Goal: Task Accomplishment & Management: Manage account settings

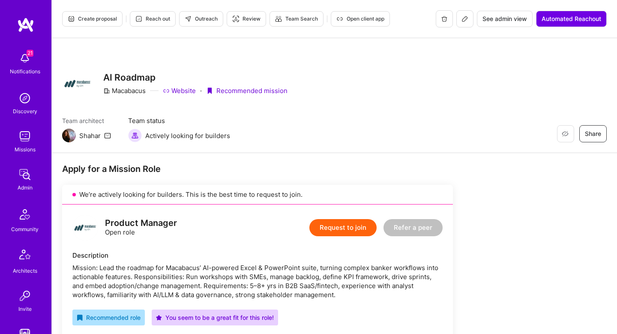
scroll to position [440, 0]
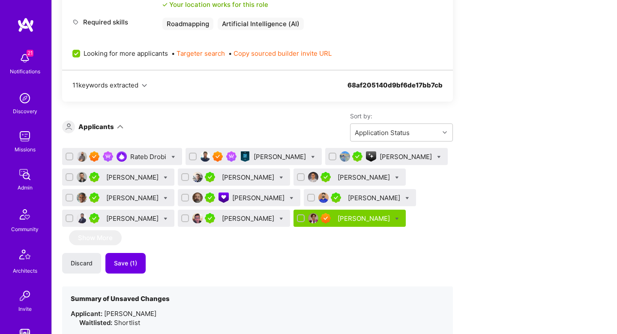
click at [354, 221] on div "[PERSON_NAME]" at bounding box center [365, 218] width 54 height 9
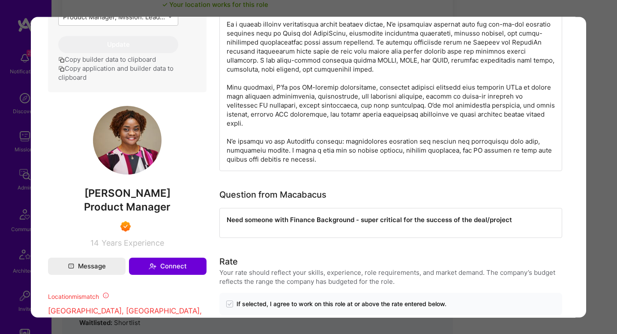
scroll to position [313, 0]
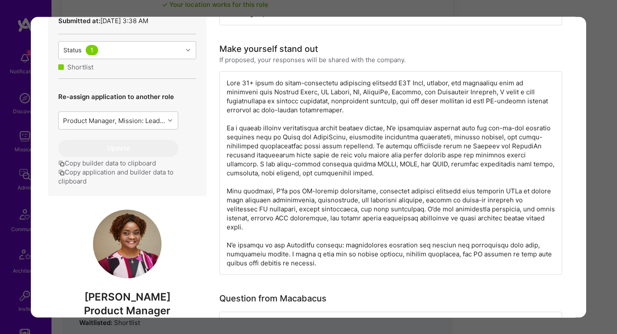
click at [378, 81] on div "modal" at bounding box center [390, 172] width 343 height 203
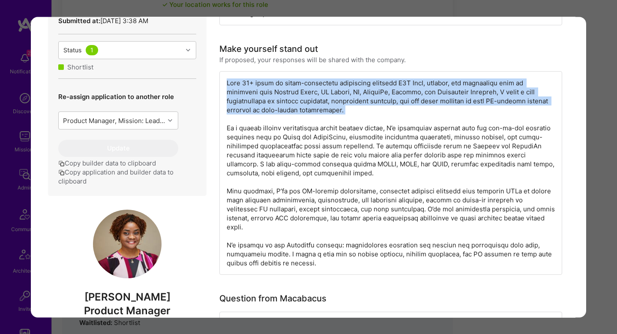
click at [378, 81] on div "modal" at bounding box center [390, 172] width 343 height 203
click at [289, 89] on div "modal" at bounding box center [390, 172] width 343 height 203
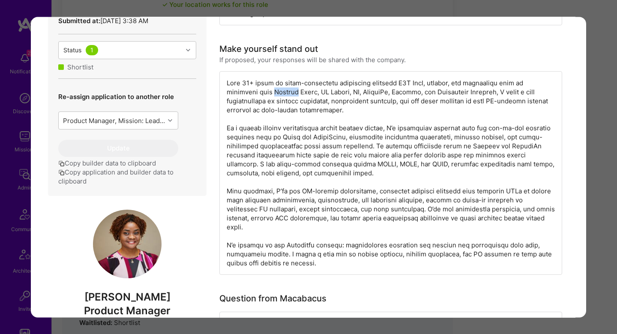
click at [289, 89] on div "modal" at bounding box center [390, 172] width 343 height 203
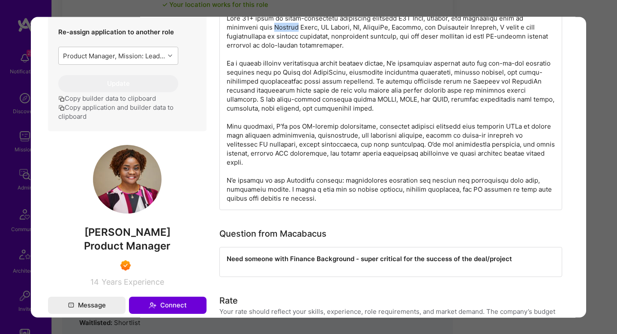
scroll to position [327, 0]
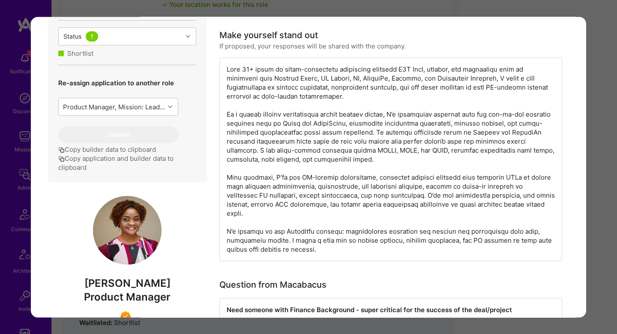
click at [257, 81] on div "modal" at bounding box center [390, 158] width 343 height 203
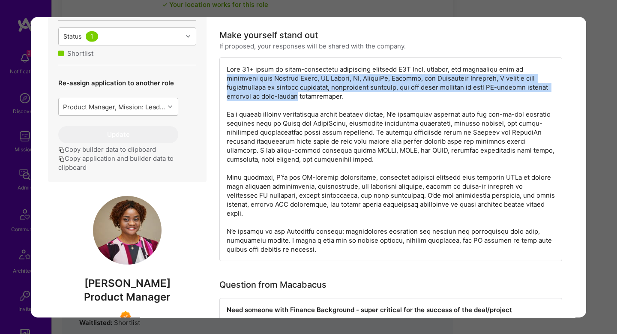
drag, startPoint x: 257, startPoint y: 81, endPoint x: 306, endPoint y: 97, distance: 51.5
click at [306, 97] on div "modal" at bounding box center [390, 158] width 343 height 203
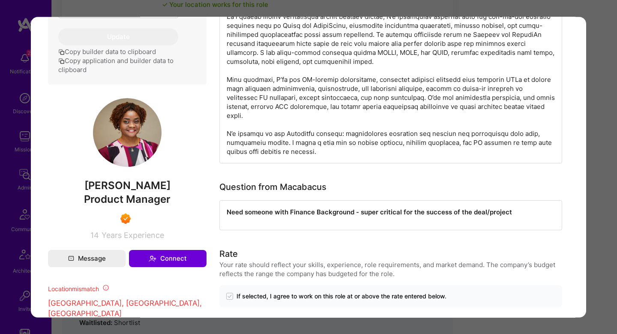
scroll to position [424, 0]
click at [102, 192] on span "[PERSON_NAME]" at bounding box center [127, 185] width 158 height 13
click at [102, 192] on span "MARYANN ADAORA ANUGO" at bounding box center [127, 185] width 158 height 13
copy span "MARYANN ADAORA ANUGO"
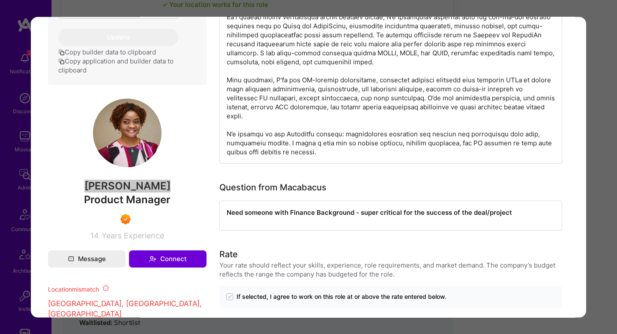
scroll to position [250, 0]
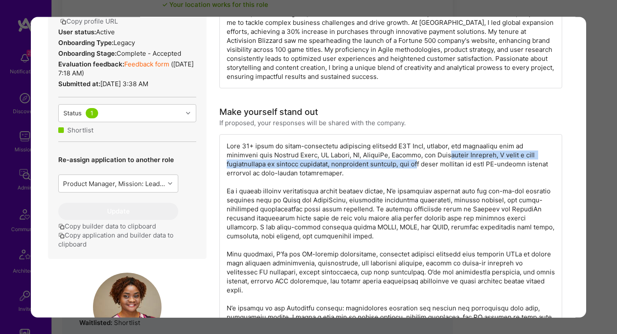
drag, startPoint x: 454, startPoint y: 154, endPoint x: 431, endPoint y: 164, distance: 24.5
click at [431, 164] on div "modal" at bounding box center [390, 235] width 343 height 203
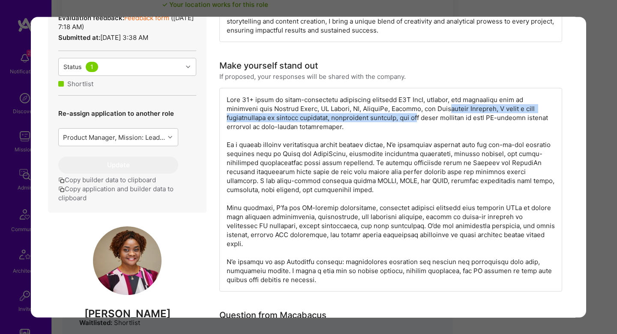
scroll to position [313, 0]
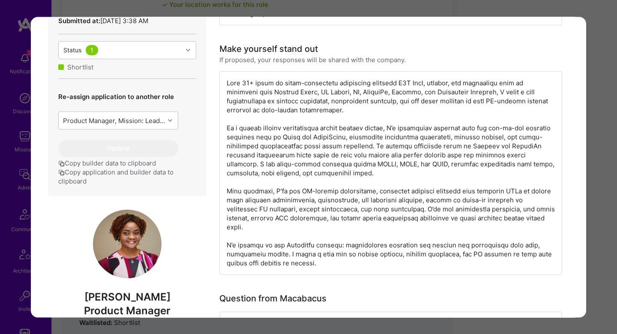
click at [358, 107] on div "modal" at bounding box center [390, 172] width 343 height 203
drag, startPoint x: 270, startPoint y: 131, endPoint x: 413, endPoint y: 130, distance: 143.1
click at [414, 130] on div "modal" at bounding box center [390, 172] width 343 height 203
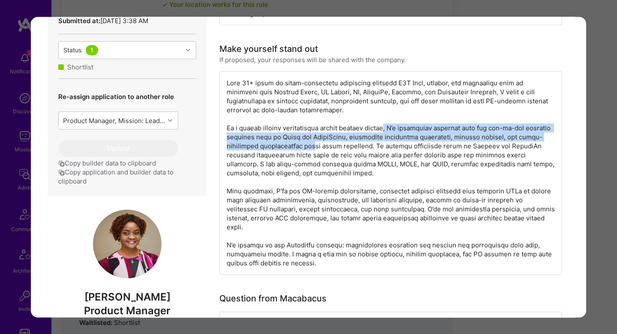
drag, startPoint x: 394, startPoint y: 131, endPoint x: 280, endPoint y: 142, distance: 114.5
click at [280, 142] on div "modal" at bounding box center [390, 172] width 343 height 203
click at [245, 132] on div "modal" at bounding box center [390, 172] width 343 height 203
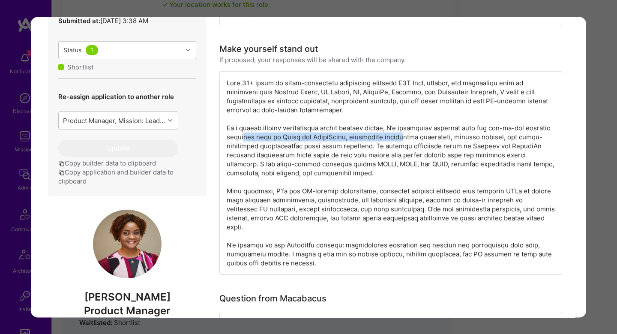
drag, startPoint x: 242, startPoint y: 138, endPoint x: 395, endPoint y: 138, distance: 152.9
click at [395, 138] on div "modal" at bounding box center [390, 172] width 343 height 203
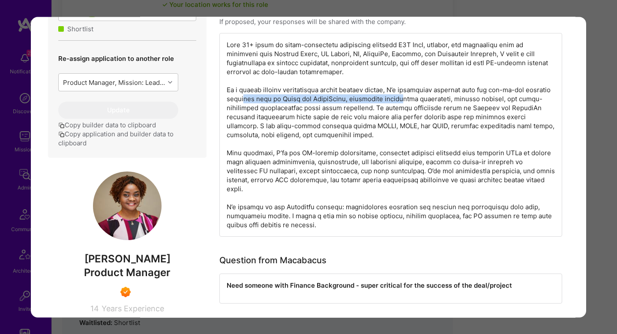
scroll to position [350, 0]
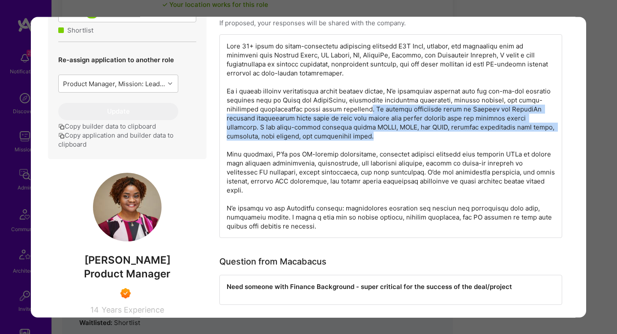
drag, startPoint x: 331, startPoint y: 109, endPoint x: 374, endPoint y: 138, distance: 52.8
click at [374, 138] on div "modal" at bounding box center [390, 135] width 343 height 203
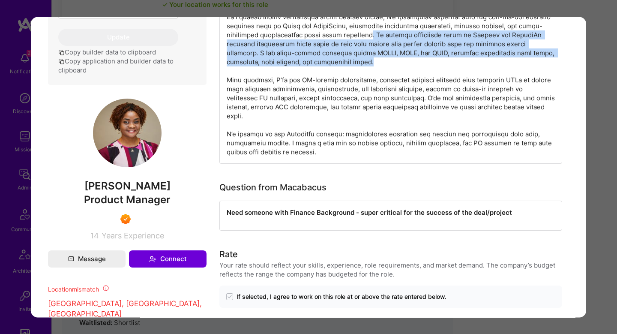
scroll to position [424, 0]
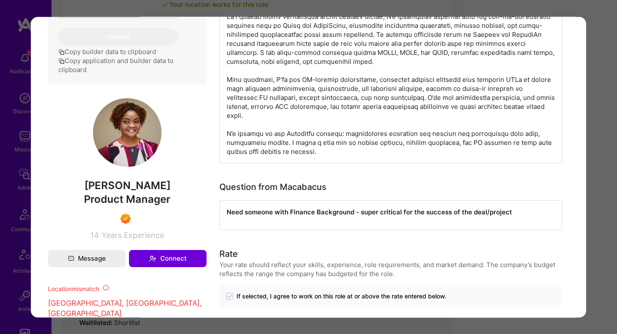
click at [272, 73] on div "modal" at bounding box center [390, 61] width 343 height 203
click at [272, 78] on div "modal" at bounding box center [390, 61] width 343 height 203
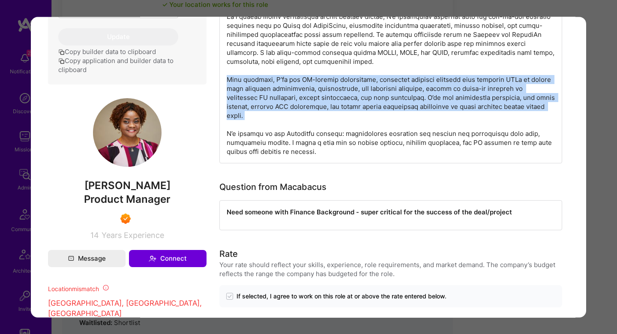
click at [272, 78] on div "modal" at bounding box center [390, 61] width 343 height 203
click at [392, 85] on div "modal" at bounding box center [390, 61] width 343 height 203
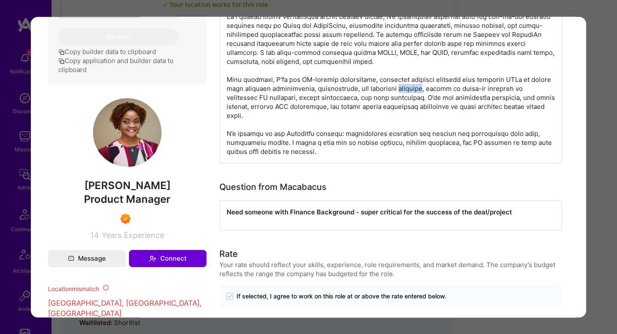
click at [392, 85] on div "modal" at bounding box center [390, 61] width 343 height 203
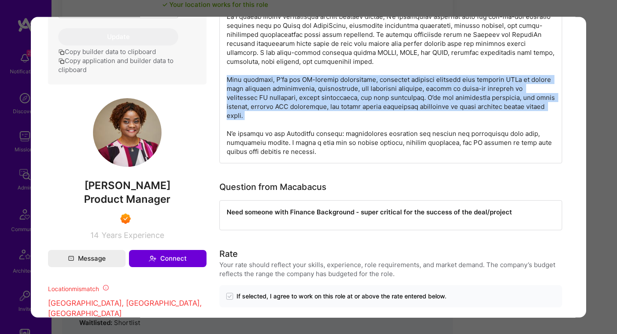
click at [392, 85] on div "modal" at bounding box center [390, 61] width 343 height 203
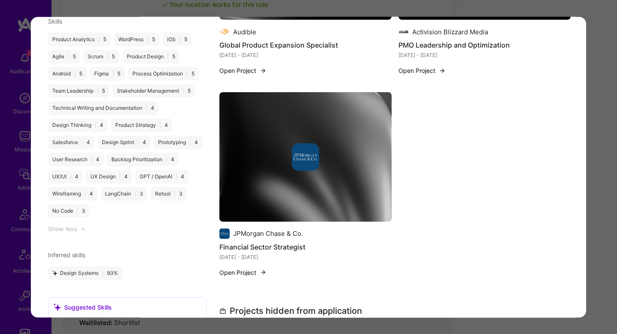
scroll to position [1147, 0]
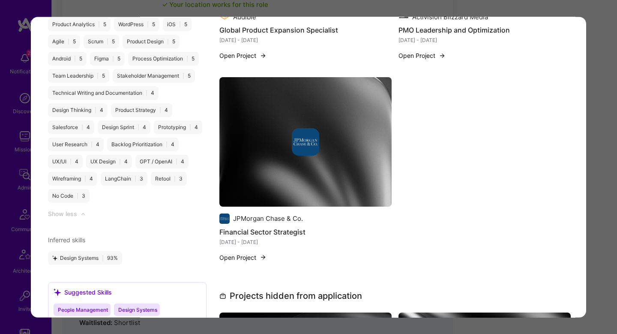
click at [251, 131] on div "modal" at bounding box center [305, 141] width 172 height 27
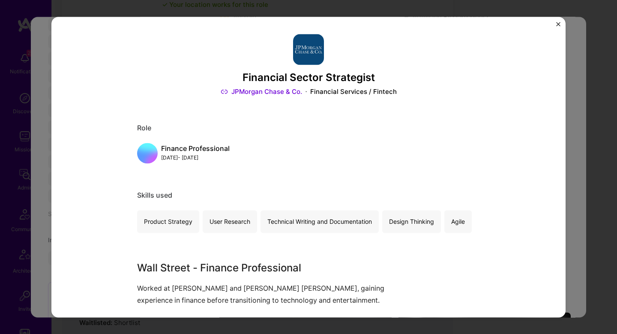
click at [572, 126] on div "Financial Sector Strategist JPMorgan Chase & Co. Financial Services / Fintech R…" at bounding box center [308, 167] width 617 height 334
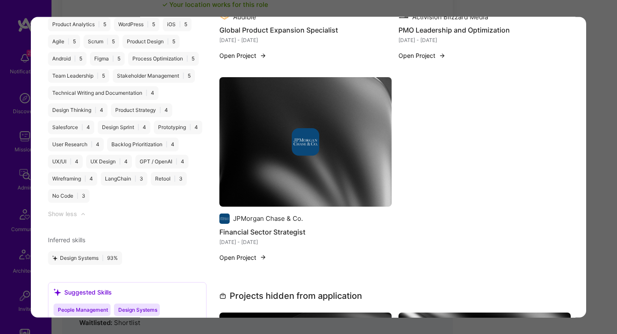
scroll to position [973, 0]
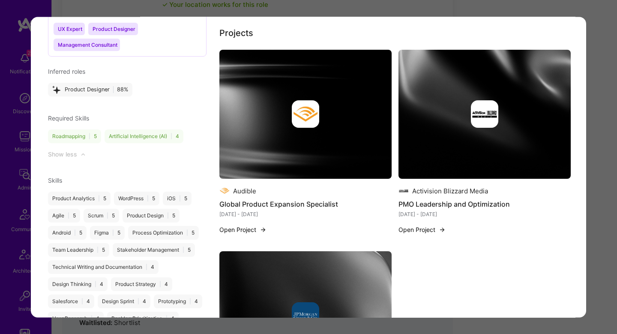
click at [527, 126] on img "modal" at bounding box center [484, 114] width 172 height 129
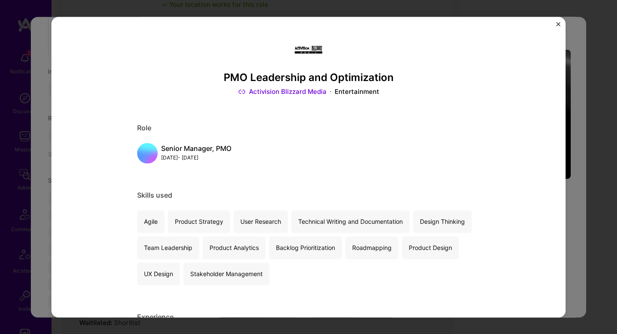
click at [575, 152] on div "PMO Leadership and Optimization Activision Blizzard Media Entertainment Role Se…" at bounding box center [308, 167] width 617 height 334
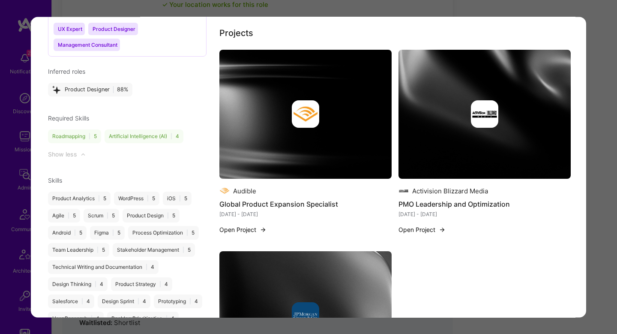
click at [294, 113] on img "modal" at bounding box center [305, 114] width 27 height 27
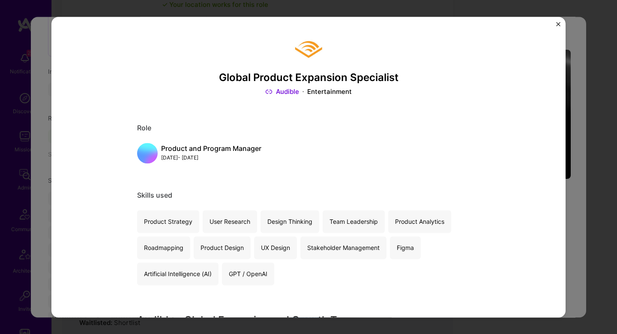
click at [569, 140] on div "Global Product Expansion Specialist Audible Entertainment Role Product and Prog…" at bounding box center [308, 167] width 617 height 334
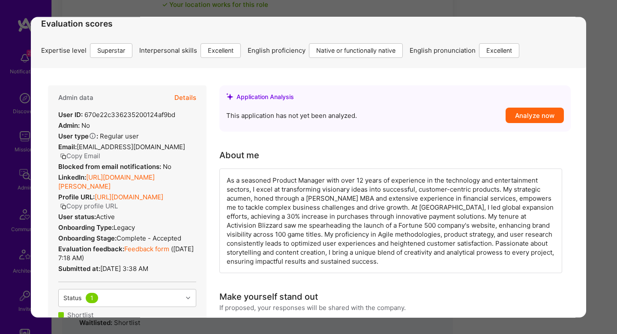
scroll to position [54, 0]
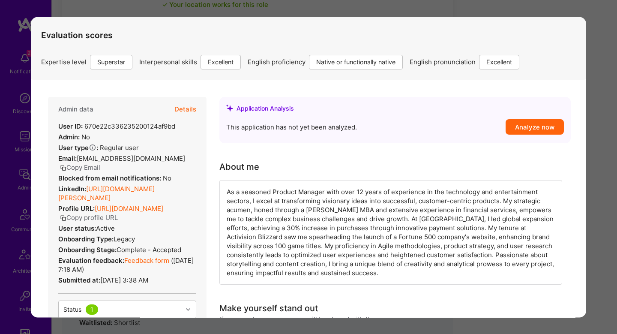
click at [132, 189] on link "https://linkedin.com/in/adaora-maryann-anugo-mba" at bounding box center [106, 193] width 96 height 17
click at [148, 264] on link "Feedback form" at bounding box center [146, 260] width 45 height 8
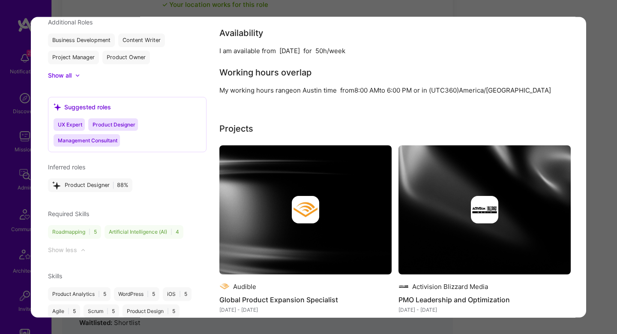
scroll to position [888, 0]
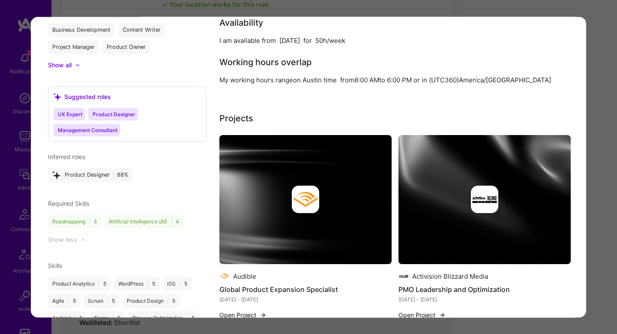
click at [598, 169] on div "Application 12 of 12 Builder Missing Requirements Required Location See locatio…" at bounding box center [308, 167] width 617 height 334
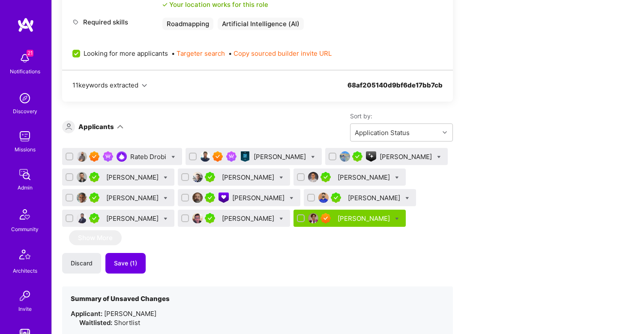
click at [286, 155] on div "Harrison Bralower" at bounding box center [281, 156] width 54 height 9
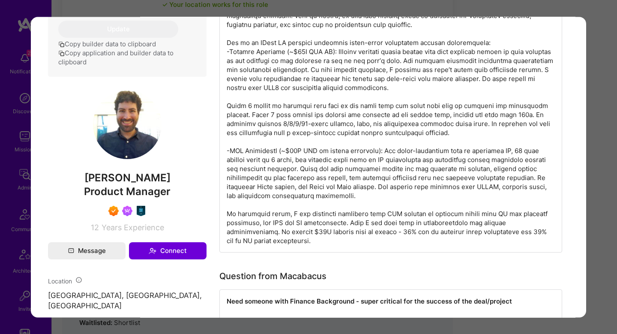
scroll to position [417, 0]
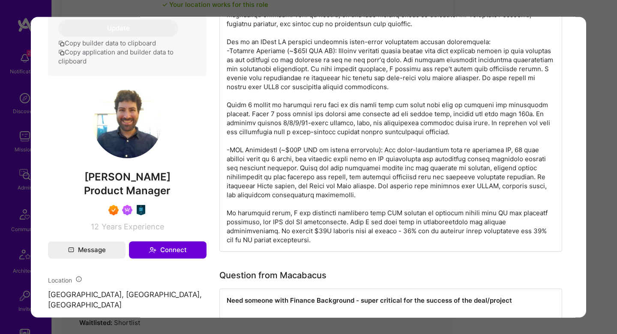
click at [156, 176] on span "Harrison Bralower" at bounding box center [127, 176] width 158 height 13
click at [156, 176] on span "[PERSON_NAME]" at bounding box center [127, 176] width 158 height 13
copy span "[PERSON_NAME]"
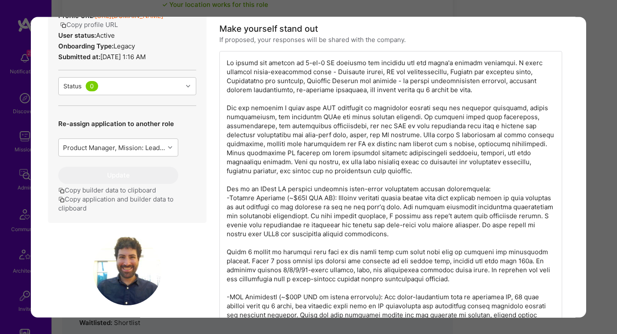
scroll to position [258, 0]
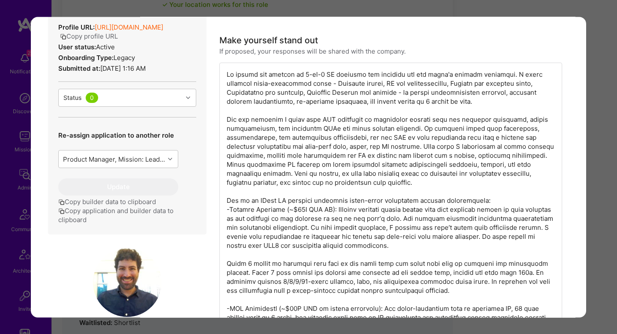
click at [351, 86] on div "modal" at bounding box center [390, 236] width 343 height 347
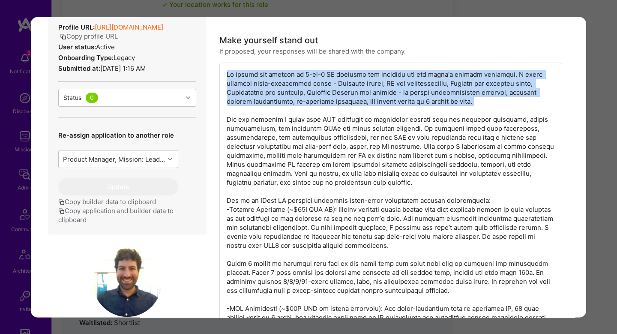
click at [351, 86] on div "modal" at bounding box center [390, 236] width 343 height 347
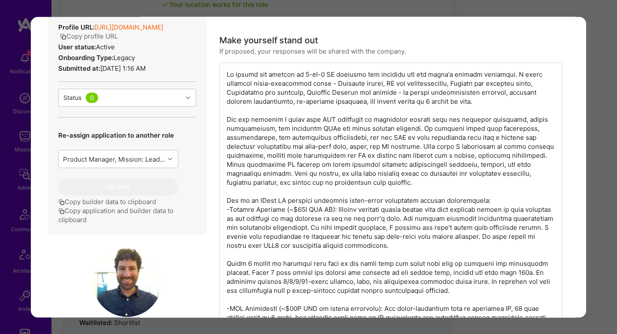
click at [267, 89] on div "modal" at bounding box center [390, 236] width 343 height 347
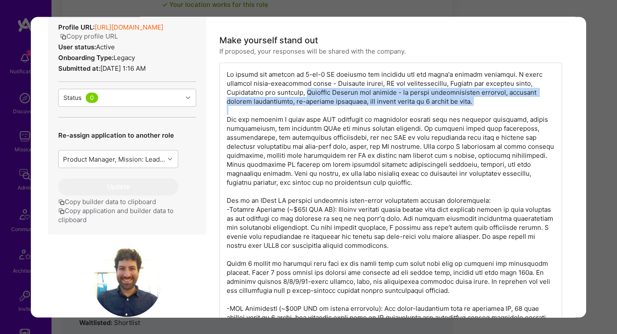
drag, startPoint x: 267, startPoint y: 89, endPoint x: 380, endPoint y: 109, distance: 114.8
click at [380, 109] on div "modal" at bounding box center [390, 236] width 343 height 347
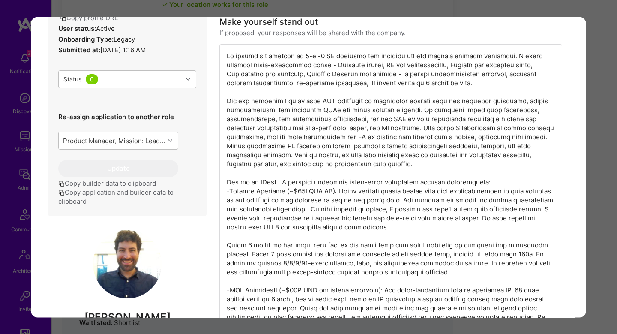
scroll to position [277, 0]
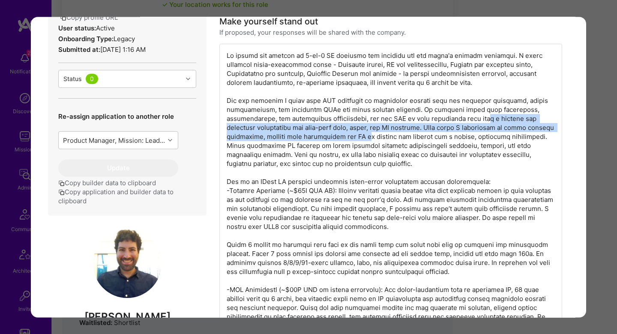
drag, startPoint x: 482, startPoint y: 115, endPoint x: 396, endPoint y: 140, distance: 90.0
click at [396, 140] on div "modal" at bounding box center [390, 217] width 343 height 347
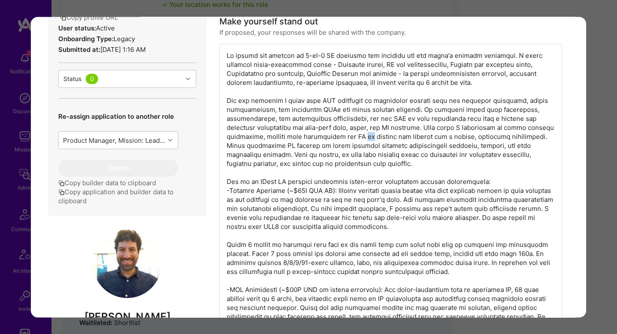
click at [396, 140] on div "modal" at bounding box center [390, 217] width 343 height 347
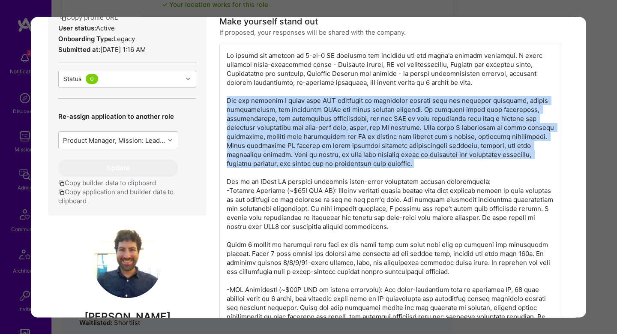
click at [396, 140] on div "modal" at bounding box center [390, 217] width 343 height 347
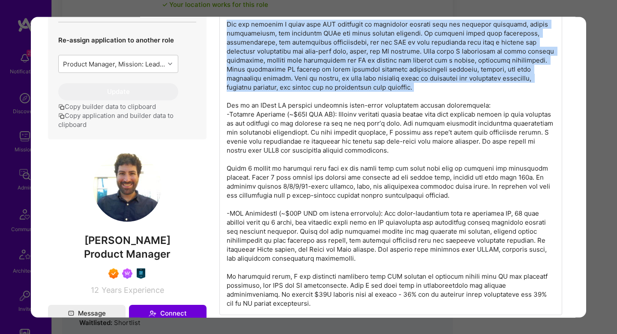
scroll to position [353, 0]
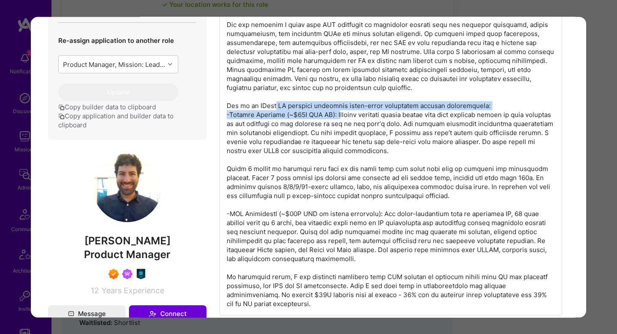
drag, startPoint x: 279, startPoint y: 107, endPoint x: 338, endPoint y: 118, distance: 60.2
click at [338, 118] on div "modal" at bounding box center [390, 141] width 343 height 347
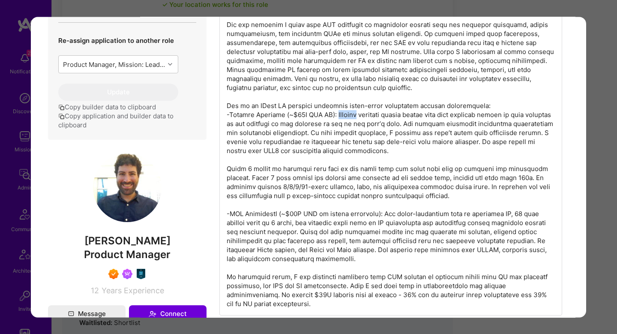
click at [338, 118] on div "modal" at bounding box center [390, 141] width 343 height 347
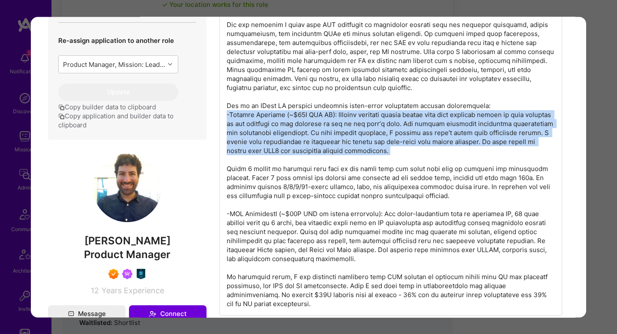
click at [338, 118] on div "modal" at bounding box center [390, 141] width 343 height 347
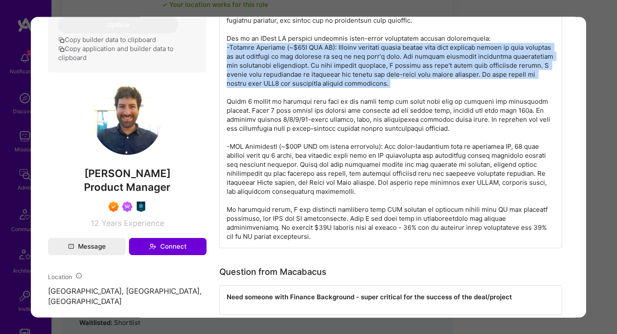
scroll to position [419, 0]
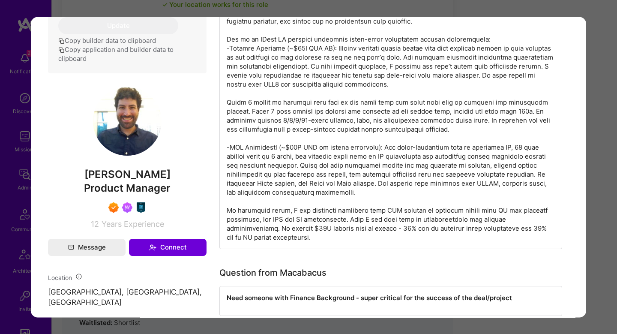
click at [279, 107] on div "modal" at bounding box center [390, 74] width 343 height 347
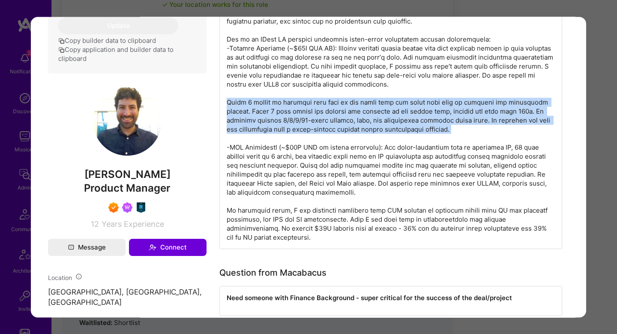
click at [279, 107] on div "modal" at bounding box center [390, 74] width 343 height 347
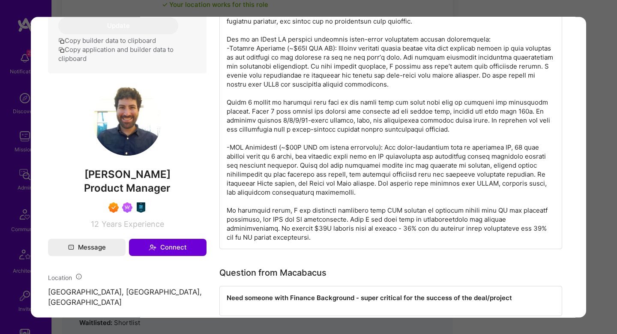
click at [285, 173] on div "modal" at bounding box center [390, 74] width 343 height 347
click at [595, 132] on div "Application 2 of 12 Evaluation scores Expertise level Superstar Interpersonal s…" at bounding box center [308, 167] width 617 height 334
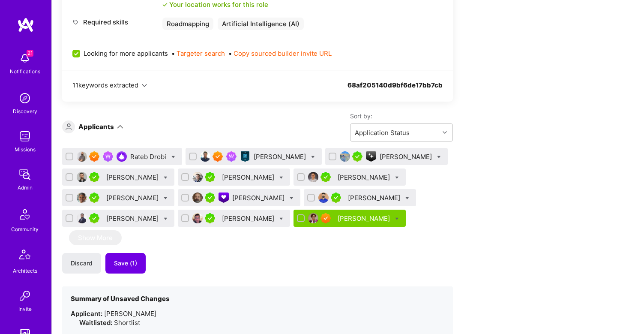
click at [314, 157] on icon at bounding box center [313, 157] width 4 height 4
checkbox input "true"
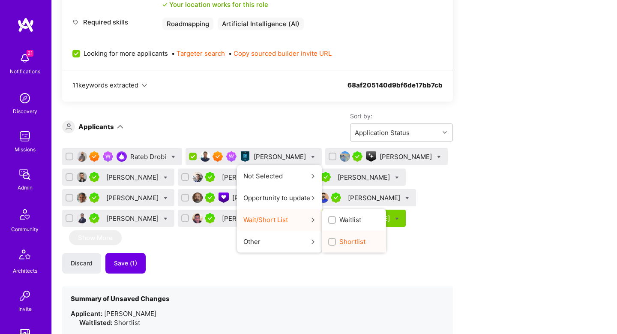
click at [349, 237] on span "Shortlist" at bounding box center [352, 241] width 26 height 9
click at [336, 239] on input "Shortlist" at bounding box center [333, 242] width 6 height 6
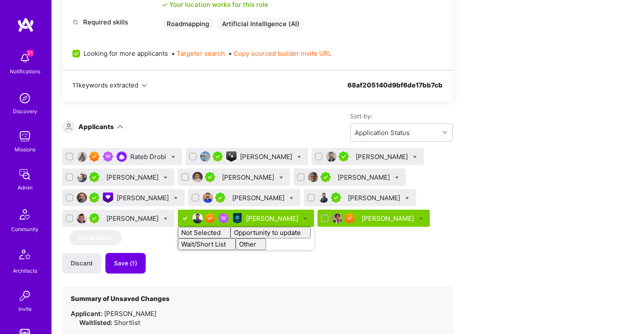
checkbox input "false"
click at [260, 137] on div "Sort by: Application Status" at bounding box center [287, 127] width 329 height 30
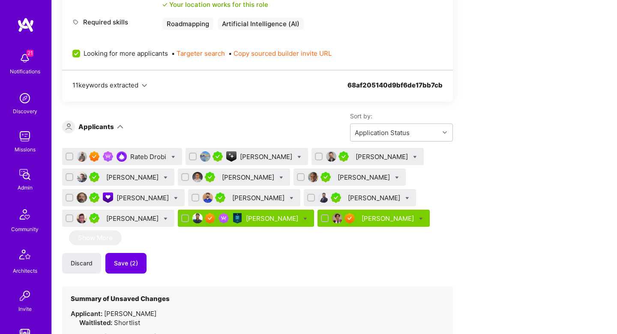
click at [297, 156] on icon at bounding box center [299, 157] width 4 height 4
checkbox input "true"
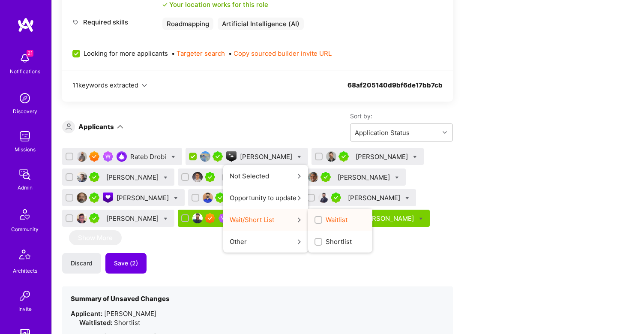
click at [326, 222] on span "Waitlist" at bounding box center [337, 219] width 22 height 9
click at [316, 222] on input "Waitlist" at bounding box center [319, 220] width 6 height 6
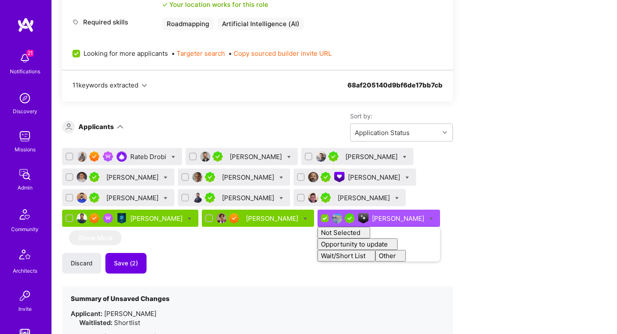
checkbox input "false"
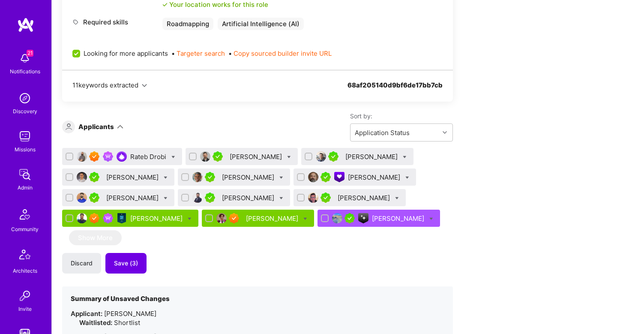
click at [220, 130] on div "Sort by: Application Status" at bounding box center [287, 127] width 329 height 30
click at [259, 154] on div "[PERSON_NAME]" at bounding box center [257, 156] width 54 height 9
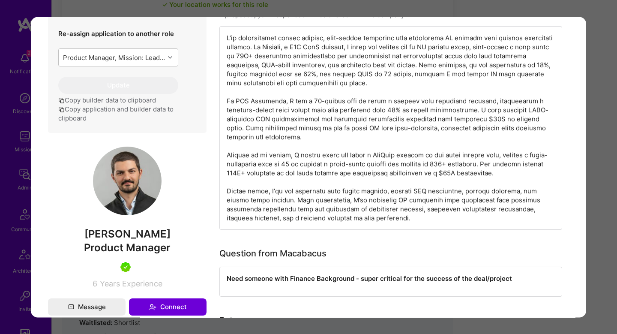
scroll to position [360, 0]
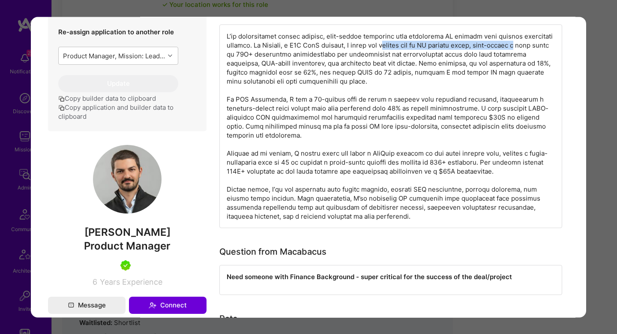
drag, startPoint x: 391, startPoint y: 56, endPoint x: 528, endPoint y: 58, distance: 137.1
click at [528, 58] on div "modal" at bounding box center [390, 125] width 343 height 203
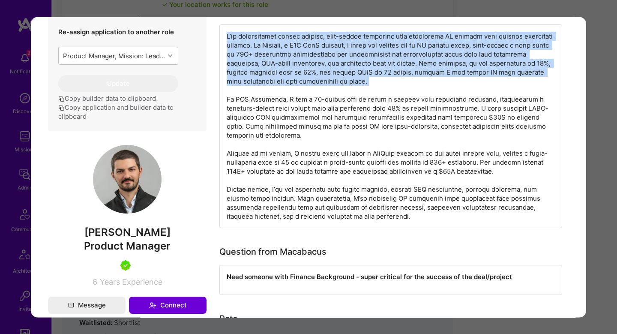
click at [528, 58] on div "modal" at bounding box center [390, 125] width 343 height 203
click at [308, 69] on div "modal" at bounding box center [390, 125] width 343 height 203
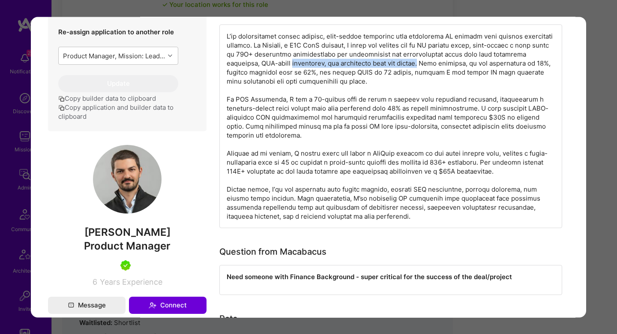
drag, startPoint x: 308, startPoint y: 69, endPoint x: 424, endPoint y: 71, distance: 116.1
click at [424, 71] on div "modal" at bounding box center [390, 125] width 343 height 203
click at [459, 72] on div "modal" at bounding box center [390, 125] width 343 height 203
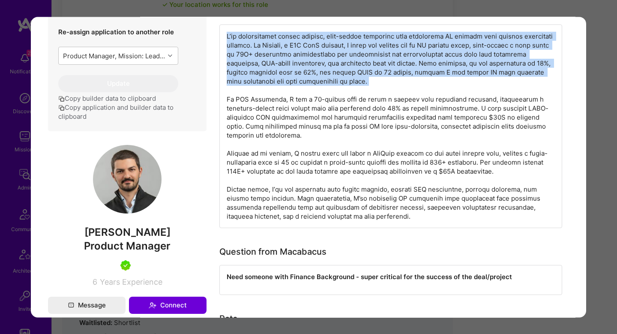
click at [459, 72] on div "modal" at bounding box center [390, 125] width 343 height 203
click at [291, 82] on div "modal" at bounding box center [390, 125] width 343 height 203
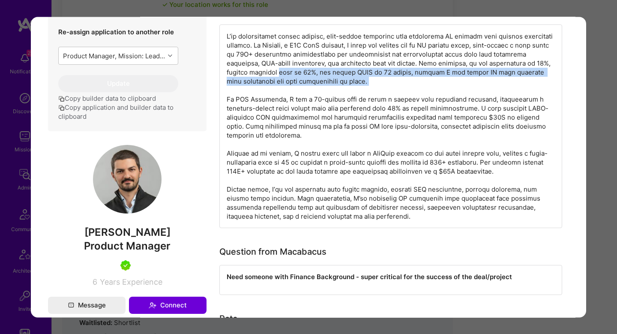
drag, startPoint x: 291, startPoint y: 82, endPoint x: 365, endPoint y: 92, distance: 74.4
click at [365, 92] on div "modal" at bounding box center [390, 125] width 343 height 203
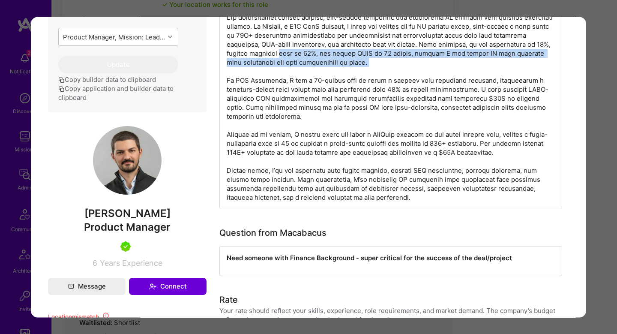
scroll to position [378, 0]
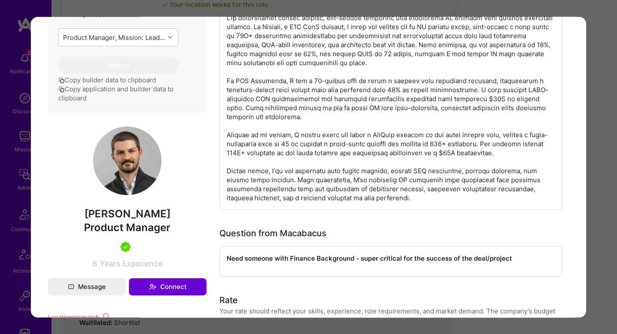
click at [251, 87] on div "modal" at bounding box center [390, 107] width 343 height 203
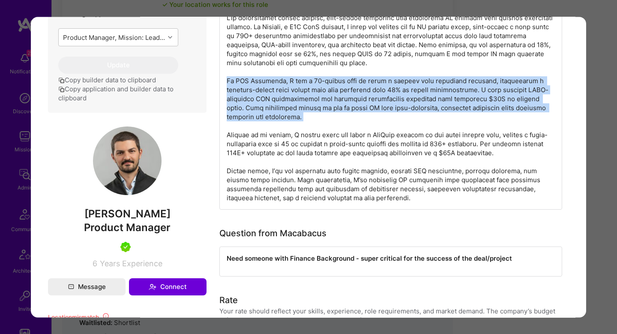
click at [251, 87] on div "modal" at bounding box center [390, 107] width 343 height 203
click at [331, 91] on div "modal" at bounding box center [390, 107] width 343 height 203
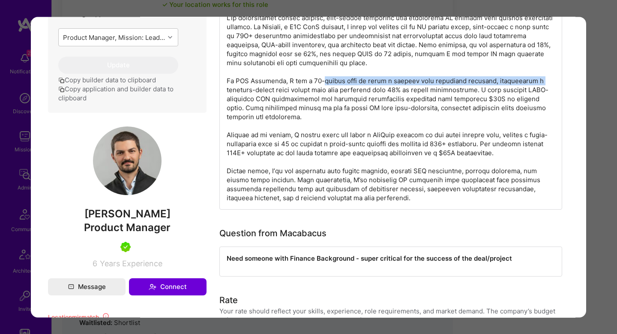
drag, startPoint x: 331, startPoint y: 91, endPoint x: 518, endPoint y: 92, distance: 186.8
click at [518, 92] on div "modal" at bounding box center [390, 107] width 343 height 203
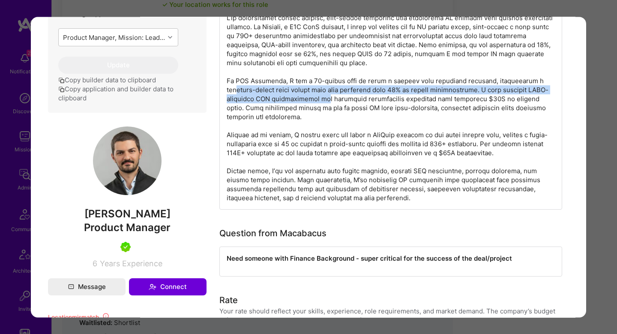
drag, startPoint x: 532, startPoint y: 90, endPoint x: 289, endPoint y: 106, distance: 243.4
click at [289, 106] on div "modal" at bounding box center [390, 107] width 343 height 203
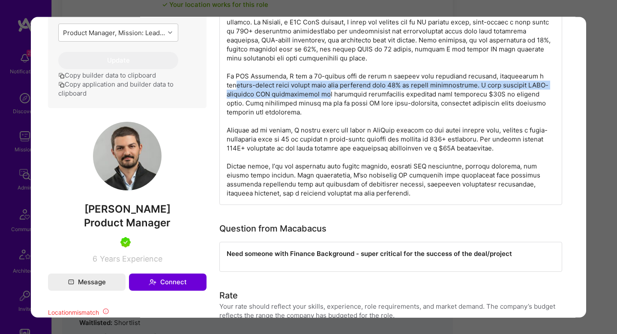
scroll to position [384, 0]
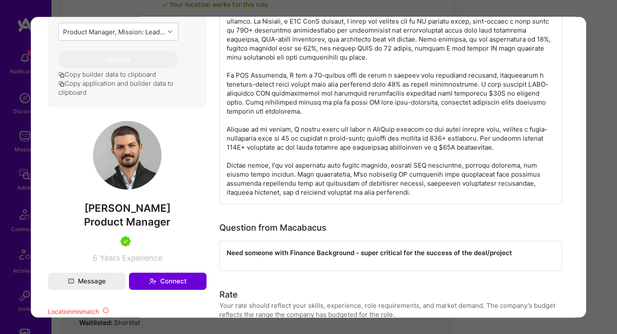
click at [414, 145] on div "modal" at bounding box center [390, 101] width 343 height 203
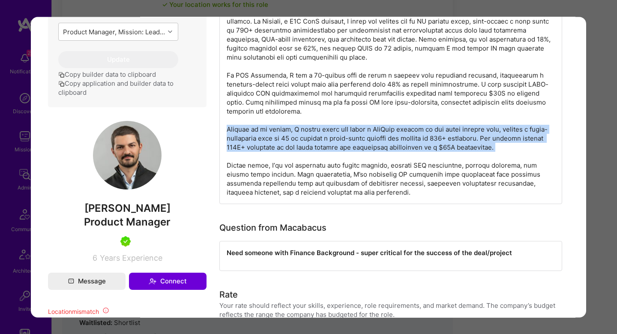
click at [414, 145] on div "modal" at bounding box center [390, 101] width 343 height 203
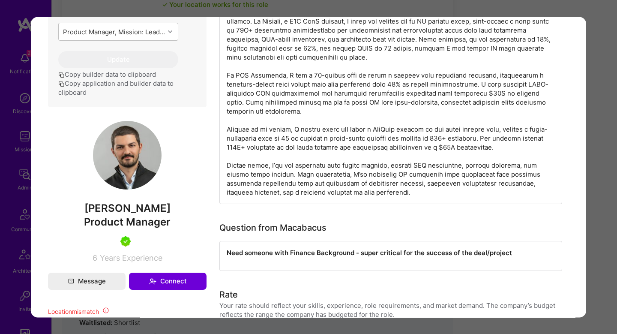
click at [463, 136] on div "modal" at bounding box center [390, 101] width 343 height 203
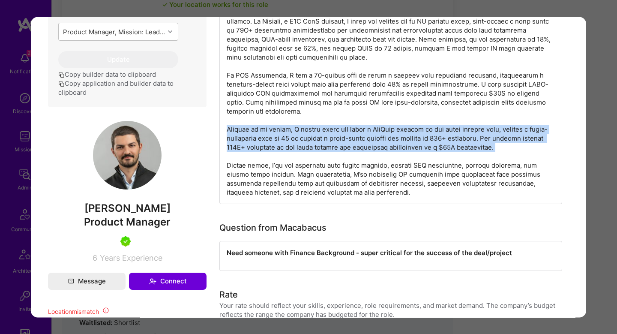
click at [463, 136] on div "modal" at bounding box center [390, 101] width 343 height 203
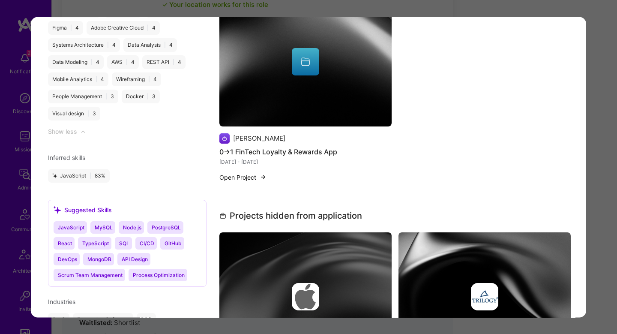
scroll to position [1563, 0]
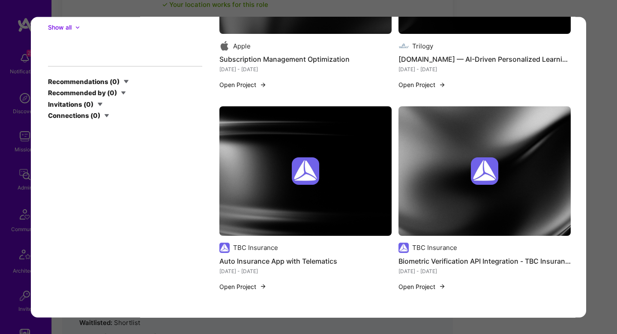
click at [598, 113] on div "Application 2 of 12 Builder Missing Requirements Required Location See location…" at bounding box center [308, 167] width 617 height 334
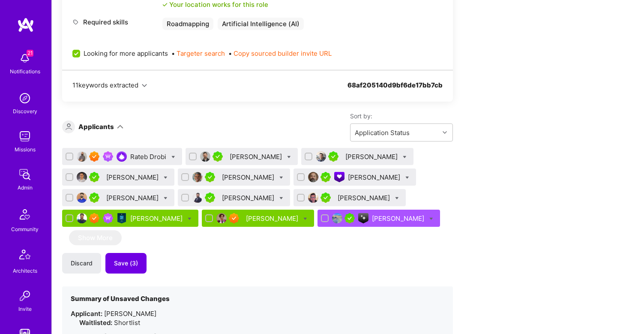
click at [291, 157] on icon at bounding box center [289, 157] width 4 height 4
checkbox input "true"
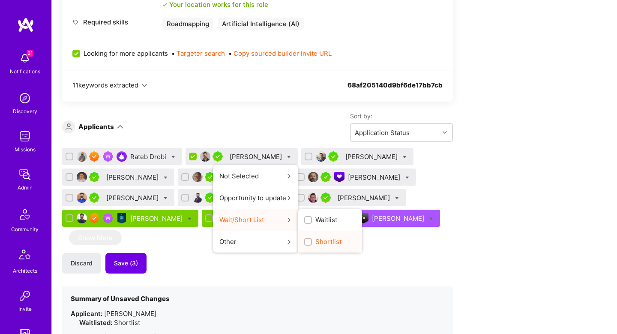
click at [341, 244] on span "Shortlist" at bounding box center [328, 241] width 26 height 9
click at [312, 244] on input "Shortlist" at bounding box center [309, 242] width 6 height 6
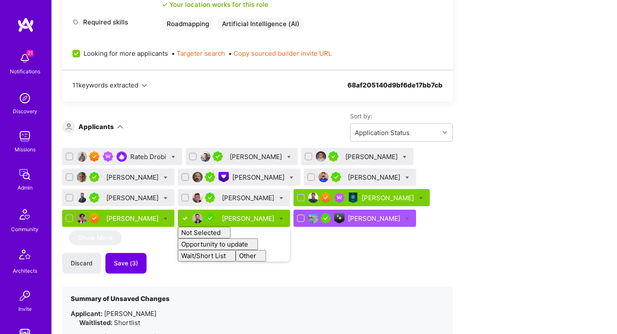
checkbox input "false"
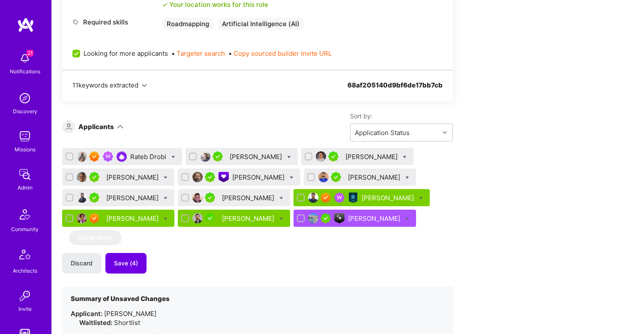
click at [141, 157] on div "Rateb Drobi" at bounding box center [149, 156] width 38 height 9
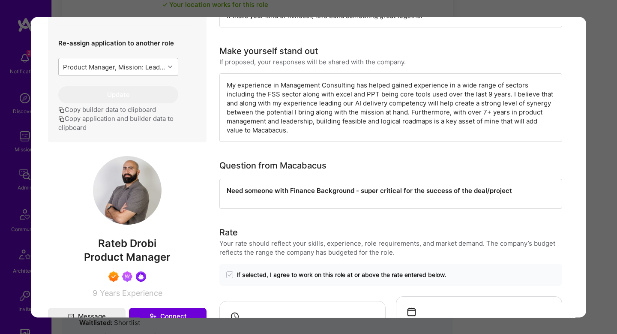
scroll to position [339, 0]
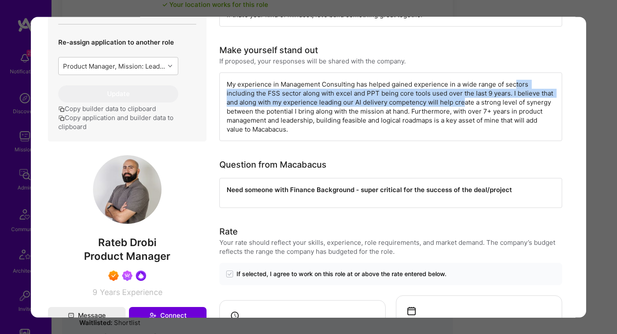
drag, startPoint x: 515, startPoint y: 84, endPoint x: 463, endPoint y: 106, distance: 57.0
click at [463, 106] on div "My experience in Management Consulting has helped gained experience in a wide r…" at bounding box center [390, 106] width 343 height 69
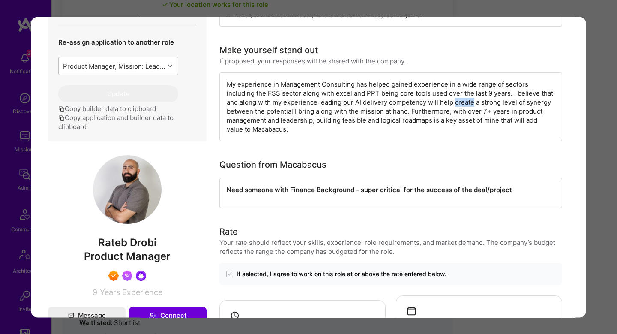
click at [463, 106] on div "My experience in Management Consulting has helped gained experience in a wide r…" at bounding box center [390, 106] width 343 height 69
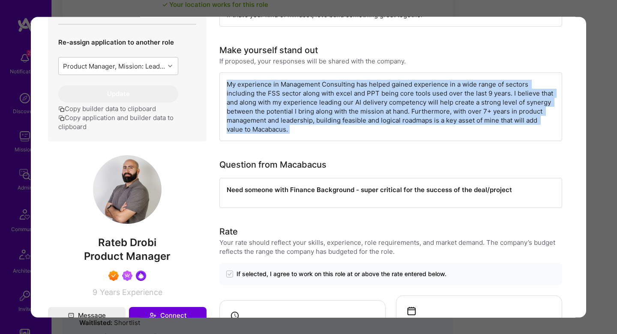
click at [463, 106] on div "My experience in Management Consulting has helped gained experience in a wide r…" at bounding box center [390, 106] width 343 height 69
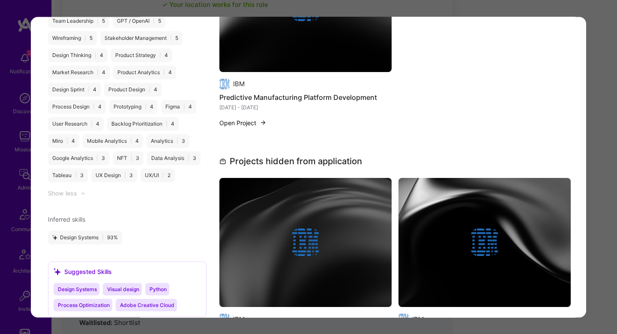
scroll to position [1230, 0]
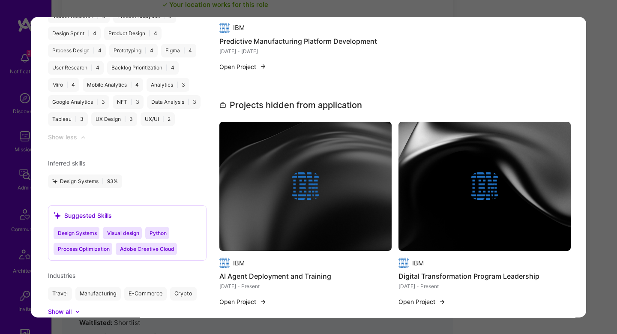
click at [596, 84] on div "Application 1 of 12 Builder Missing Requirements Required Location See location…" at bounding box center [308, 167] width 617 height 334
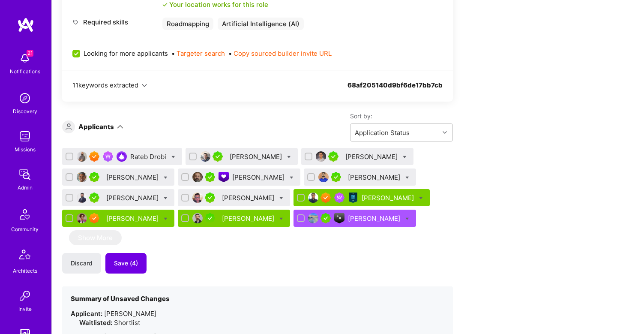
click at [174, 158] on icon at bounding box center [173, 157] width 4 height 4
checkbox input "true"
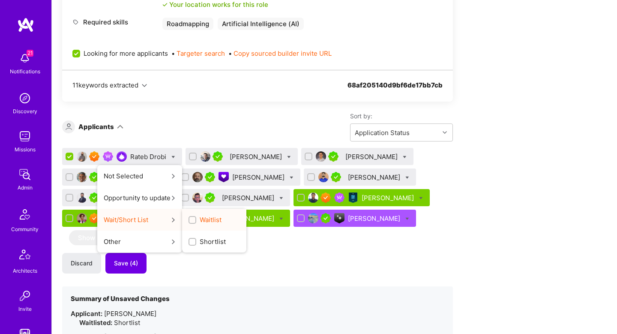
click at [213, 218] on span "Waitlist" at bounding box center [211, 219] width 22 height 9
click at [196, 218] on input "Waitlist" at bounding box center [193, 220] width 6 height 6
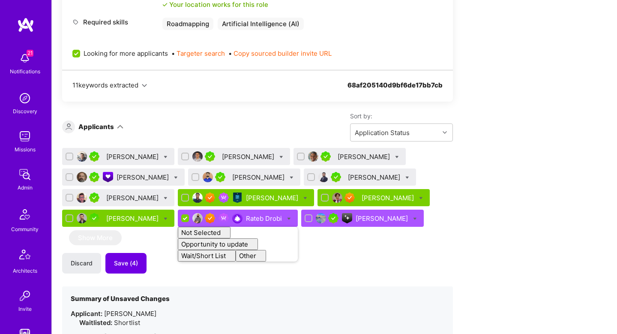
checkbox input "false"
click at [236, 132] on div "Sort by: Application Status" at bounding box center [287, 127] width 329 height 30
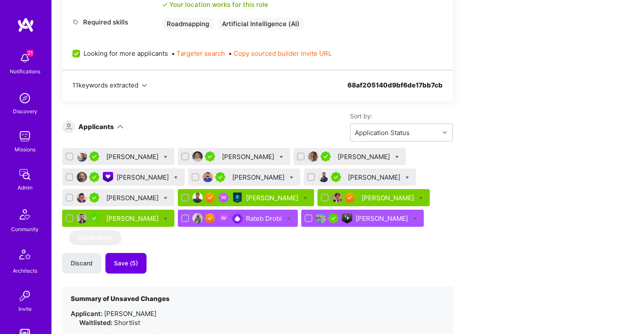
click at [123, 155] on div "[PERSON_NAME]" at bounding box center [133, 156] width 54 height 9
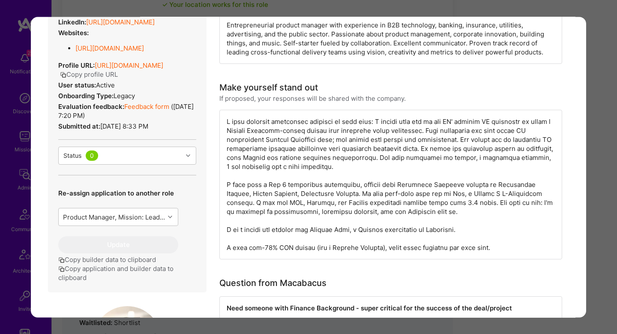
scroll to position [165, 0]
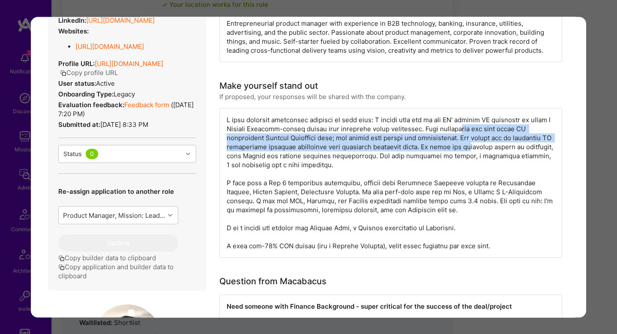
drag, startPoint x: 469, startPoint y: 126, endPoint x: 514, endPoint y: 143, distance: 47.7
click at [514, 143] on div "modal" at bounding box center [390, 182] width 343 height 149
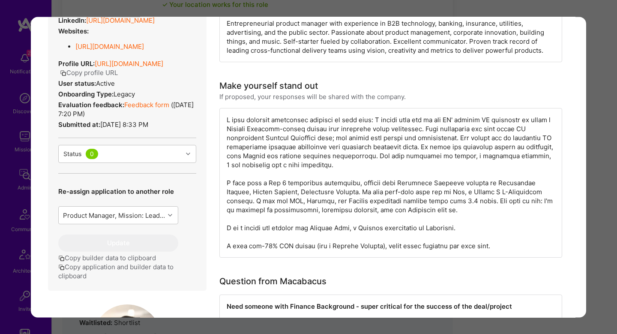
click at [312, 157] on div "modal" at bounding box center [390, 182] width 343 height 149
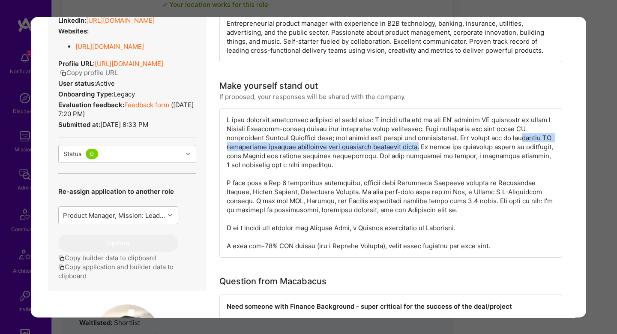
drag, startPoint x: 236, startPoint y: 145, endPoint x: 469, endPoint y: 143, distance: 233.0
click at [470, 144] on div "modal" at bounding box center [390, 182] width 343 height 149
click at [469, 143] on div "modal" at bounding box center [390, 182] width 343 height 149
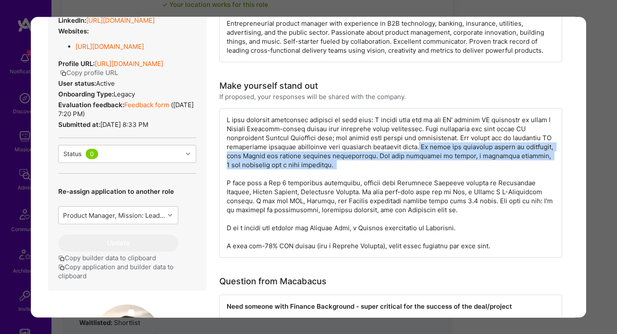
drag, startPoint x: 469, startPoint y: 143, endPoint x: 484, endPoint y: 167, distance: 28.3
click at [484, 167] on div "modal" at bounding box center [390, 182] width 343 height 149
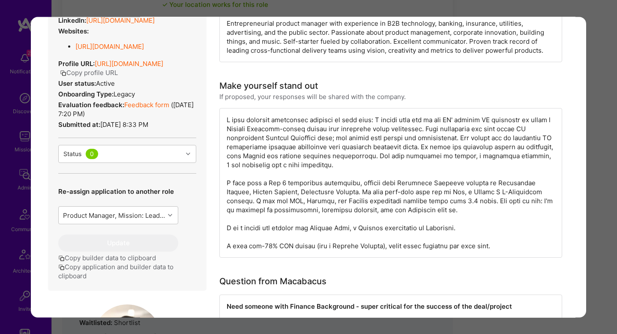
click at [351, 179] on div "modal" at bounding box center [390, 182] width 343 height 149
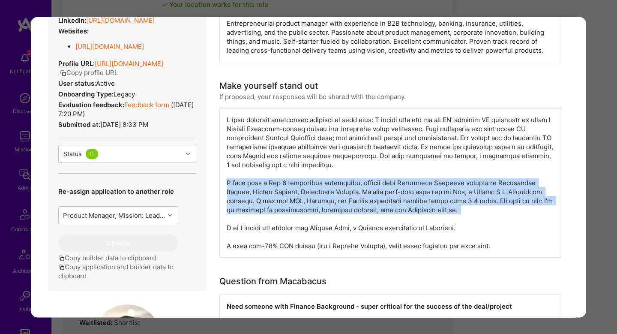
click at [351, 179] on div "modal" at bounding box center [390, 182] width 343 height 149
click at [346, 192] on div "modal" at bounding box center [390, 182] width 343 height 149
drag, startPoint x: 351, startPoint y: 178, endPoint x: 336, endPoint y: 221, distance: 45.4
click at [336, 221] on div "modal" at bounding box center [390, 182] width 343 height 149
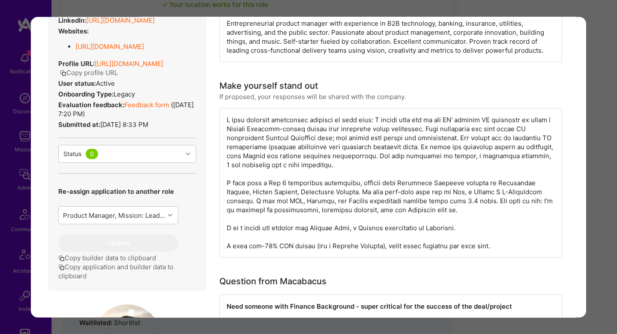
click at [335, 228] on div "modal" at bounding box center [390, 182] width 343 height 149
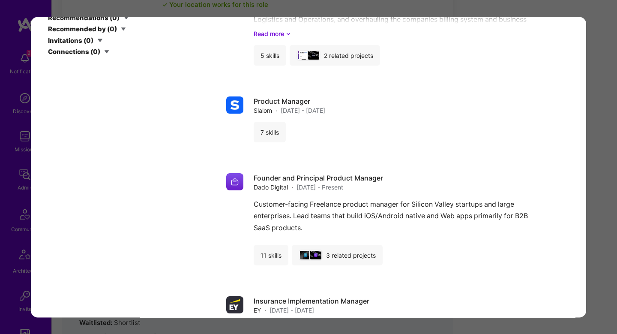
scroll to position [1643, 0]
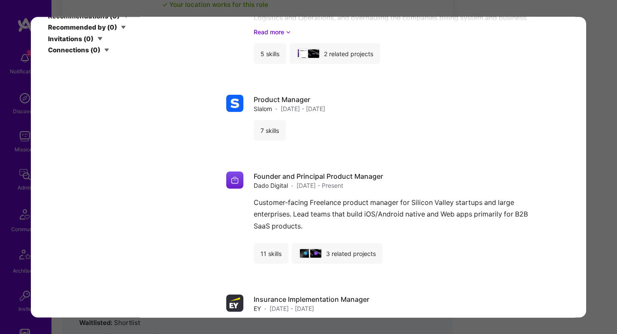
click at [593, 106] on div "Application 1 of 12 Evaluation scores Expertise level Very good Interpersonal s…" at bounding box center [308, 167] width 617 height 334
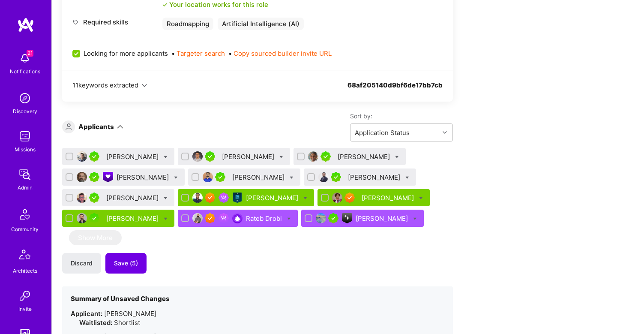
click at [159, 155] on div "[PERSON_NAME]" at bounding box center [118, 156] width 112 height 17
click at [164, 156] on icon at bounding box center [166, 157] width 4 height 4
checkbox input "true"
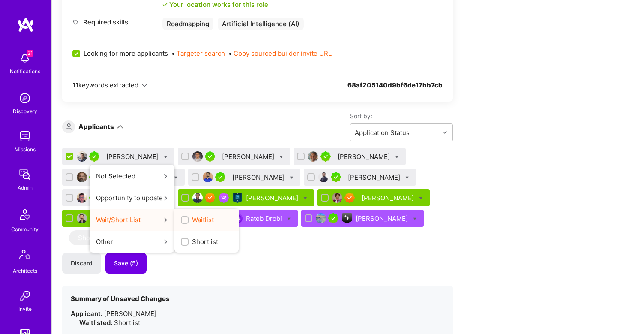
click at [203, 221] on span "Waitlist" at bounding box center [203, 219] width 22 height 9
click at [188, 221] on input "Waitlist" at bounding box center [185, 220] width 6 height 6
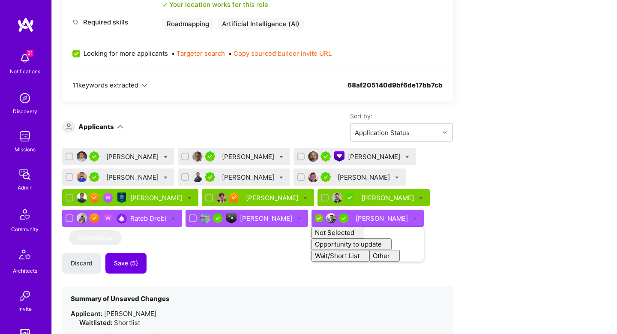
checkbox input "false"
click at [166, 140] on div "Sort by: Application Status" at bounding box center [287, 127] width 329 height 30
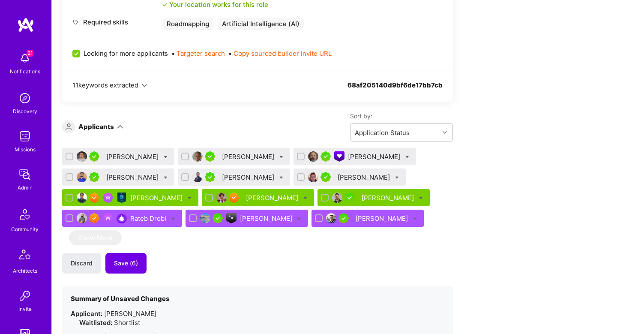
click at [361, 156] on div "[PERSON_NAME]" at bounding box center [375, 156] width 54 height 9
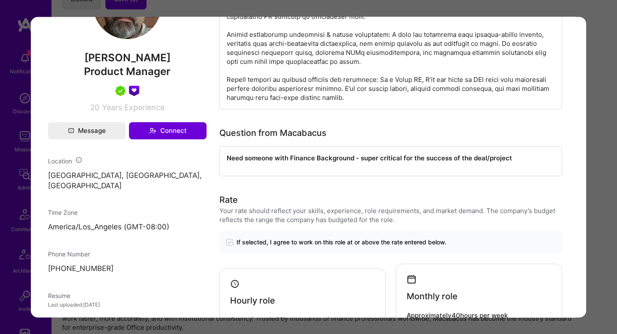
scroll to position [214, 0]
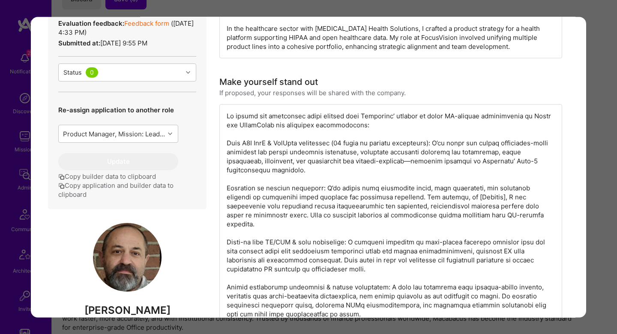
click at [264, 115] on div "modal" at bounding box center [390, 232] width 343 height 257
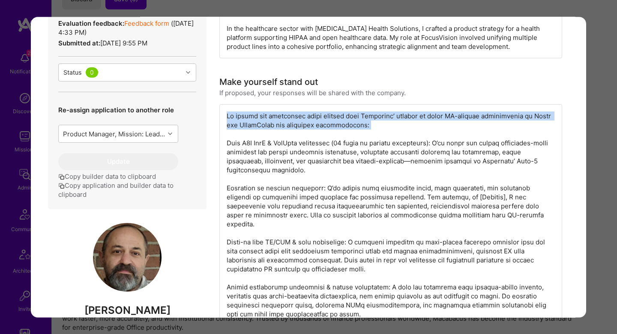
click at [264, 115] on div "modal" at bounding box center [390, 232] width 343 height 257
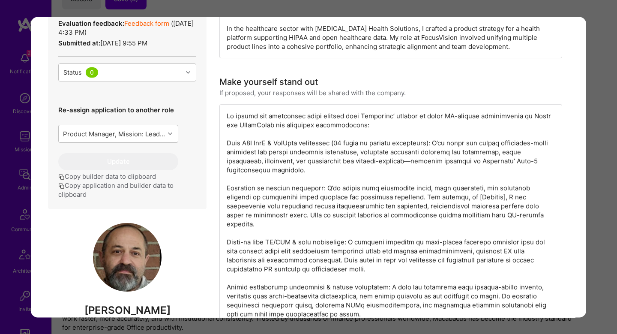
click at [335, 146] on div "modal" at bounding box center [390, 232] width 343 height 257
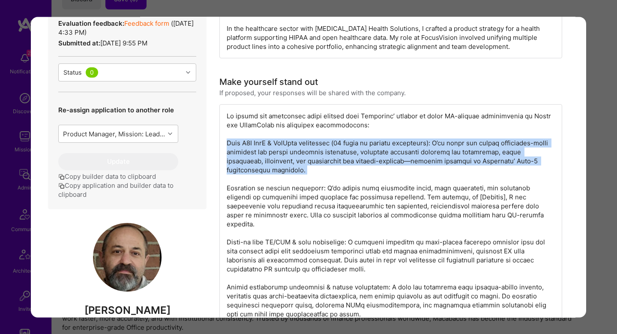
click at [335, 146] on div "modal" at bounding box center [390, 232] width 343 height 257
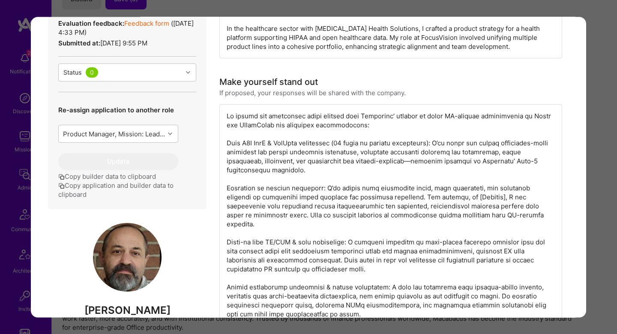
click at [462, 148] on div "modal" at bounding box center [390, 232] width 343 height 257
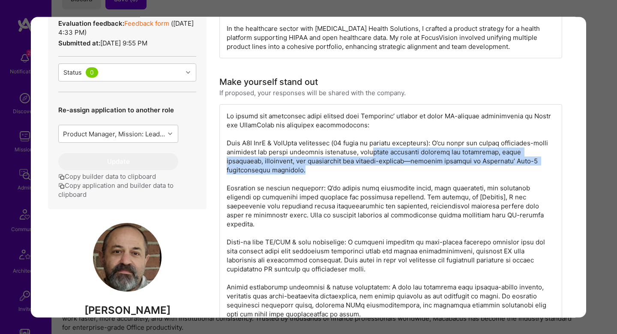
drag, startPoint x: 383, startPoint y: 153, endPoint x: 344, endPoint y: 172, distance: 43.5
click at [344, 172] on div "modal" at bounding box center [390, 232] width 343 height 257
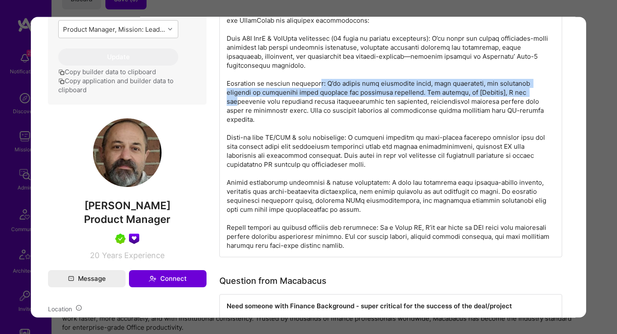
drag, startPoint x: 317, startPoint y: 87, endPoint x: 490, endPoint y: 93, distance: 173.6
click at [490, 93] on div "modal" at bounding box center [390, 128] width 343 height 257
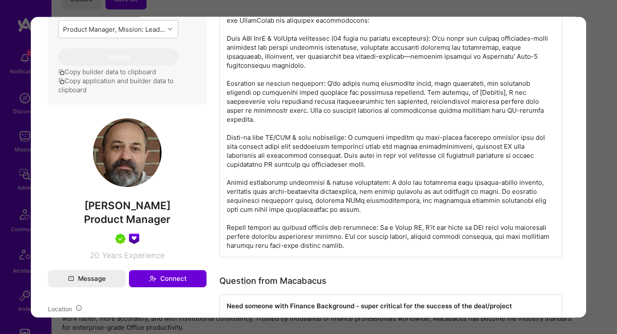
click at [420, 93] on div "modal" at bounding box center [390, 128] width 343 height 257
drag, startPoint x: 352, startPoint y: 96, endPoint x: 481, endPoint y: 96, distance: 129.8
click at [481, 96] on div "modal" at bounding box center [390, 128] width 343 height 257
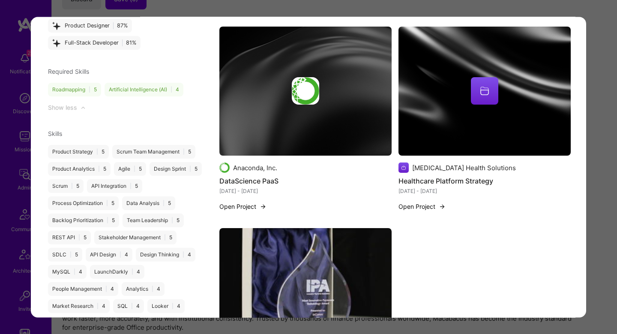
scroll to position [989, 0]
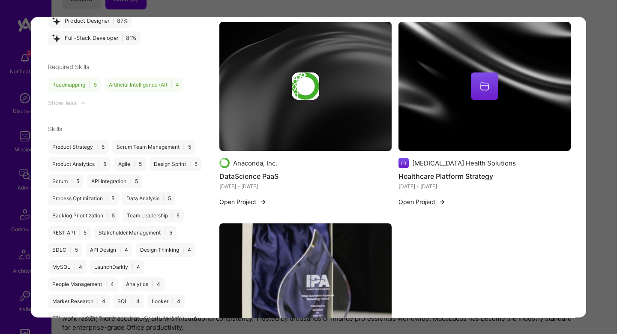
click at [320, 104] on img "modal" at bounding box center [305, 86] width 172 height 129
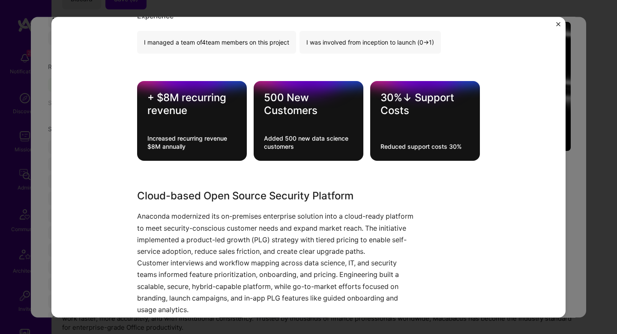
scroll to position [504, 0]
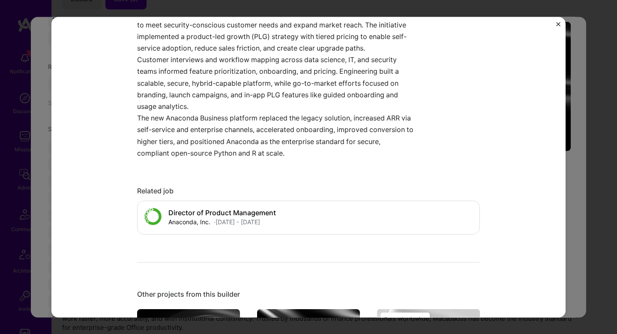
click at [573, 152] on div "DataScience PaaS Anaconda, Inc. Open Source Project link Role Program Manager J…" at bounding box center [308, 167] width 617 height 334
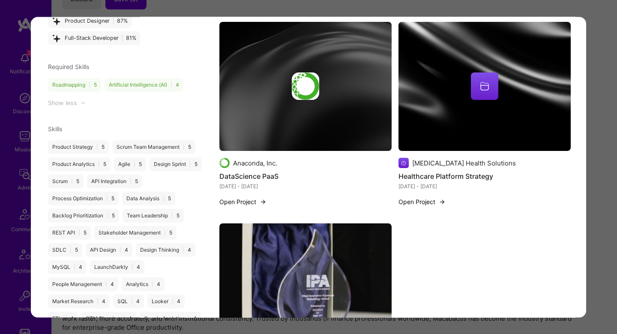
click at [455, 114] on img "modal" at bounding box center [484, 86] width 172 height 129
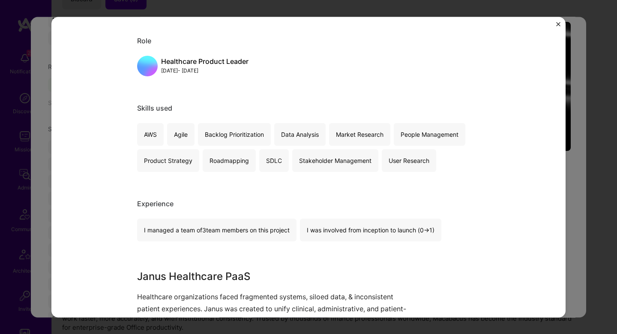
scroll to position [106, 0]
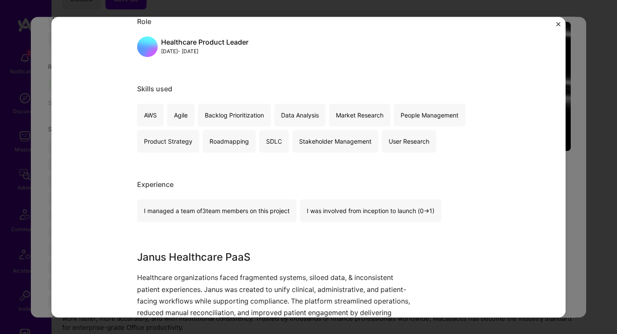
click at [576, 152] on div "Healthcare Platform Strategy Cambia Health Solutions Healthcare Role Healthcare…" at bounding box center [308, 167] width 617 height 334
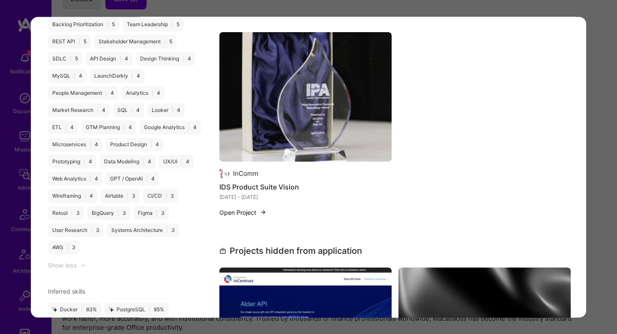
scroll to position [1207, 0]
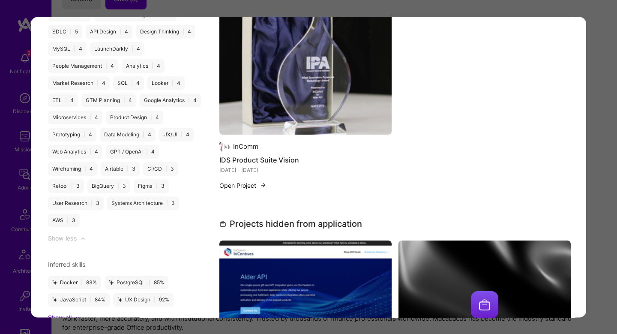
click at [334, 90] on img "modal" at bounding box center [305, 69] width 172 height 129
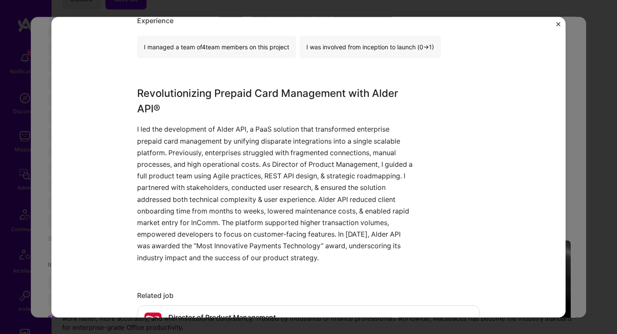
scroll to position [600, 0]
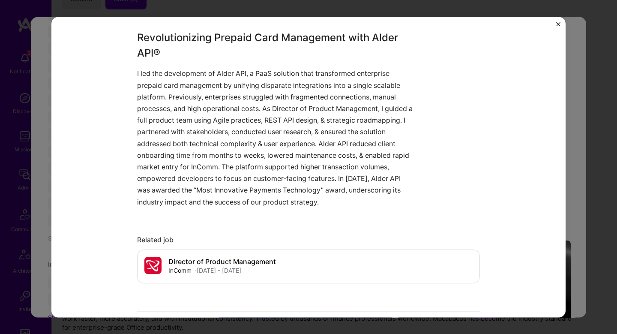
click at [604, 132] on div "IDS Product Suite Vision InComm Financial Services / Fintech Project link Role …" at bounding box center [308, 167] width 617 height 334
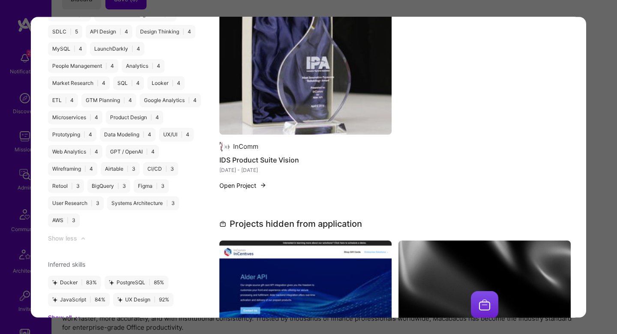
click at [604, 132] on div "Application 3 of 12 Evaluation scores Expertise level Very good Interpersonal s…" at bounding box center [308, 167] width 617 height 334
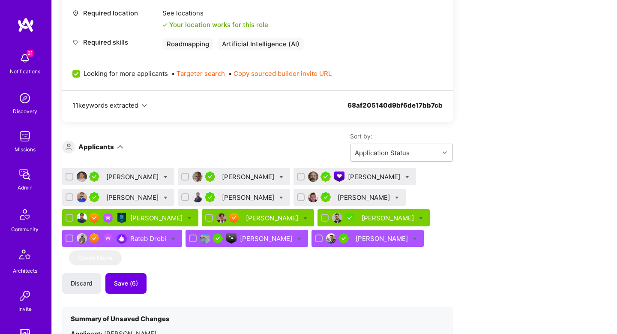
scroll to position [420, 0]
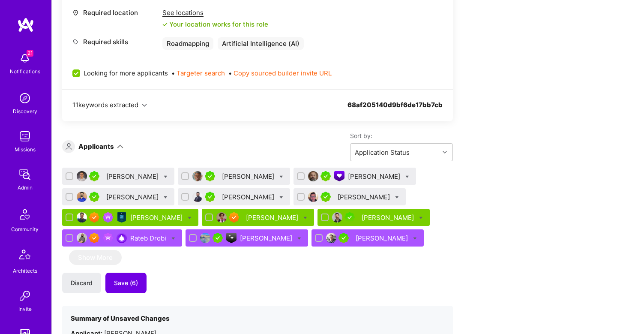
click at [405, 177] on icon at bounding box center [407, 177] width 4 height 4
checkbox input "true"
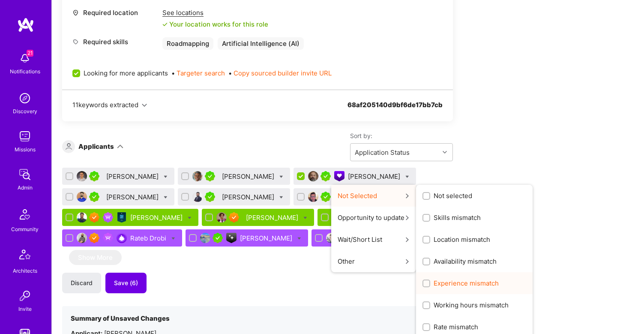
click at [433, 283] on span "Experience mismatch" at bounding box center [465, 282] width 65 height 9
click at [430, 283] on input "Experience mismatch" at bounding box center [427, 284] width 6 height 6
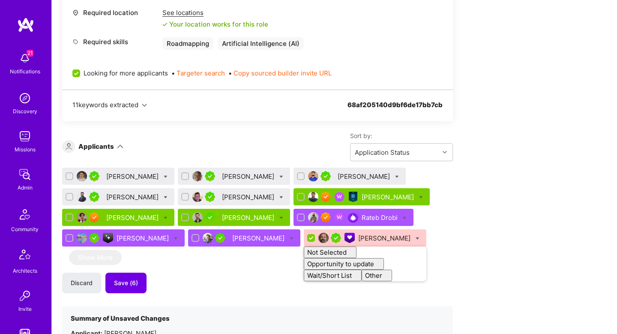
checkbox input "false"
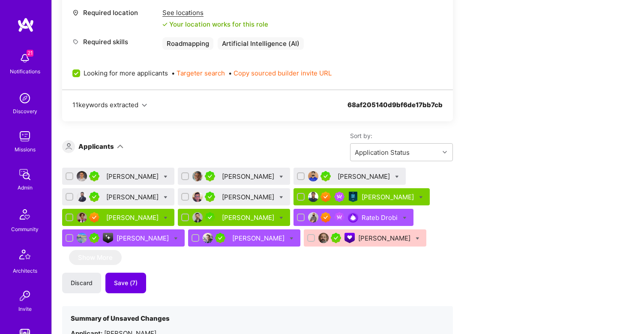
click at [439, 217] on div "JonPaul Vega Sam Somashekar Raza Mirza Ishaan Suri Rakesh Patel Harrison Bralow…" at bounding box center [257, 208] width 391 height 82
click at [69, 177] on input "checkbox" at bounding box center [70, 176] width 6 height 6
checkbox input "true"
click at [72, 198] on input "checkbox" at bounding box center [70, 197] width 6 height 6
checkbox input "true"
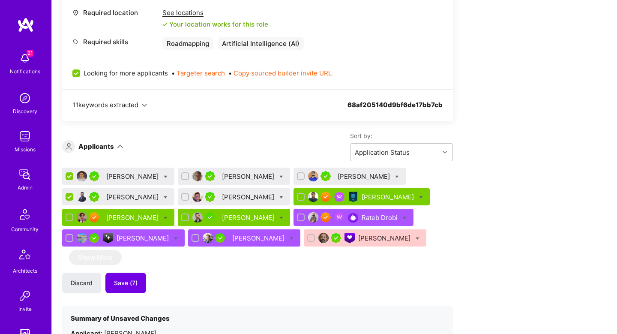
click at [183, 176] on input "checkbox" at bounding box center [186, 176] width 6 height 6
checkbox input "true"
click at [183, 197] on input "checkbox" at bounding box center [186, 197] width 6 height 6
checkbox input "true"
click at [299, 175] on input "checkbox" at bounding box center [302, 176] width 6 height 6
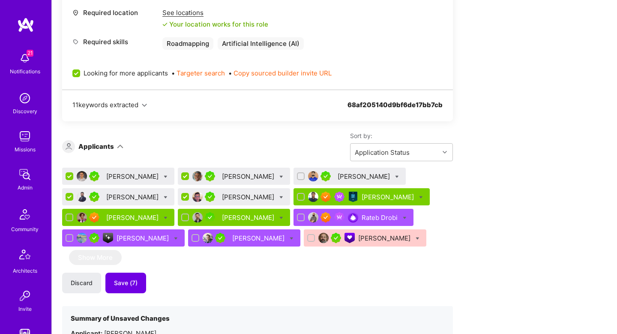
checkbox input "true"
click at [134, 179] on div "[PERSON_NAME]" at bounding box center [133, 176] width 54 height 9
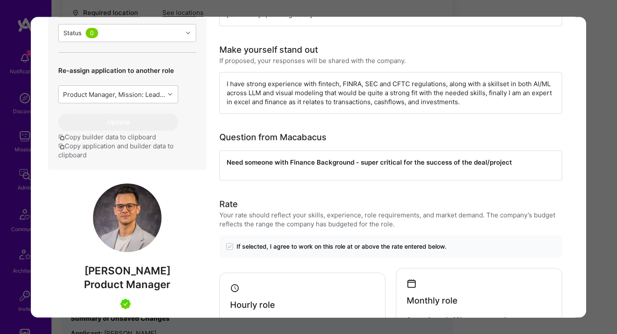
scroll to position [325, 0]
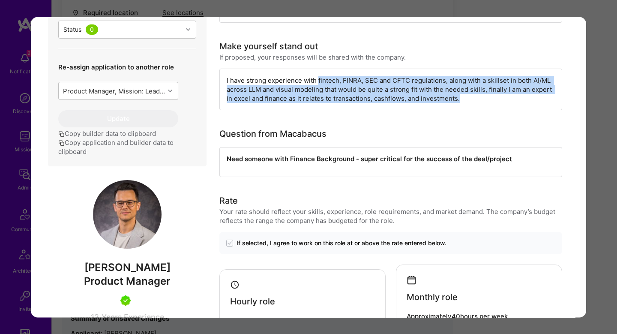
drag, startPoint x: 318, startPoint y: 80, endPoint x: 557, endPoint y: 103, distance: 240.1
click at [557, 103] on div "I have strong experience with fintech, FINRA, SEC and CFTC regulations, along w…" at bounding box center [390, 90] width 343 height 42
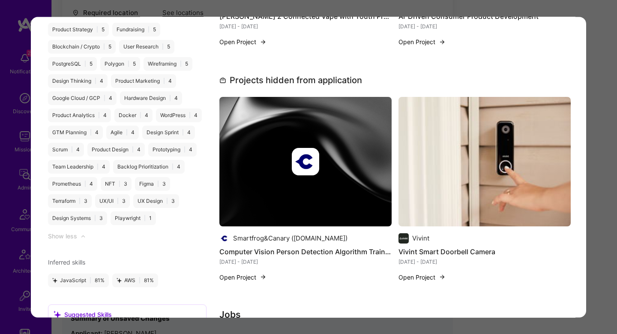
scroll to position [1097, 0]
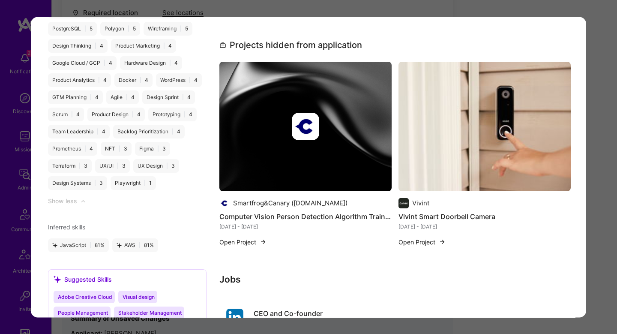
click at [606, 125] on div "Application 1 of 12 Builder Missing Requirements Required Location See location…" at bounding box center [308, 167] width 617 height 334
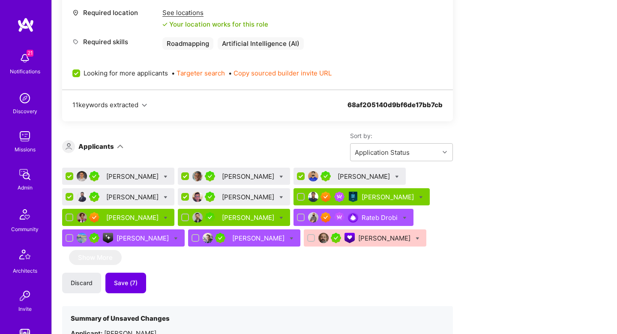
click at [230, 178] on div "[PERSON_NAME]" at bounding box center [249, 176] width 54 height 9
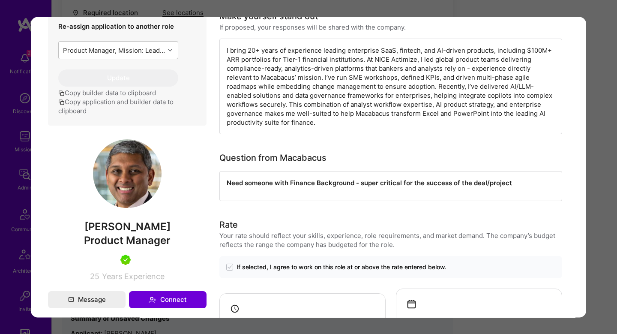
scroll to position [354, 0]
drag, startPoint x: 488, startPoint y: 69, endPoint x: 398, endPoint y: 69, distance: 90.0
click at [398, 69] on div "I bring 20+ years of experience leading enterprise SaaS, fintech, and AI-driven…" at bounding box center [390, 87] width 343 height 96
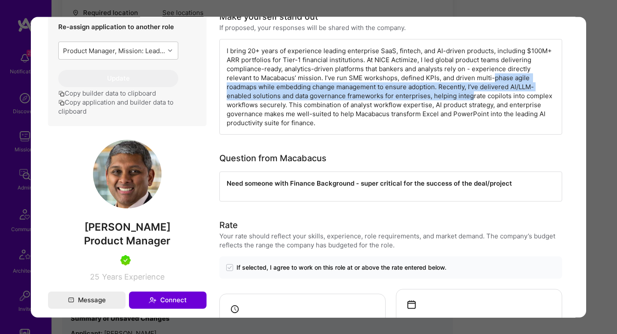
drag, startPoint x: 496, startPoint y: 81, endPoint x: 471, endPoint y: 99, distance: 30.3
click at [471, 99] on div "I bring 20+ years of experience leading enterprise SaaS, fintech, and AI-driven…" at bounding box center [390, 87] width 343 height 96
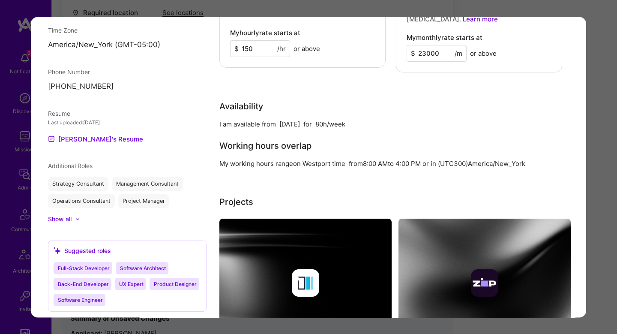
scroll to position [824, 0]
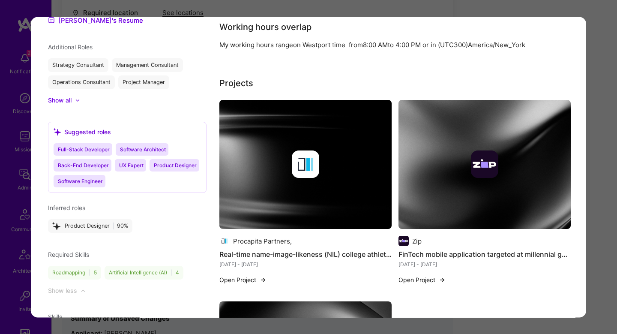
click at [343, 150] on div "modal" at bounding box center [305, 163] width 172 height 27
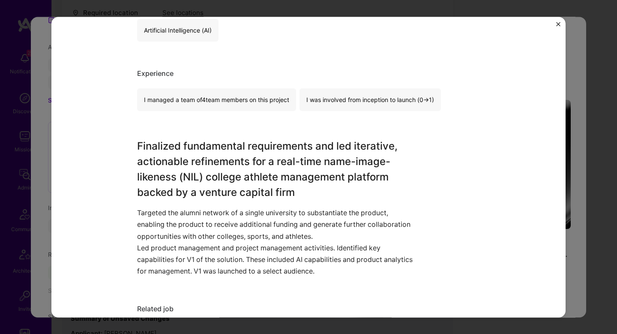
scroll to position [255, 0]
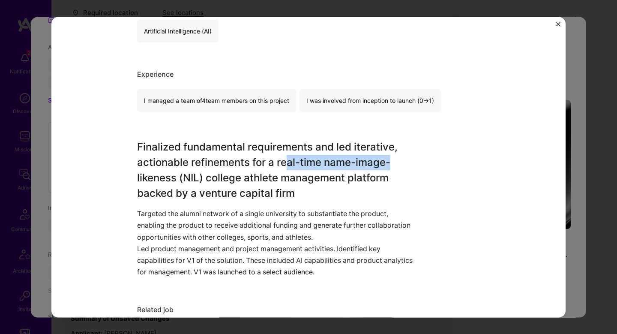
drag, startPoint x: 287, startPoint y: 158, endPoint x: 413, endPoint y: 169, distance: 127.3
click at [414, 170] on h3 "Finalized fundamental requirements and led iterative, actionable refinements fo…" at bounding box center [276, 171] width 278 height 62
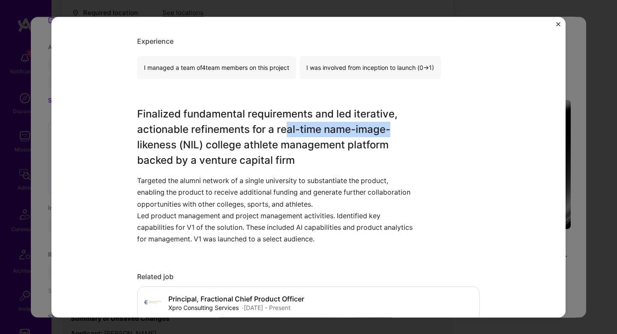
scroll to position [312, 0]
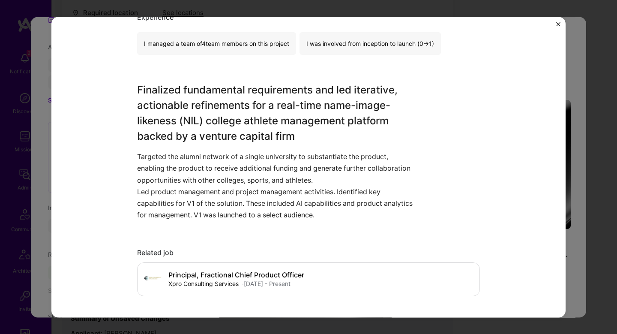
click at [580, 149] on div "Real-time name-image-likeness (NIL) college athlete management platform Procapi…" at bounding box center [308, 167] width 617 height 334
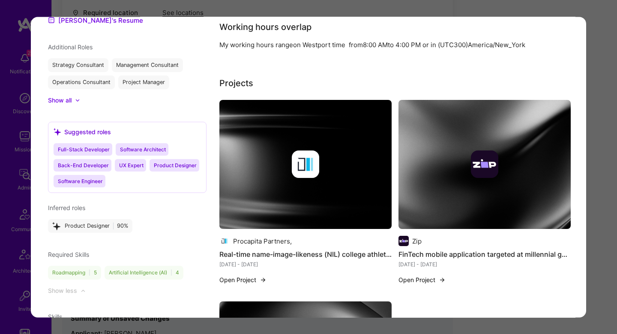
click at [502, 185] on img "modal" at bounding box center [484, 164] width 172 height 129
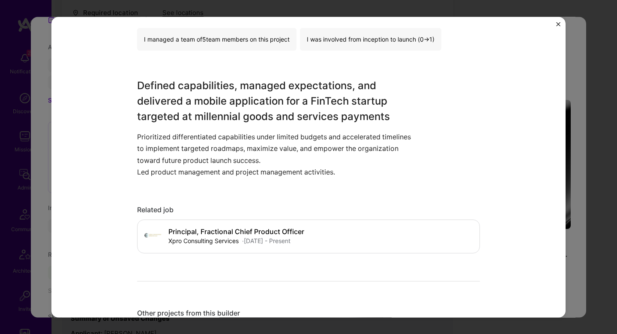
scroll to position [344, 0]
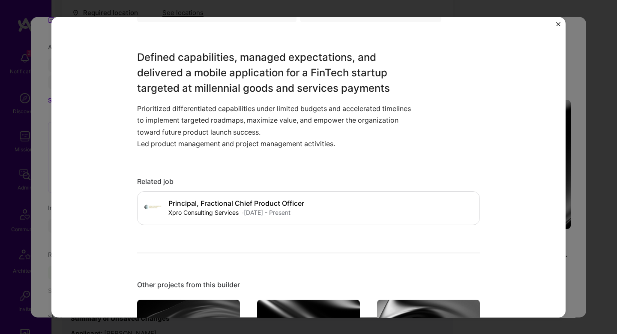
click at [582, 114] on div "FinTech mobile application targeted at millennial goods and services payments Z…" at bounding box center [308, 167] width 617 height 334
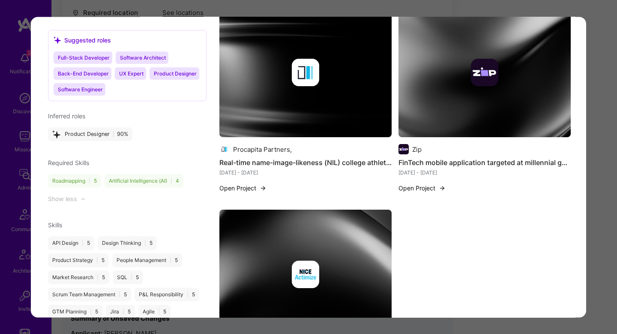
scroll to position [916, 0]
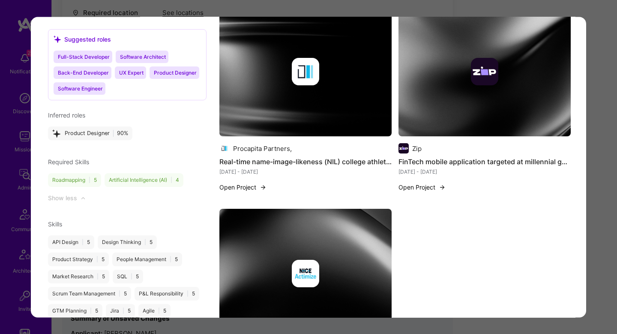
click at [599, 190] on div "Application 2 of 12 Evaluation scores Expertise level Very good Interpersonal s…" at bounding box center [308, 167] width 617 height 334
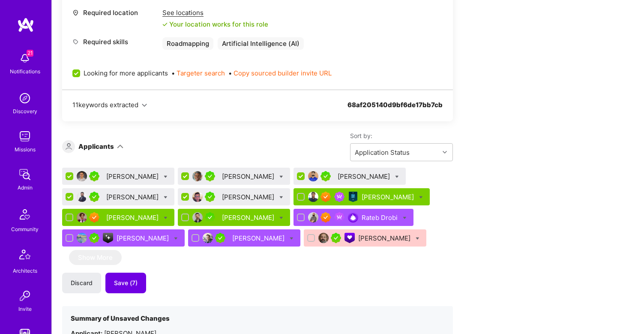
click at [67, 178] on input "checkbox" at bounding box center [70, 177] width 8 height 8
checkbox input "false"
click at [344, 177] on div "[PERSON_NAME]" at bounding box center [365, 176] width 54 height 9
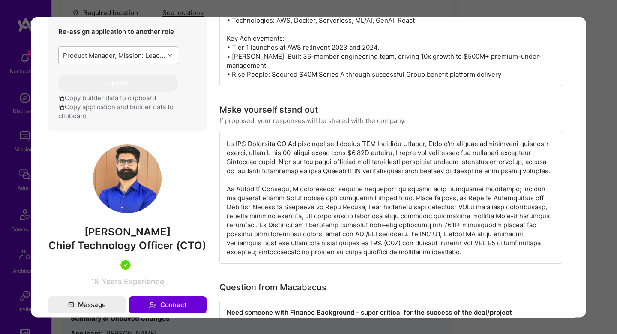
scroll to position [380, 0]
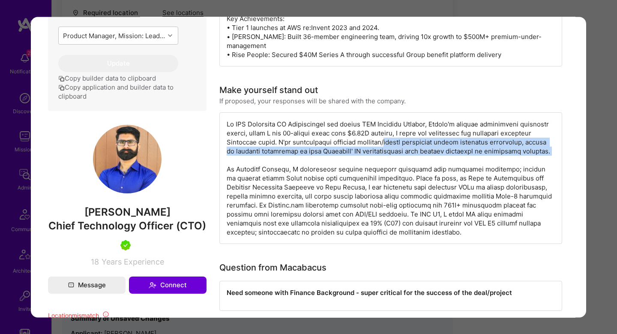
drag, startPoint x: 401, startPoint y: 131, endPoint x: 395, endPoint y: 156, distance: 25.4
click at [395, 156] on div "modal" at bounding box center [390, 178] width 343 height 132
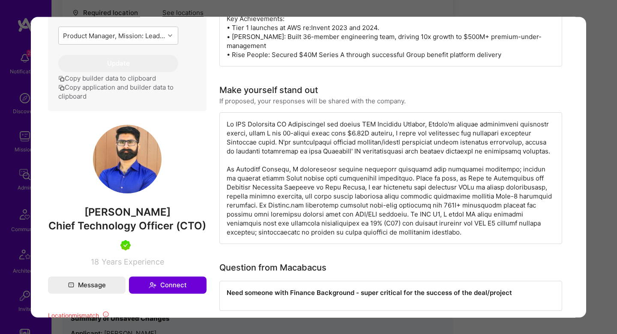
click at [321, 133] on div "modal" at bounding box center [390, 178] width 343 height 132
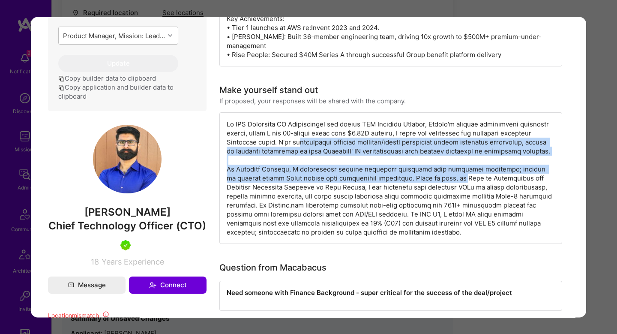
drag, startPoint x: 304, startPoint y: 132, endPoint x: 420, endPoint y: 176, distance: 124.2
click at [419, 177] on div "modal" at bounding box center [390, 178] width 343 height 132
click at [420, 176] on div "modal" at bounding box center [390, 178] width 343 height 132
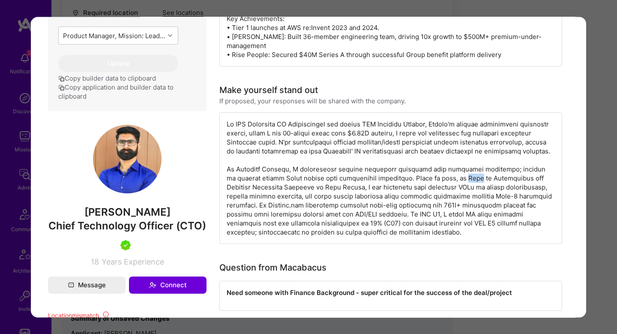
click at [420, 176] on div "modal" at bounding box center [390, 178] width 343 height 132
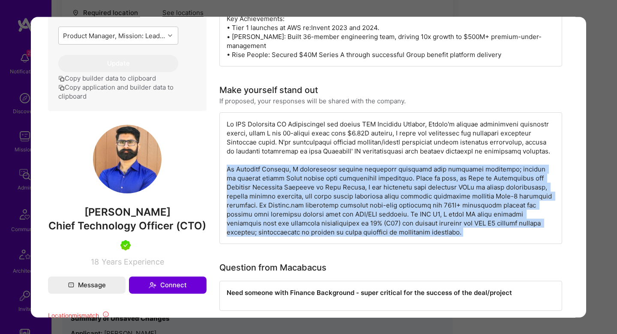
click at [420, 176] on div "modal" at bounding box center [390, 178] width 343 height 132
click at [417, 193] on div "modal" at bounding box center [390, 178] width 343 height 132
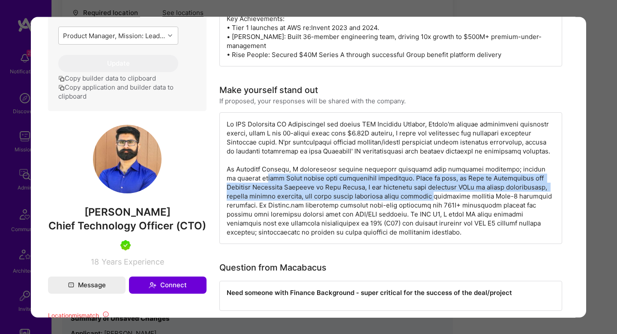
drag, startPoint x: 234, startPoint y: 179, endPoint x: 386, endPoint y: 199, distance: 152.5
click at [386, 199] on div "modal" at bounding box center [390, 178] width 343 height 132
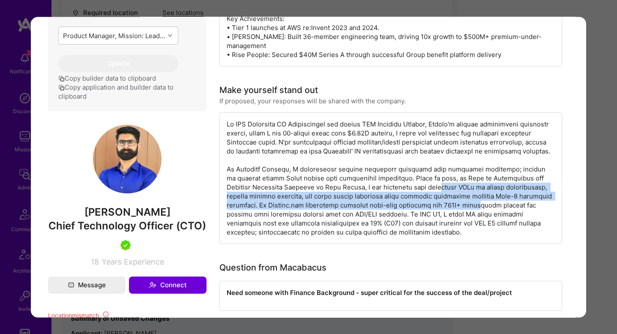
drag, startPoint x: 376, startPoint y: 185, endPoint x: 434, endPoint y: 204, distance: 61.9
click at [434, 204] on div "modal" at bounding box center [390, 178] width 343 height 132
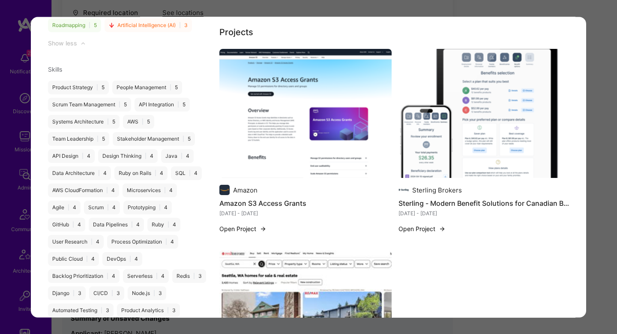
scroll to position [1139, 0]
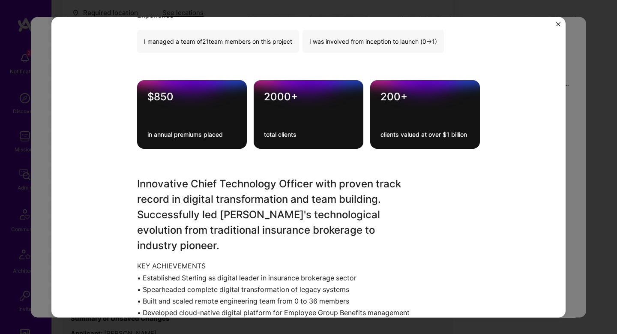
scroll to position [619, 0]
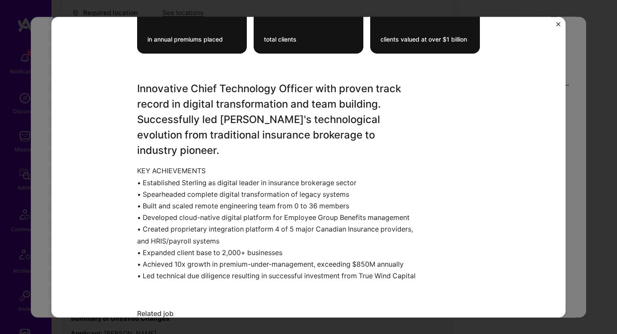
click at [576, 178] on div "Sterling - Modern Benefit Solutions for Canadian Businesses Sterling Brokers In…" at bounding box center [308, 167] width 617 height 334
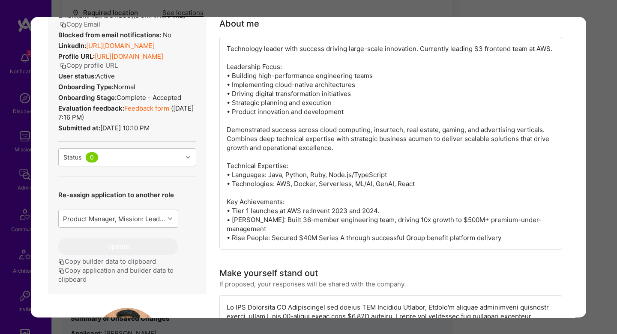
scroll to position [185, 0]
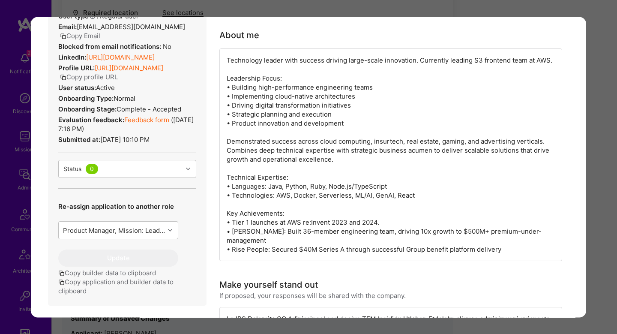
click at [156, 124] on link "Feedback form" at bounding box center [146, 120] width 45 height 8
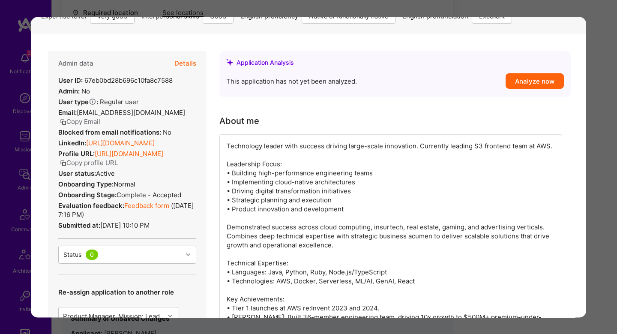
scroll to position [323, 0]
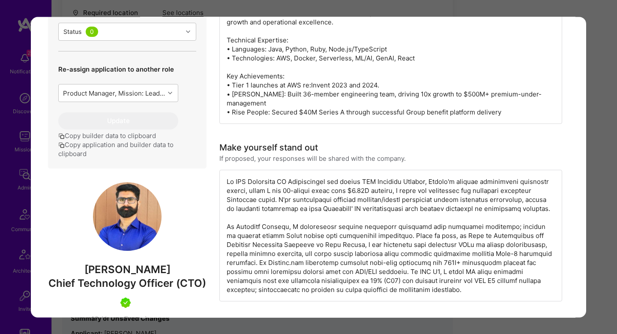
click at [592, 200] on div "Application 3 of 12 Builder Missing Requirements Required Location See location…" at bounding box center [308, 167] width 617 height 334
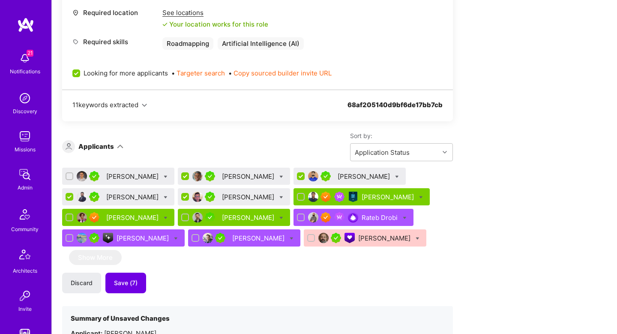
click at [178, 177] on div "[PERSON_NAME]" at bounding box center [234, 175] width 112 height 17
click at [178, 198] on div "[PERSON_NAME]" at bounding box center [234, 196] width 112 height 17
click at [182, 197] on input "checkbox" at bounding box center [186, 197] width 8 height 8
checkbox input "false"
click at [71, 196] on input "checkbox" at bounding box center [70, 197] width 8 height 8
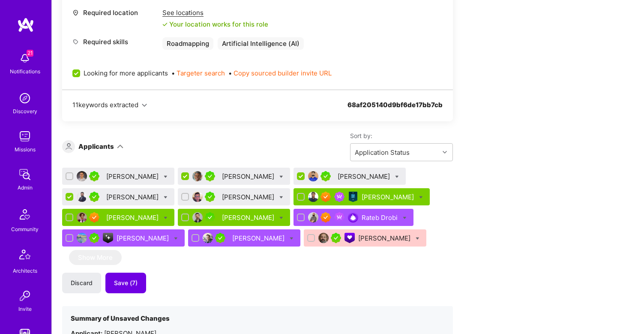
checkbox input "false"
click at [298, 176] on input "checkbox" at bounding box center [302, 177] width 8 height 8
checkbox input "false"
click at [370, 174] on div "[PERSON_NAME]" at bounding box center [349, 175] width 112 height 17
click at [279, 176] on icon at bounding box center [281, 177] width 4 height 4
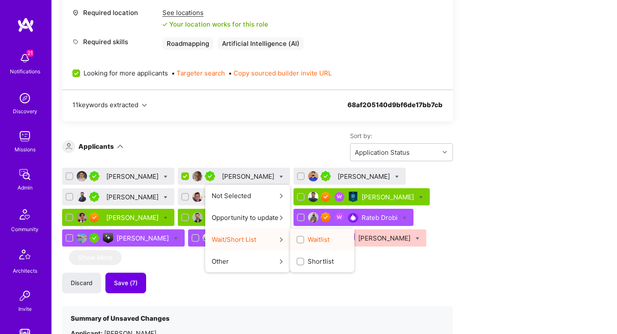
click at [308, 238] on span "Waitlist" at bounding box center [319, 239] width 22 height 9
click at [304, 238] on input "Waitlist" at bounding box center [301, 240] width 6 height 6
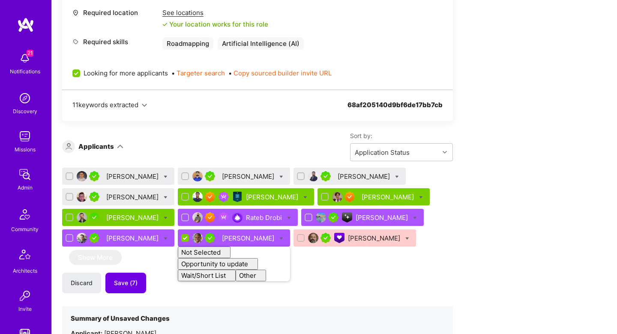
checkbox input "false"
click at [189, 145] on div "Sort by: Application Status" at bounding box center [287, 147] width 329 height 30
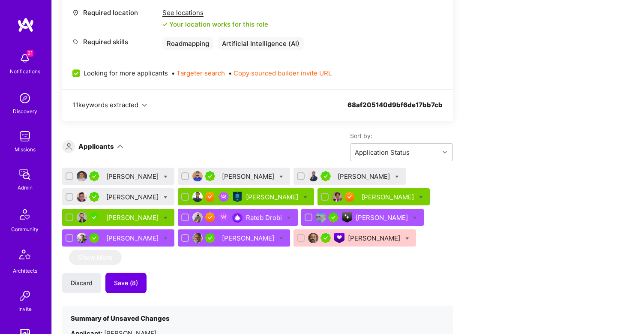
click at [279, 176] on icon at bounding box center [281, 177] width 4 height 4
checkbox input "true"
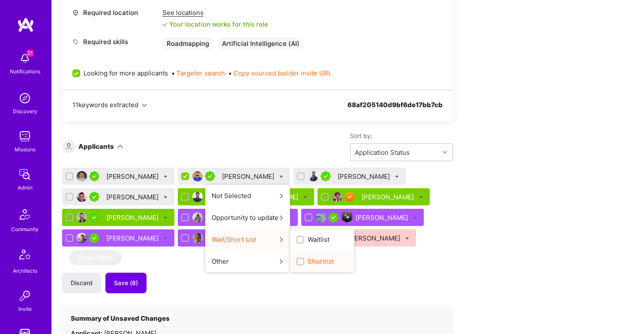
click at [308, 258] on span "Shortlist" at bounding box center [321, 261] width 26 height 9
click at [298, 259] on input "Shortlist" at bounding box center [301, 262] width 6 height 6
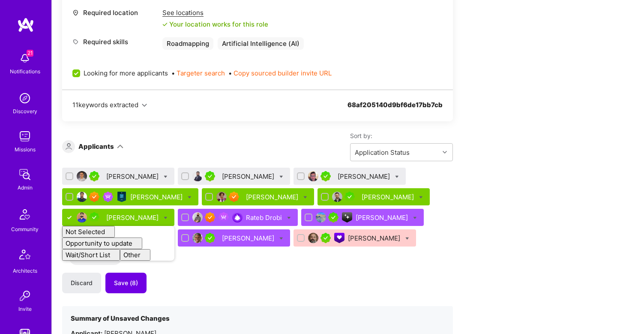
checkbox input "false"
click at [215, 166] on div "We’re actively looking for builders. This is the best time to request to join. …" at bounding box center [257, 167] width 391 height 806
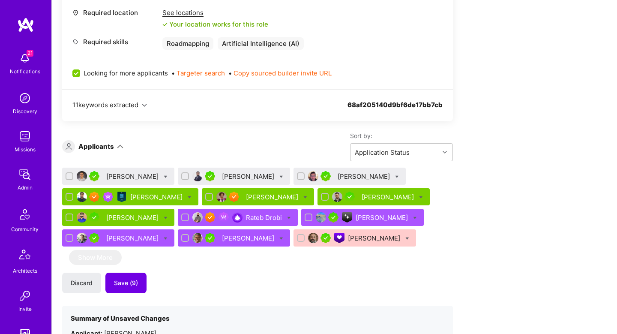
click at [164, 176] on icon at bounding box center [166, 177] width 4 height 4
checkbox input "true"
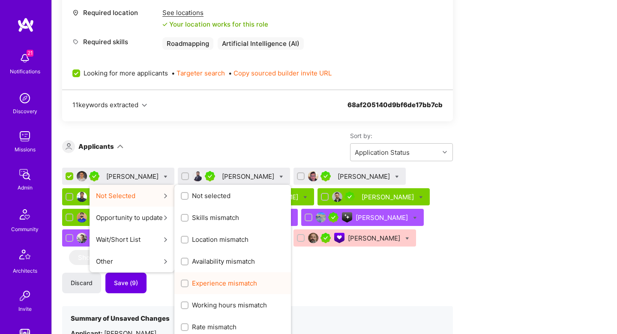
click at [215, 278] on span "Experience mismatch" at bounding box center [224, 282] width 65 height 9
click at [188, 281] on input "Experience mismatch" at bounding box center [185, 284] width 6 height 6
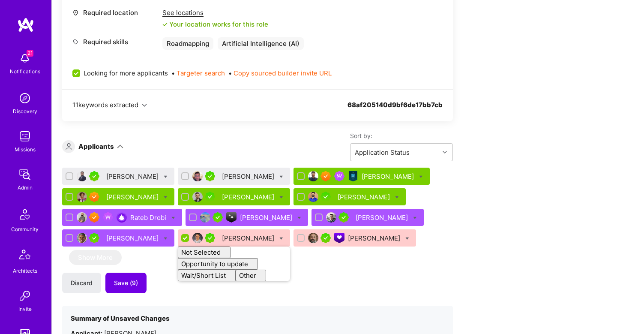
checkbox input "false"
click at [185, 151] on div "Sort by: Application Status" at bounding box center [287, 147] width 329 height 30
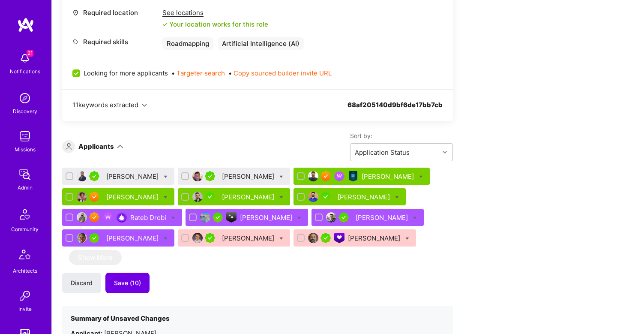
click at [129, 176] on div "[PERSON_NAME]" at bounding box center [133, 176] width 54 height 9
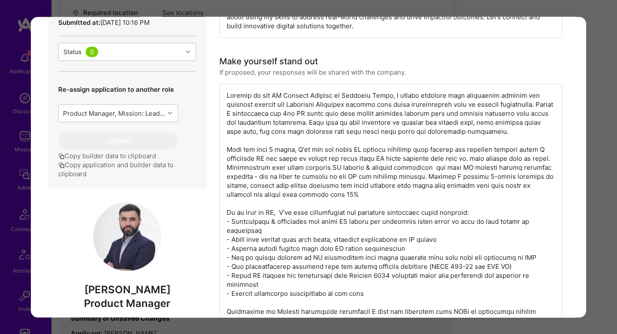
scroll to position [293, 0]
click at [451, 93] on div "modal" at bounding box center [390, 216] width 343 height 266
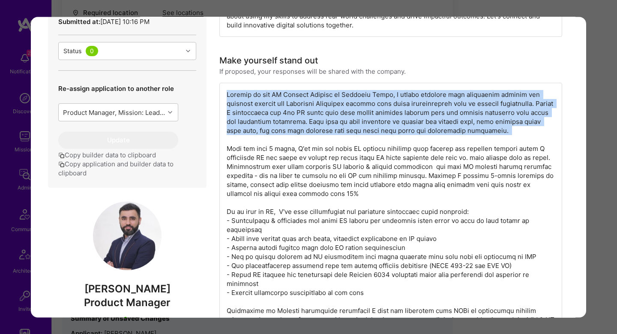
click at [451, 93] on div "modal" at bounding box center [390, 216] width 343 height 266
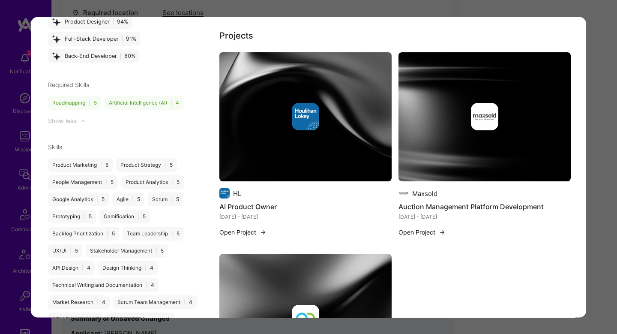
scroll to position [1124, 0]
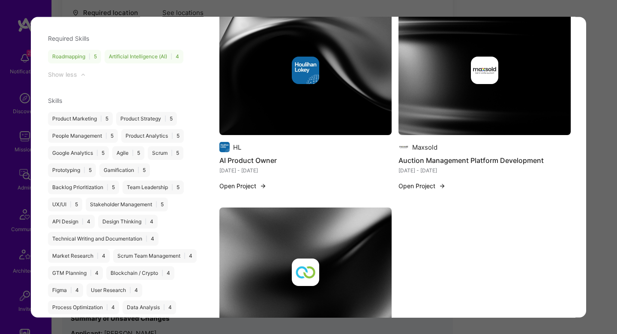
click at [352, 85] on img "modal" at bounding box center [305, 70] width 172 height 129
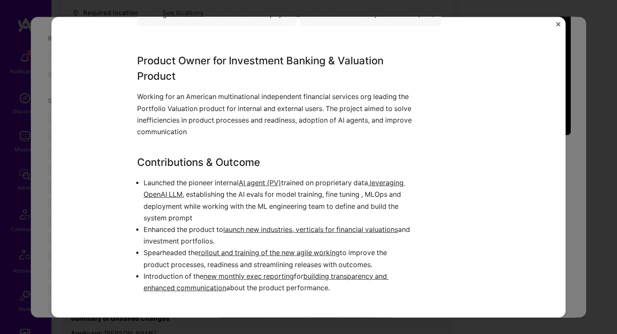
scroll to position [324, 0]
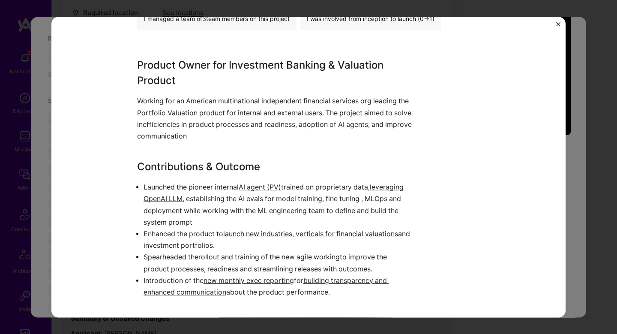
click at [575, 167] on div "AI Product Owner HL Financial Services / Fintech, Banking Role Product Owner - …" at bounding box center [308, 167] width 617 height 334
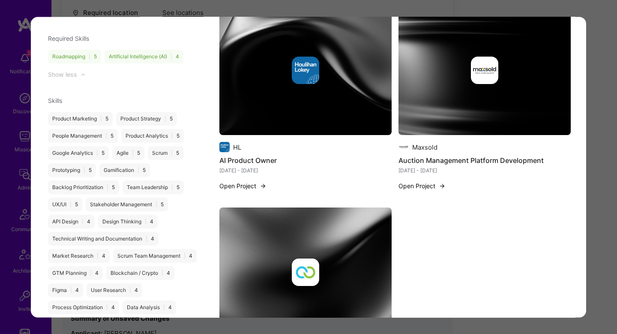
click at [606, 171] on div "Application 1 of 12 Builder Missing Requirements Required Location See location…" at bounding box center [308, 167] width 617 height 334
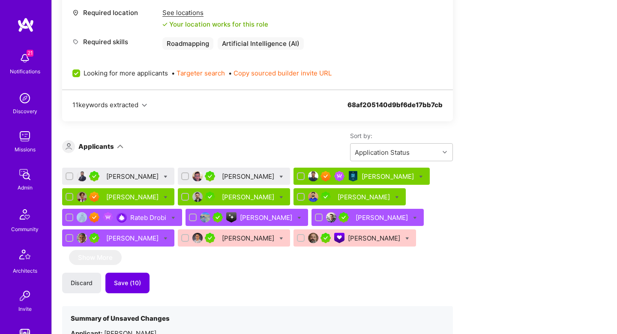
click at [606, 171] on div "Apply for a Mission Role We’re actively looking for builders. This is the best …" at bounding box center [334, 284] width 565 height 1103
click at [164, 176] on icon at bounding box center [166, 177] width 4 height 4
checkbox input "true"
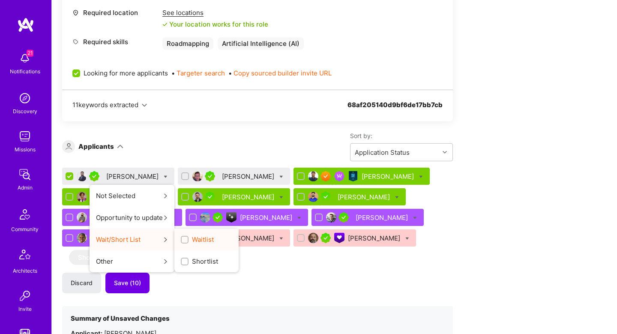
click at [192, 238] on span "Waitlist" at bounding box center [203, 239] width 22 height 9
click at [182, 238] on input "Waitlist" at bounding box center [185, 240] width 6 height 6
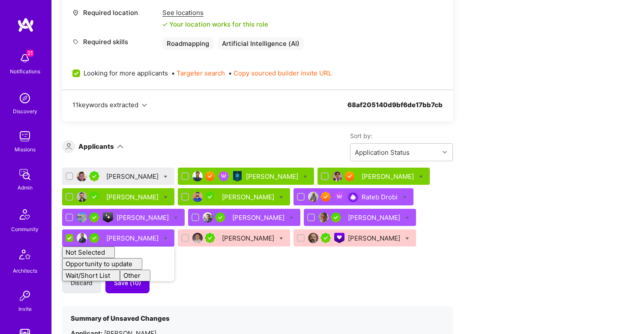
checkbox input "false"
click at [136, 175] on div "[PERSON_NAME]" at bounding box center [133, 176] width 54 height 9
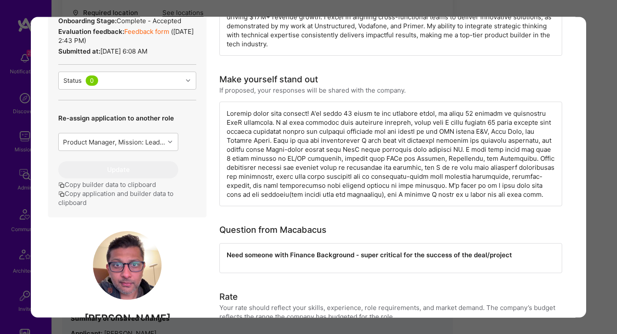
scroll to position [218, 0]
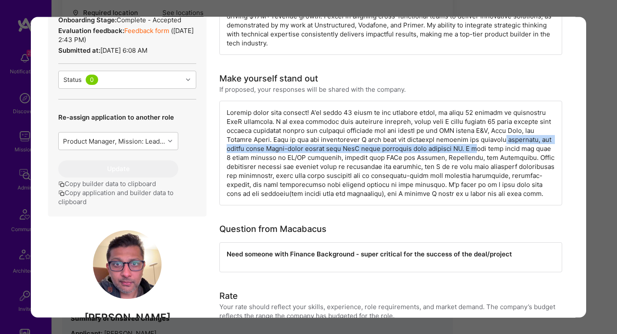
drag, startPoint x: 508, startPoint y: 129, endPoint x: 467, endPoint y: 143, distance: 43.5
click at [467, 143] on div "modal" at bounding box center [390, 153] width 343 height 105
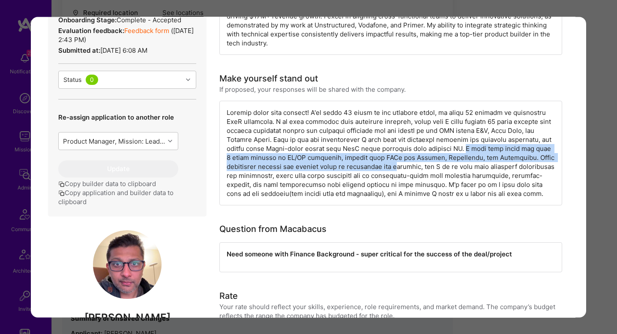
drag, startPoint x: 460, startPoint y: 139, endPoint x: 396, endPoint y: 158, distance: 67.5
click at [395, 158] on div "modal" at bounding box center [390, 153] width 343 height 105
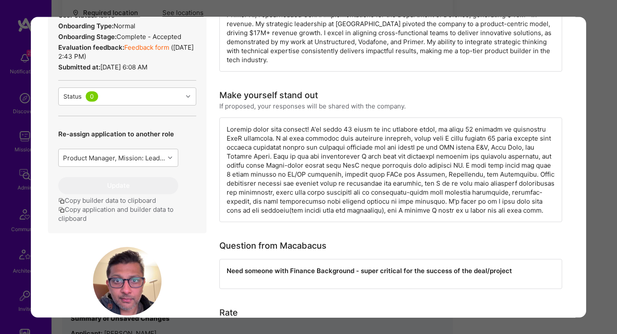
click at [363, 179] on div "modal" at bounding box center [390, 169] width 343 height 105
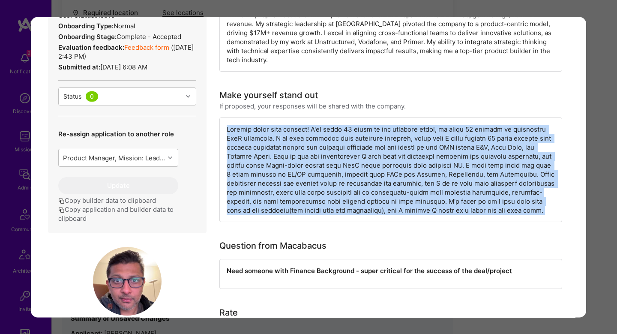
click at [363, 179] on div "modal" at bounding box center [390, 169] width 343 height 105
click at [437, 174] on div "modal" at bounding box center [390, 169] width 343 height 105
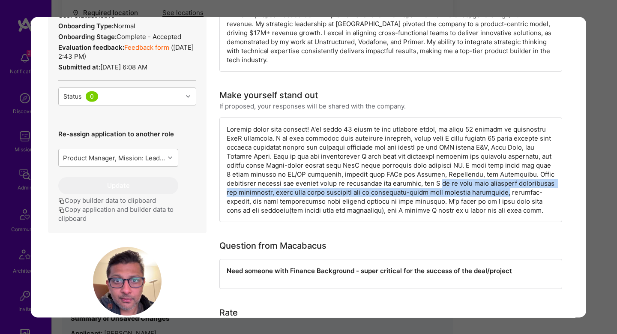
drag, startPoint x: 437, startPoint y: 174, endPoint x: 512, endPoint y: 181, distance: 75.2
click at [512, 181] on div "modal" at bounding box center [390, 169] width 343 height 105
click at [320, 184] on div "modal" at bounding box center [390, 169] width 343 height 105
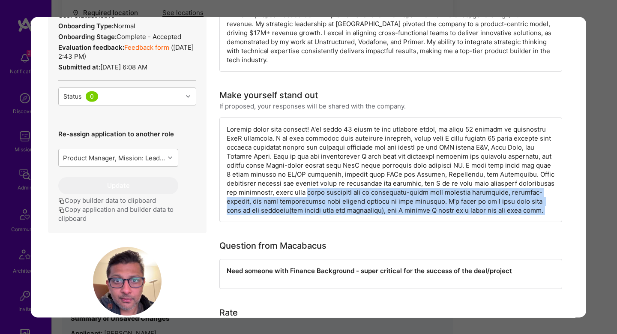
drag, startPoint x: 320, startPoint y: 184, endPoint x: 464, endPoint y: 207, distance: 146.2
click at [464, 207] on div "modal" at bounding box center [390, 169] width 343 height 105
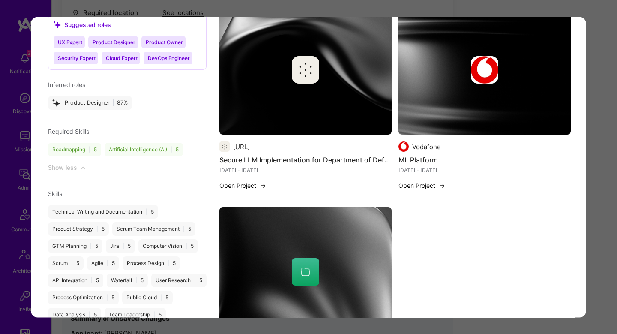
scroll to position [864, 0]
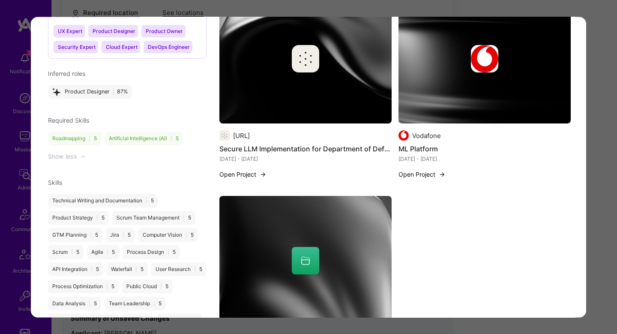
click at [355, 66] on img "modal" at bounding box center [305, 58] width 172 height 129
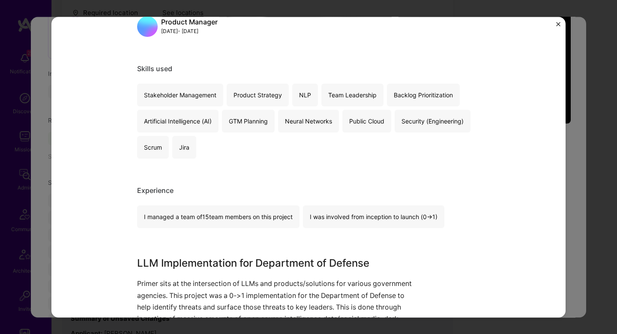
scroll to position [131, 0]
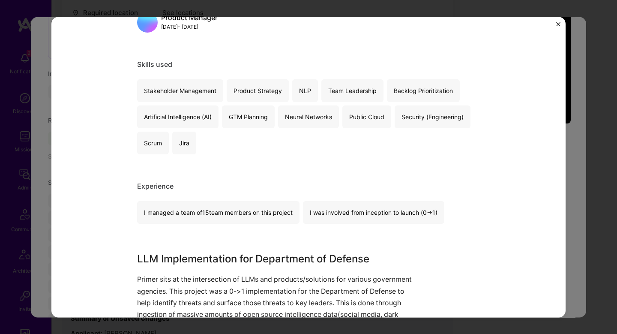
click at [573, 147] on div "Secure LLM Implementation for Department of Defense Primer.ai Government & B2G,…" at bounding box center [308, 167] width 617 height 334
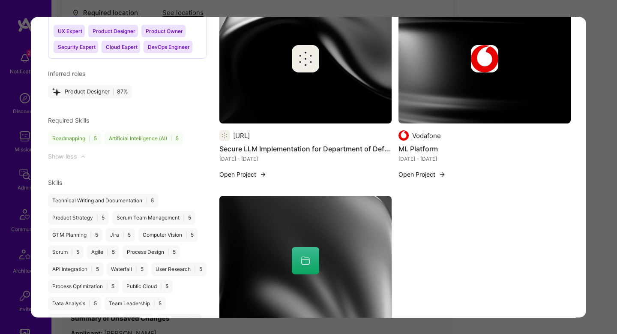
click at [259, 94] on img "modal" at bounding box center [305, 58] width 172 height 129
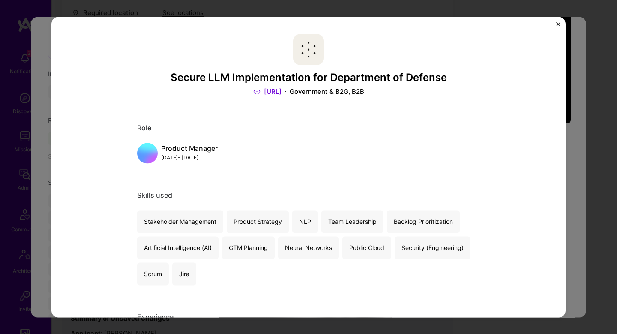
click at [586, 151] on div "Secure LLM Implementation for Department of Defense Primer.ai Government & B2G,…" at bounding box center [308, 167] width 617 height 334
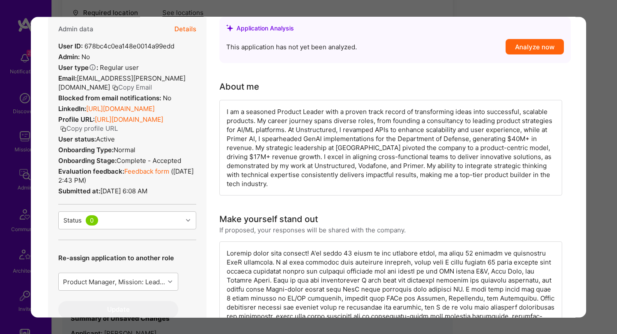
scroll to position [78, 0]
click at [138, 184] on div "Evaluation feedback: Feedback form ( Feb 13, 2025, 2:43 PM )" at bounding box center [127, 175] width 138 height 18
click at [138, 174] on link "Feedback form" at bounding box center [146, 170] width 45 height 8
click at [143, 112] on link "https://linkedin.com/in/rakeshapatel" at bounding box center [120, 108] width 69 height 8
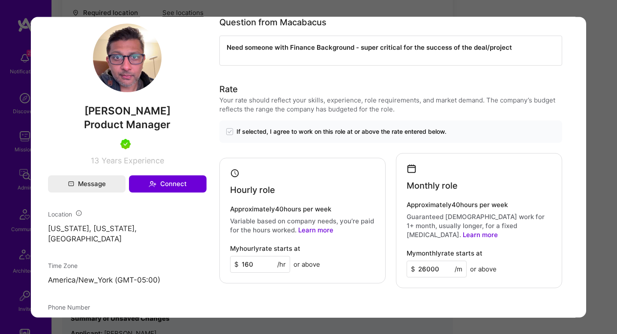
scroll to position [457, 0]
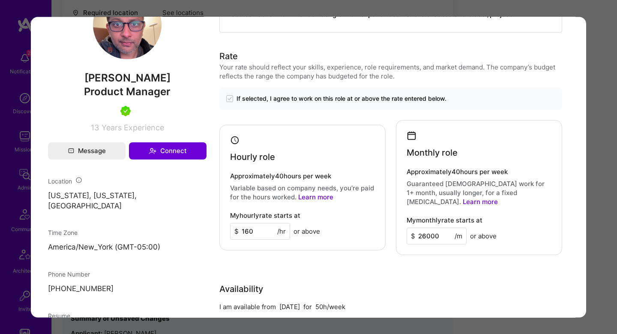
click at [606, 155] on div "Application 1 of 12 Evaluation scores Expertise level Very good Interpersonal s…" at bounding box center [308, 167] width 617 height 334
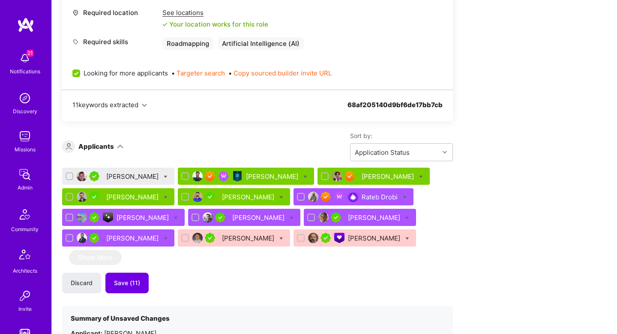
click at [134, 176] on div "[PERSON_NAME]" at bounding box center [133, 176] width 54 height 9
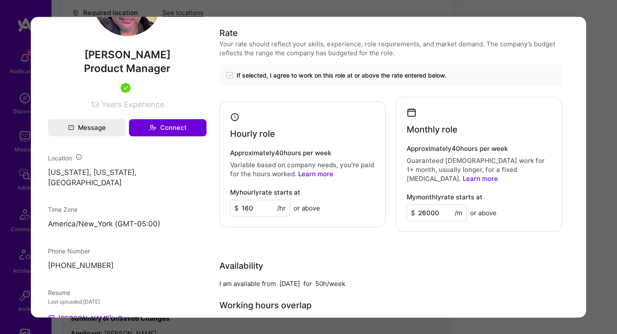
scroll to position [483, 0]
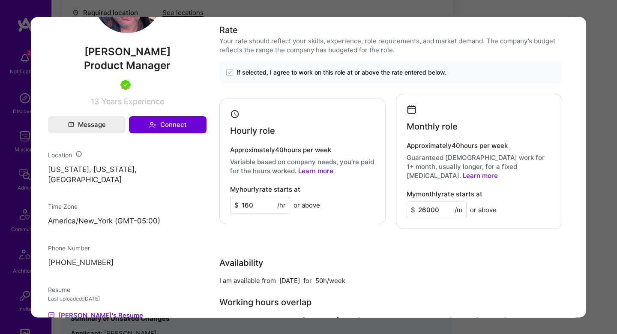
click at [600, 178] on div "Application 1 of 12 Evaluation scores Expertise level Very good Interpersonal s…" at bounding box center [308, 167] width 617 height 334
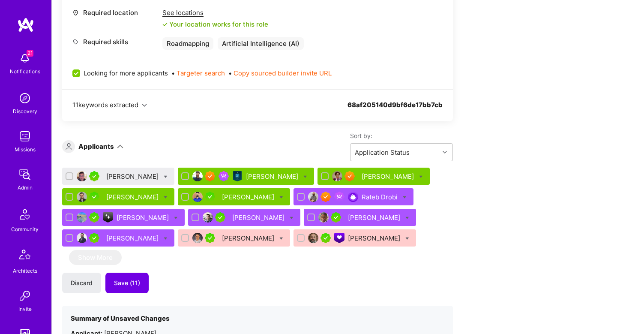
click at [164, 175] on icon at bounding box center [166, 177] width 4 height 4
checkbox input "true"
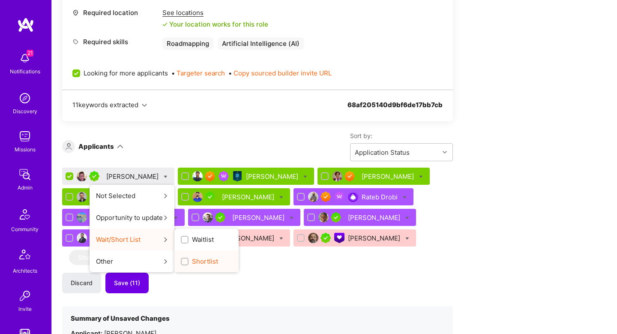
click at [197, 263] on span "Shortlist" at bounding box center [205, 261] width 26 height 9
click at [188, 263] on input "Shortlist" at bounding box center [185, 262] width 6 height 6
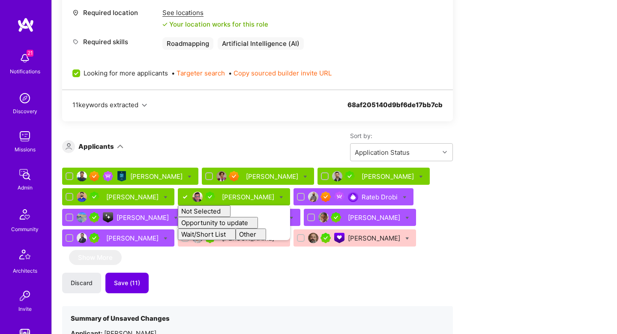
checkbox input "false"
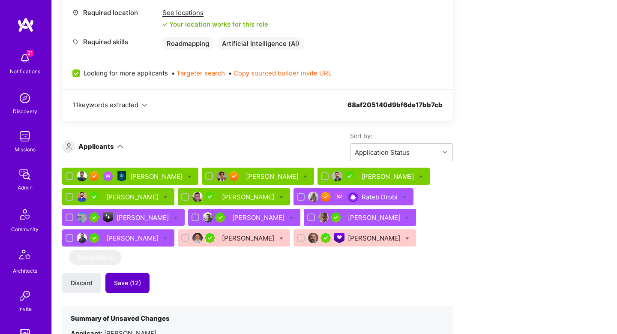
click at [126, 287] on span "Save (12)" at bounding box center [127, 282] width 27 height 9
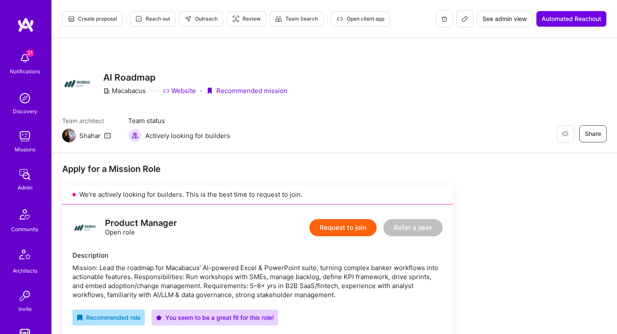
click at [90, 21] on span "Create proposal" at bounding box center [92, 19] width 49 height 8
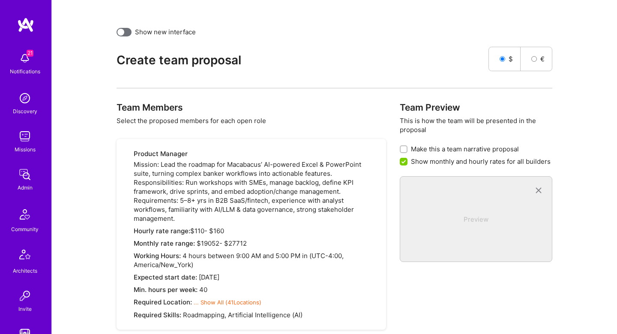
scroll to position [366, 0]
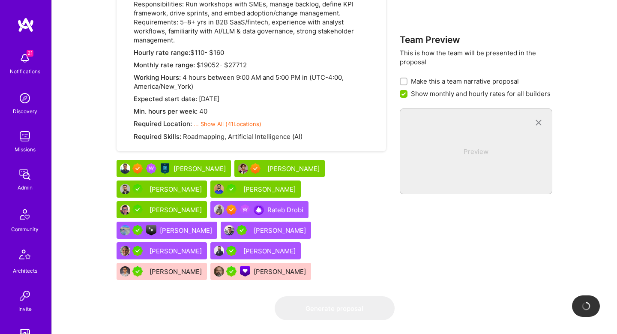
checkbox input "false"
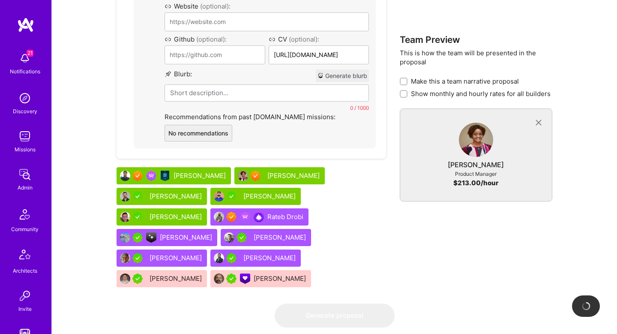
scroll to position [628, 0]
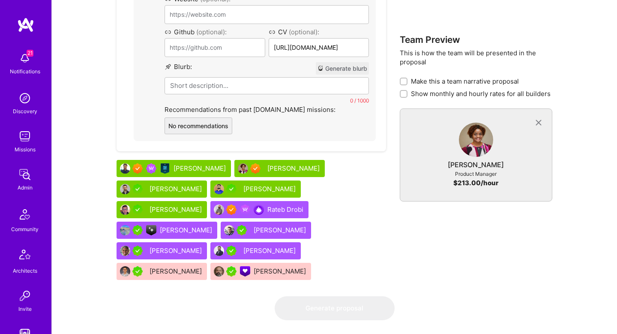
click at [338, 67] on button "Generate blurb" at bounding box center [342, 68] width 53 height 12
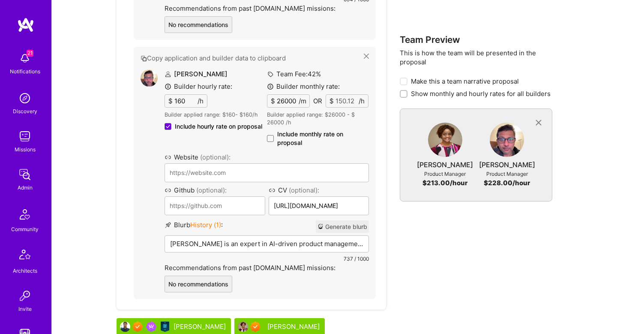
scroll to position [730, 0]
click at [330, 227] on button "Generate blurb" at bounding box center [342, 226] width 53 height 12
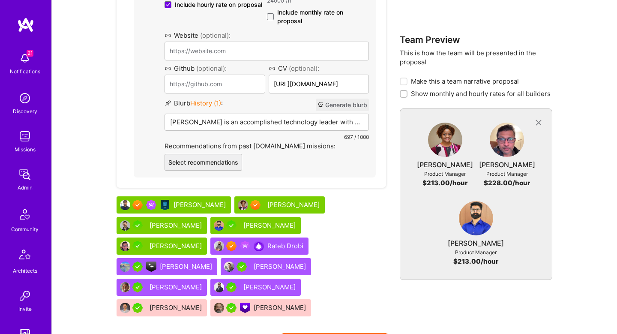
scroll to position [1111, 0]
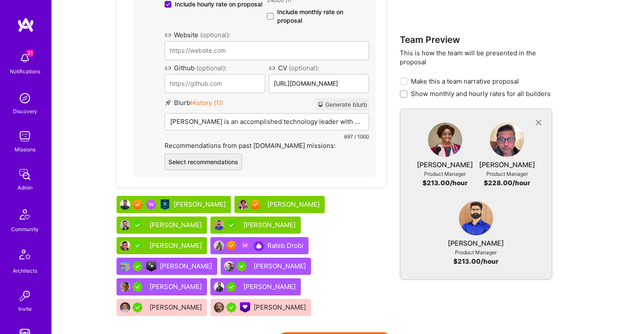
click at [328, 102] on button "Generate blurb" at bounding box center [342, 104] width 53 height 12
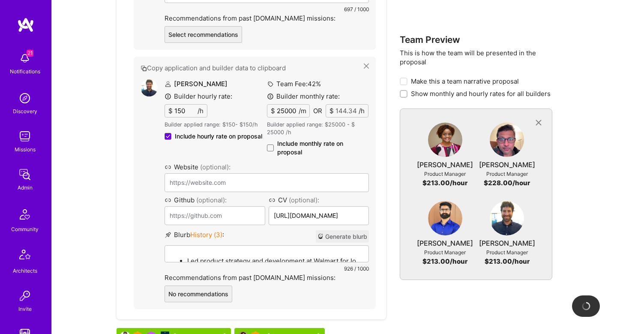
scroll to position [1255, 0]
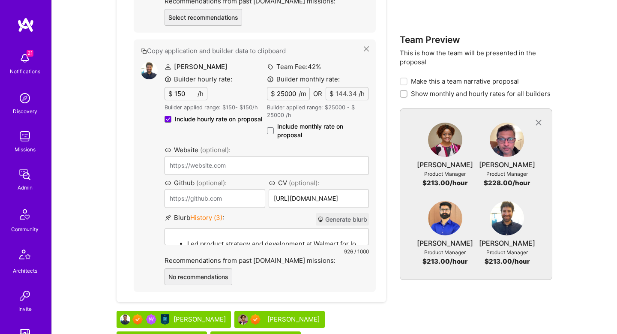
click at [326, 218] on button "Generate blurb" at bounding box center [342, 219] width 53 height 12
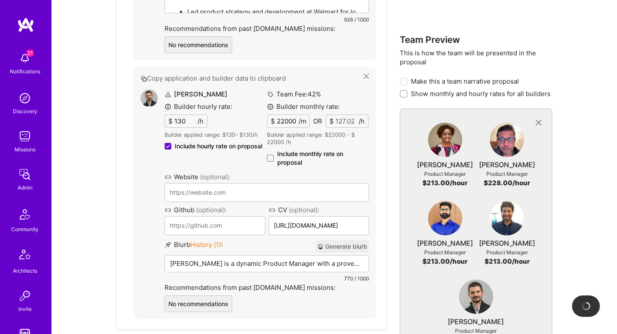
scroll to position [1486, 0]
click at [329, 244] on button "Generate blurb" at bounding box center [342, 247] width 53 height 12
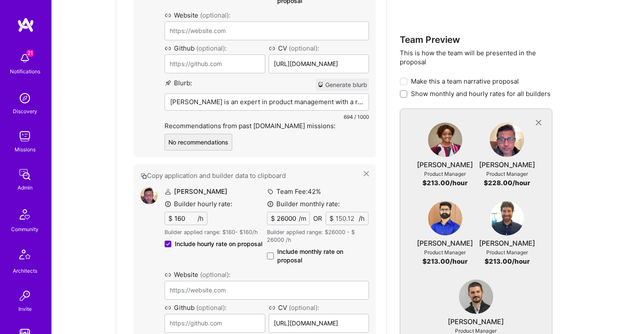
scroll to position [567, 0]
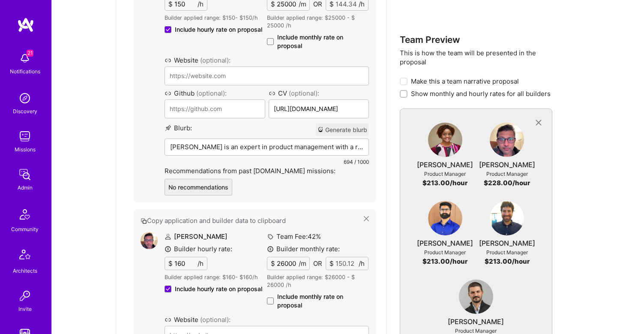
click at [252, 143] on p "MaryAnn is an expert in product management with a robust background in B2B SaaS…" at bounding box center [266, 146] width 193 height 9
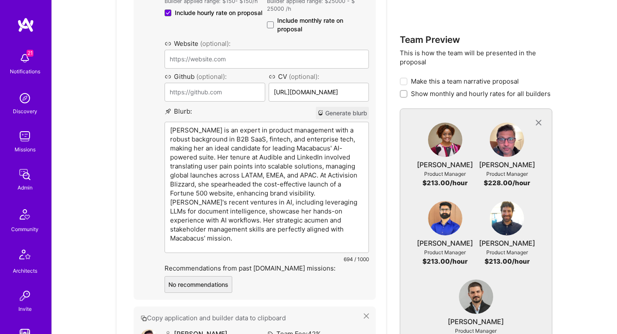
scroll to position [583, 0]
click at [290, 132] on p "MaryAnn is an expert in product management with a robust background in B2B SaaS…" at bounding box center [266, 184] width 193 height 117
click at [217, 137] on p "MaryAnn is an expert in product management with a robust background in B2B SaaS…" at bounding box center [266, 184] width 193 height 117
click at [337, 140] on p "MaryAnn is an expert in product management with a robust background in B2B SaaS…" at bounding box center [266, 184] width 193 height 117
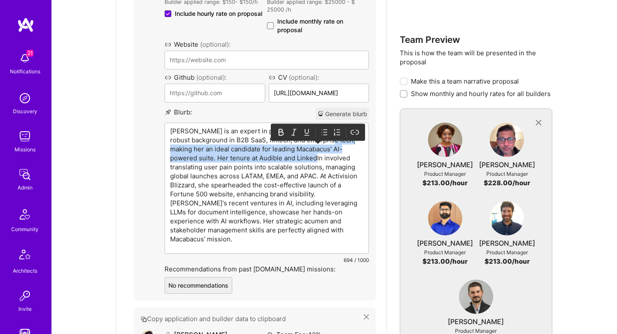
drag, startPoint x: 332, startPoint y: 142, endPoint x: 303, endPoint y: 161, distance: 34.9
click at [303, 161] on p "MaryAnn is an expert in product management with a robust background in B2B SaaS…" at bounding box center [266, 184] width 193 height 117
click at [290, 148] on p "MaryAnn is an expert in product management with a robust background in B2B SaaS…" at bounding box center [266, 184] width 193 height 117
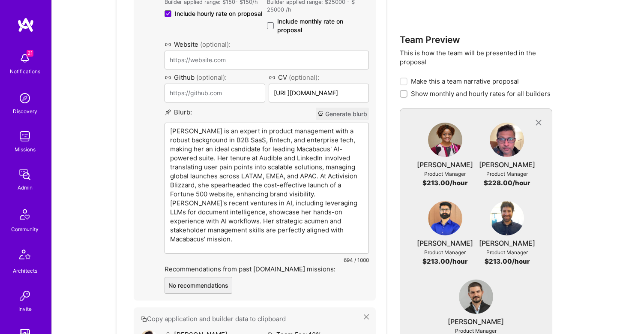
click at [238, 161] on p "MaryAnn is an expert in product management with a robust background in B2B SaaS…" at bounding box center [266, 184] width 193 height 117
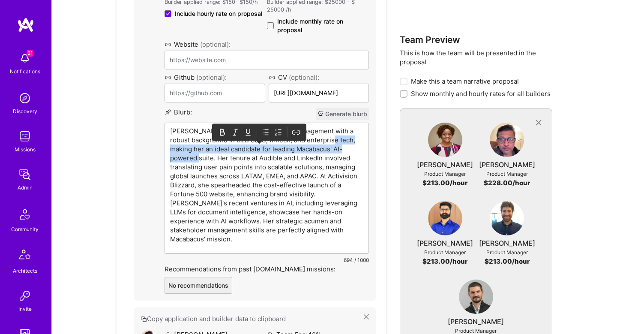
drag, startPoint x: 185, startPoint y: 159, endPoint x: 332, endPoint y: 142, distance: 147.1
click at [331, 142] on p "MaryAnn is an expert in product management with a robust background in B2B SaaS…" at bounding box center [266, 184] width 193 height 117
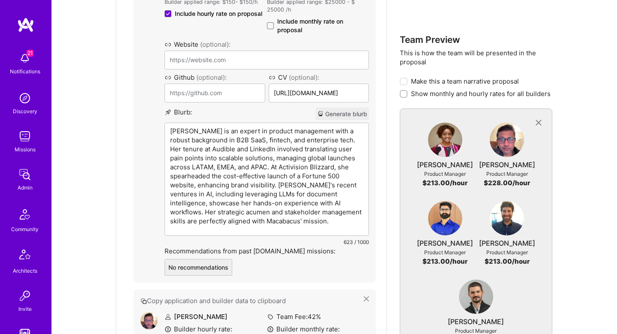
click at [213, 147] on p "MaryAnn is an expert in product management with a robust background in B2B SaaS…" at bounding box center [266, 175] width 193 height 99
click at [355, 151] on p "MaryAnn is an expert in product management with a robust background in B2B SaaS…" at bounding box center [266, 175] width 193 height 99
click at [201, 169] on p "MaryAnn is an expert in product management with a robust background in B2B SaaS…" at bounding box center [266, 175] width 193 height 99
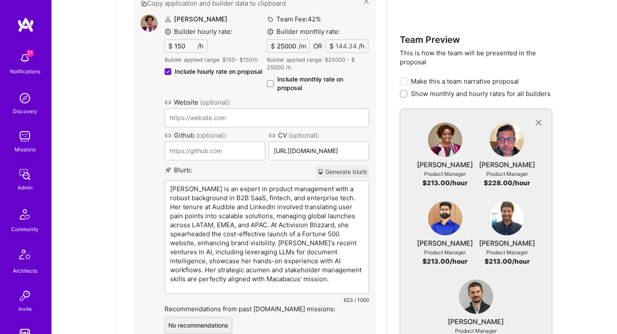
scroll to position [522, 0]
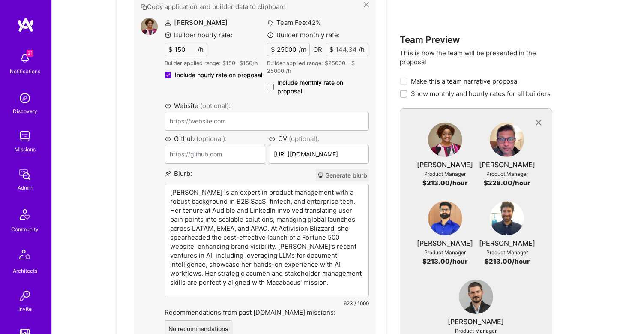
click at [149, 23] on img at bounding box center [149, 26] width 17 height 17
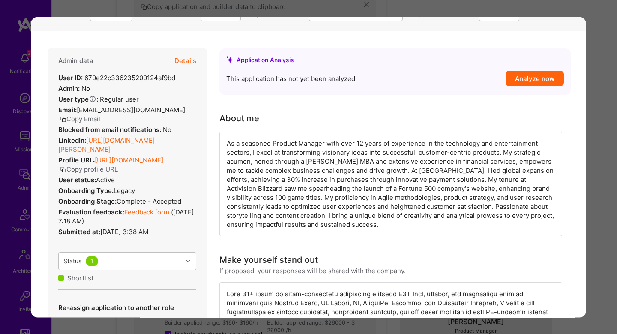
scroll to position [102, 0]
click at [313, 163] on div "As a seasoned Product Manager with over 12 years of experience in the technolog…" at bounding box center [390, 184] width 343 height 105
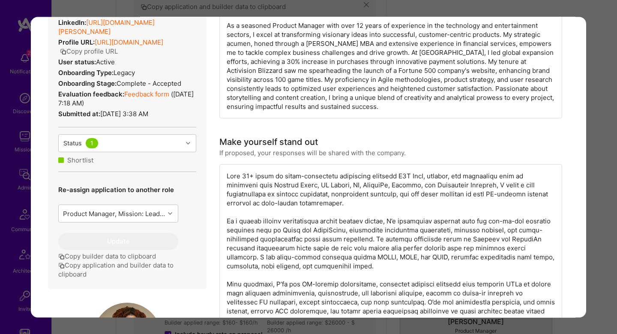
scroll to position [219, 0]
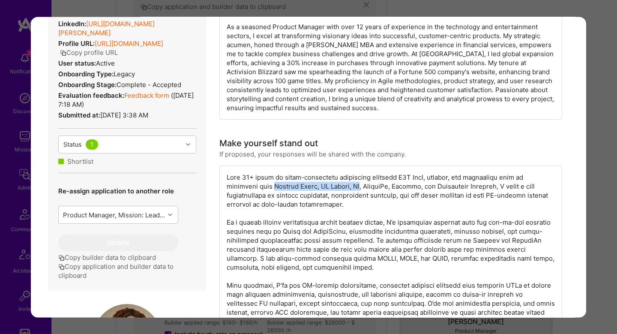
drag, startPoint x: 275, startPoint y: 187, endPoint x: 369, endPoint y: 188, distance: 93.4
click at [368, 188] on div "modal" at bounding box center [390, 266] width 343 height 203
copy div "Goldman Sachs, JP Morgan, EY"
click at [610, 132] on div "Builder Missing Requirements Required Location See locations Location doesn’t m…" at bounding box center [308, 167] width 617 height 334
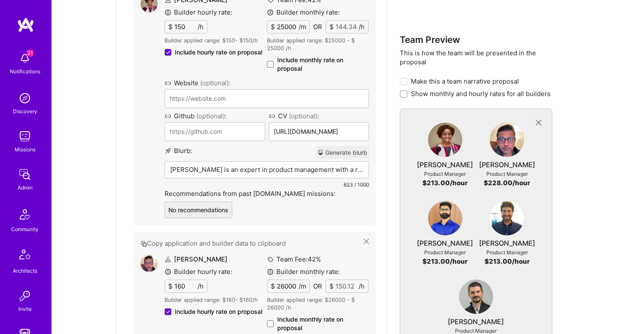
scroll to position [547, 0]
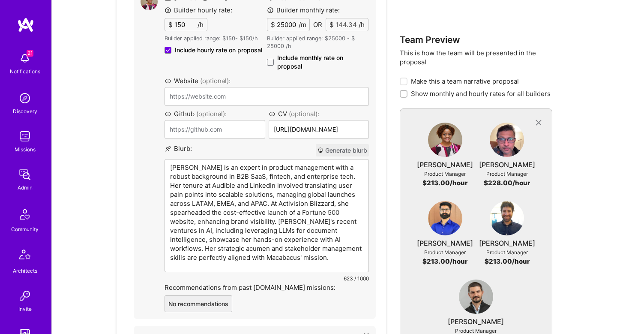
click at [243, 167] on p "MaryAnn is an expert in product management with a robust background in B2B SaaS…" at bounding box center [266, 212] width 193 height 99
click at [332, 181] on p "MaryAnn is an expert in product management with a robust background in B2B SaaS…" at bounding box center [266, 212] width 193 height 99
click at [332, 179] on p "MaryAnn is an expert in product management with a robust background in B2B SaaS…" at bounding box center [266, 212] width 193 height 99
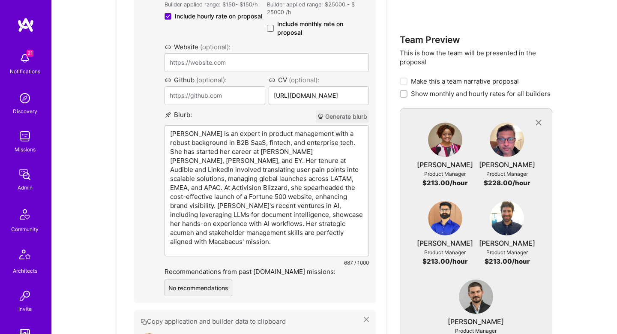
scroll to position [559, 0]
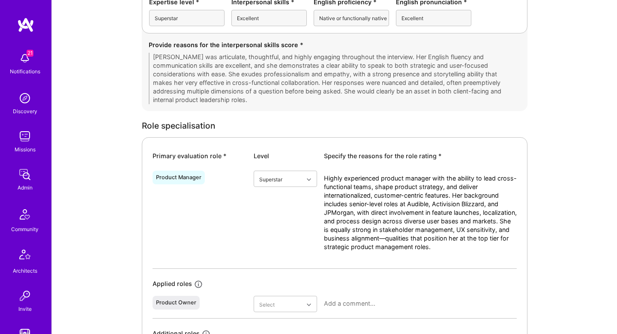
scroll to position [320, 0]
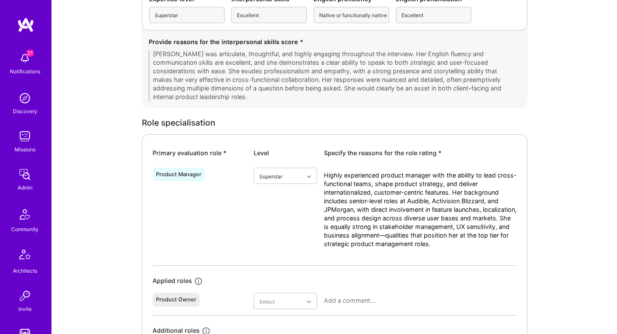
drag, startPoint x: 359, startPoint y: 187, endPoint x: 474, endPoint y: 222, distance: 119.8
click at [474, 222] on textarea "Highly experienced product manager with the ability to lead cross-functional te…" at bounding box center [420, 218] width 193 height 94
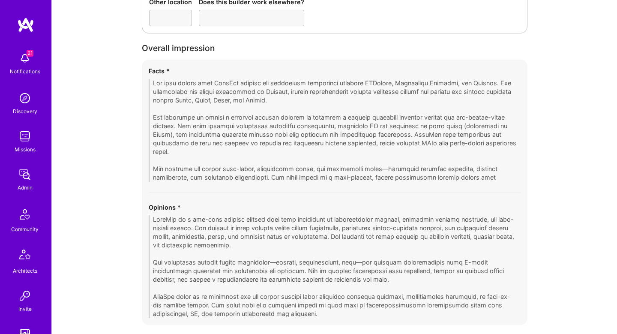
scroll to position [1752, 0]
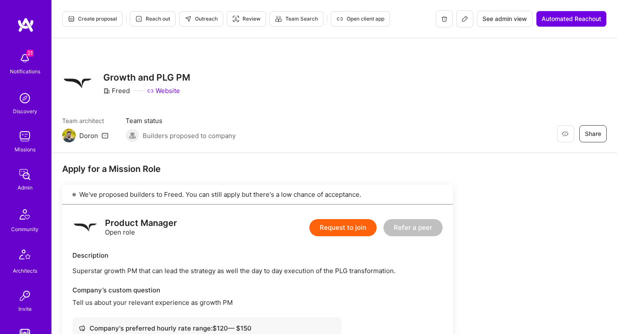
scroll to position [538, 0]
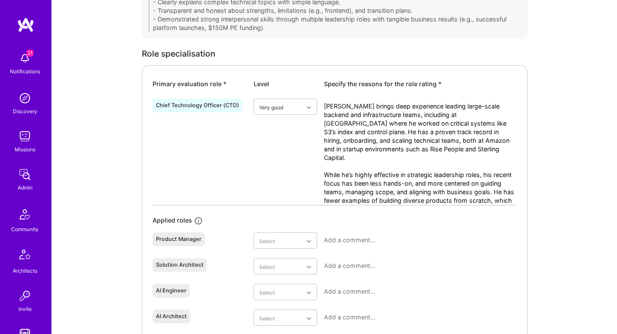
scroll to position [370, 0]
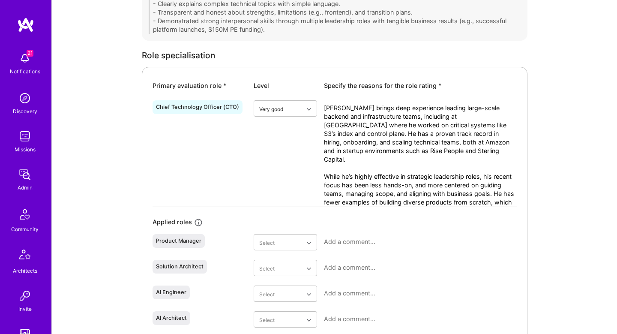
click at [416, 173] on textarea "Raza brings deep experience leading large-scale backend and infrastructure team…" at bounding box center [420, 155] width 193 height 103
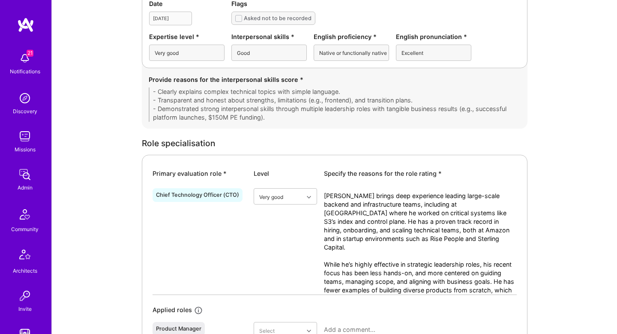
scroll to position [236, 0]
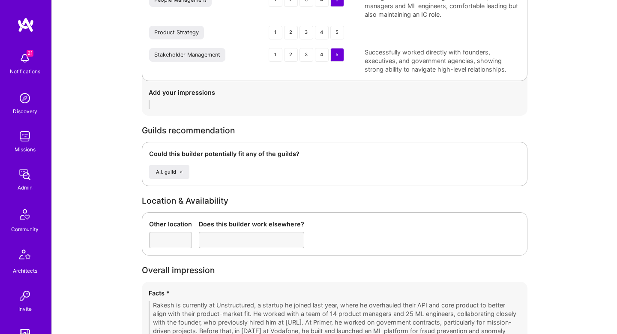
scroll to position [1605, 0]
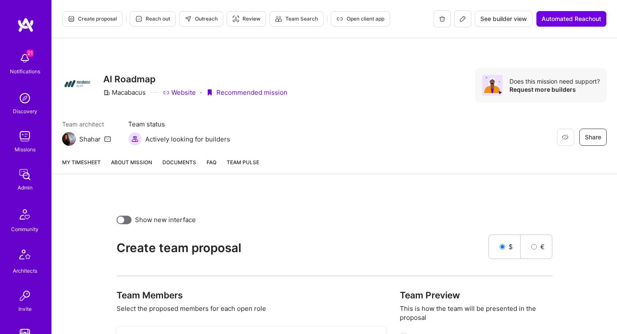
click at [0, 0] on input "Include monthly rate on proposal" at bounding box center [0, 0] width 0 height 0
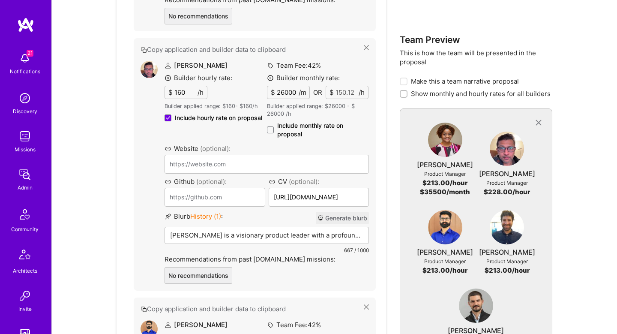
scroll to position [745, 0]
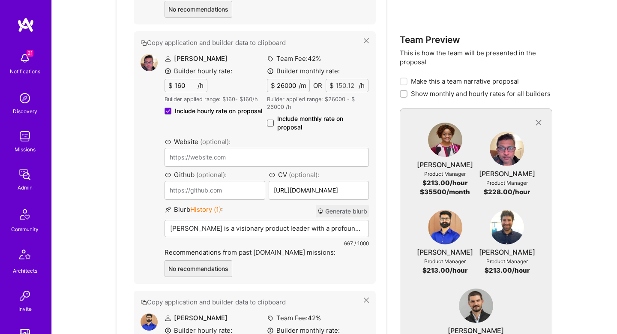
click at [271, 121] on span at bounding box center [270, 123] width 7 height 7
click at [0, 0] on input "Include monthly rate on proposal" at bounding box center [0, 0] width 0 height 0
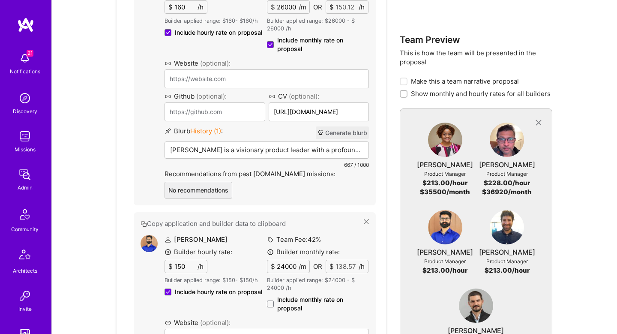
scroll to position [824, 0]
click at [194, 150] on p "Rakesh Patel is a visionary product leader with a profound impact on AI-driven …" at bounding box center [266, 148] width 193 height 9
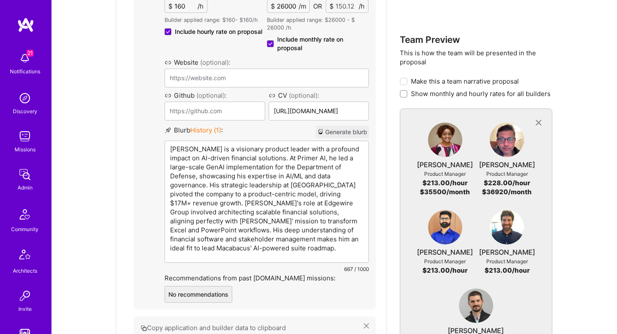
click at [200, 151] on p "Rakesh Patel is a visionary product leader with a profound impact on AI-driven …" at bounding box center [266, 198] width 193 height 108
click at [277, 159] on p "Rakesh is a visionary product leader with a profound impact on AI-driven financ…" at bounding box center [266, 198] width 193 height 108
click at [289, 177] on p "Rakesh is a visionary product leader with a profound impact on AI-driven financ…" at bounding box center [266, 198] width 193 height 108
click at [232, 189] on p "Rakesh is a visionary product leader with a profound impact on AI-driven financ…" at bounding box center [266, 198] width 193 height 108
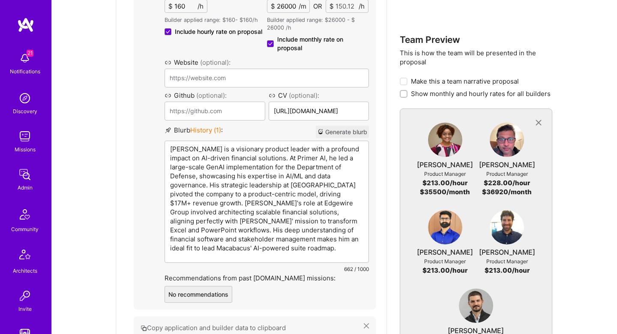
click at [277, 206] on p "Rakesh is a visionary product leader with a profound impact on AI-driven financ…" at bounding box center [266, 198] width 193 height 108
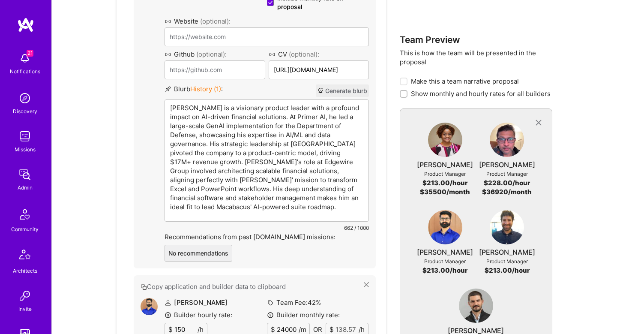
scroll to position [867, 0]
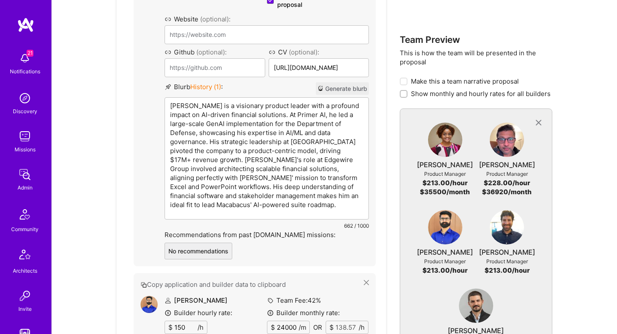
click at [232, 199] on p "Rakesh is a visionary product leader with a profound impact on AI-driven financ…" at bounding box center [266, 155] width 193 height 108
click at [263, 197] on p "Rakesh is a visionary product leader with a profound impact on AI-driven financ…" at bounding box center [266, 155] width 193 height 108
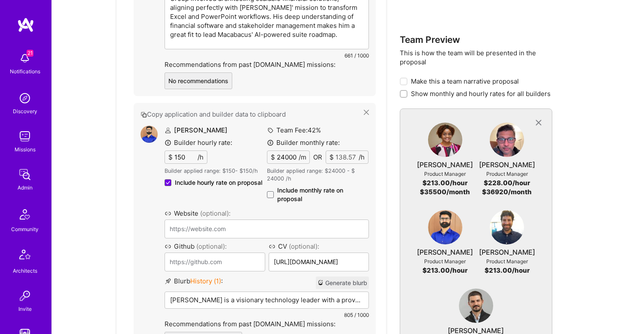
scroll to position [1055, 0]
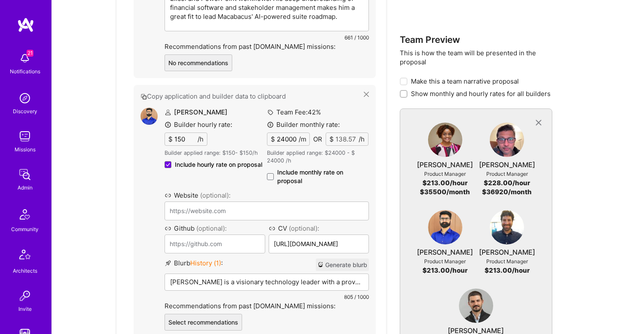
click at [269, 177] on div "Raza Mirza Builder hourly rate: $ 150 /h Builder applied range: $ 150 - $ 150 /…" at bounding box center [266, 219] width 204 height 223
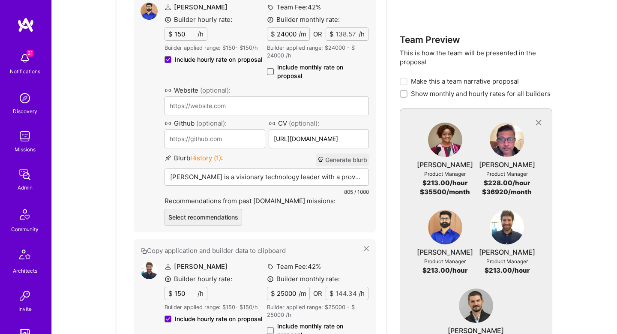
click at [269, 71] on span at bounding box center [270, 71] width 7 height 7
click at [0, 0] on input "Include monthly rate on proposal" at bounding box center [0, 0] width 0 height 0
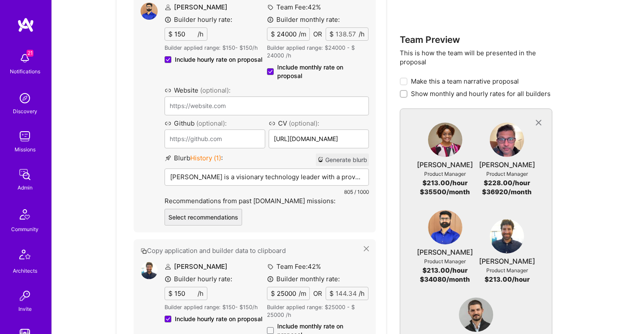
click at [237, 172] on p "Raza Mirza is a visionary technology leader with a proven track record in drivi…" at bounding box center [266, 176] width 193 height 9
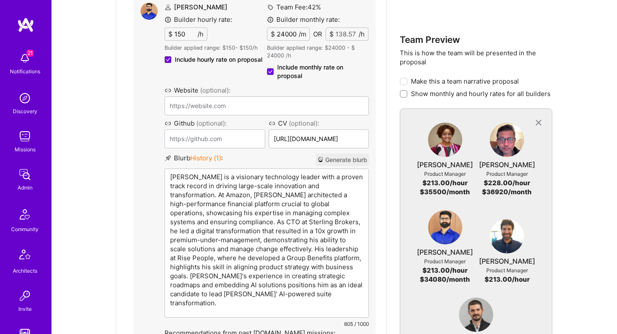
click at [194, 176] on p "Raza Mirza is a visionary technology leader with a proven track record in drivi…" at bounding box center [266, 239] width 193 height 135
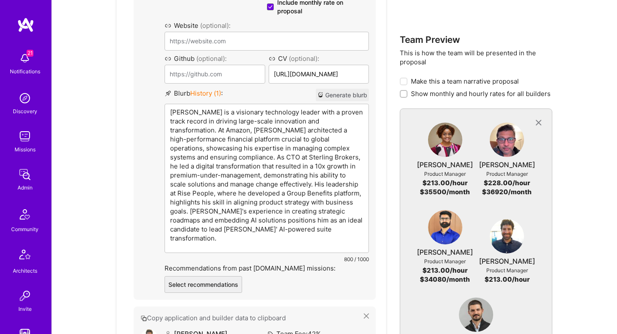
scroll to position [1121, 0]
click at [258, 153] on p "Raza is a visionary technology leader with a proven track record in driving lar…" at bounding box center [266, 174] width 193 height 135
click at [272, 164] on p "Raza is a visionary technology leader with a proven track record in driving lar…" at bounding box center [266, 174] width 193 height 135
click at [233, 185] on p "Raza is a visionary technology leader with a proven track record in driving lar…" at bounding box center [266, 174] width 193 height 135
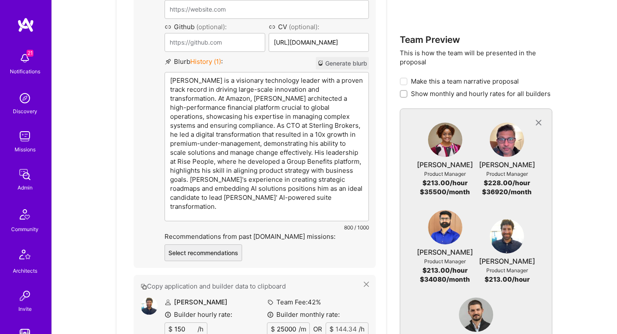
scroll to position [1151, 0]
click at [241, 206] on div "Raza is a visionary technology leader with a proven track record in driving lar…" at bounding box center [266, 147] width 203 height 148
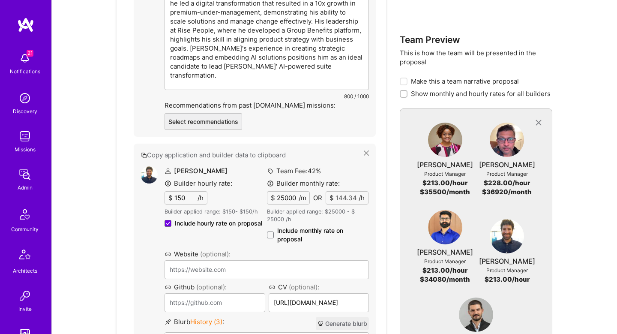
scroll to position [1282, 0]
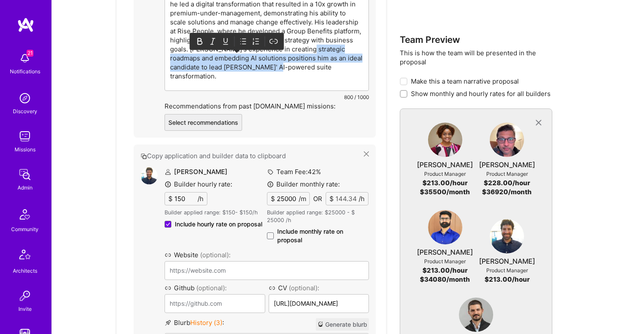
drag, startPoint x: 259, startPoint y: 45, endPoint x: 263, endPoint y: 70, distance: 25.7
click at [263, 70] on p "Raza is a visionary technology leader with a proven track record in driving lar…" at bounding box center [266, 13] width 193 height 135
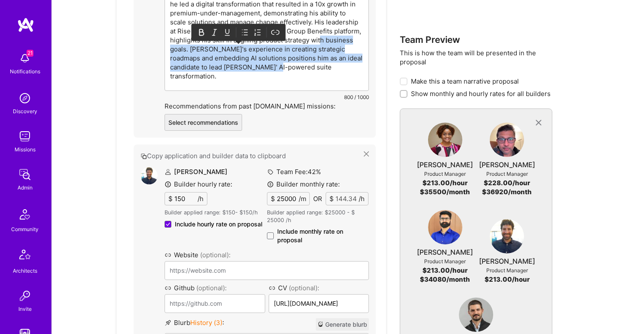
drag, startPoint x: 260, startPoint y: 40, endPoint x: 266, endPoint y: 72, distance: 32.8
click at [266, 72] on div "Raza is a visionary technology leader with a proven track record in driving lar…" at bounding box center [266, 16] width 203 height 148
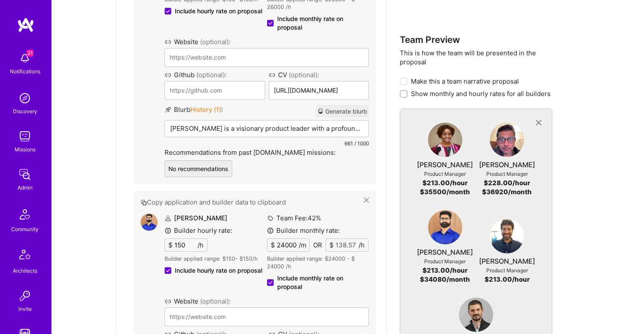
scroll to position [843, 0]
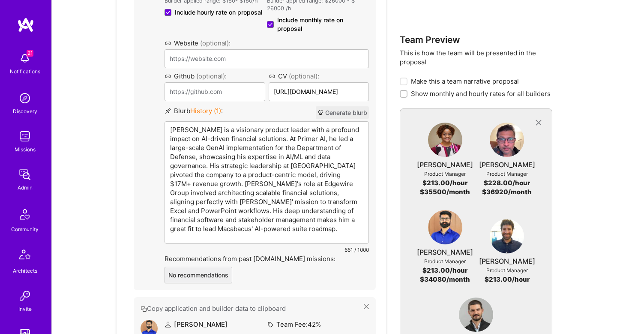
click at [278, 131] on p "Rakesh is a visionary product leader with a profound impact on AI-driven financ…" at bounding box center [266, 179] width 193 height 108
click at [261, 216] on p "Rakesh is a visionary product leader with a profound impact on AI-driven financ…" at bounding box center [266, 179] width 193 height 108
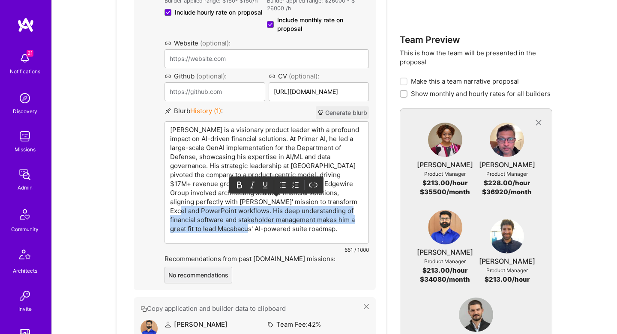
drag, startPoint x: 309, startPoint y: 201, endPoint x: 312, endPoint y: 236, distance: 34.8
click at [312, 236] on div "Rakesh is a visionary product leader with a profound impact on AI-driven financ…" at bounding box center [266, 182] width 203 height 121
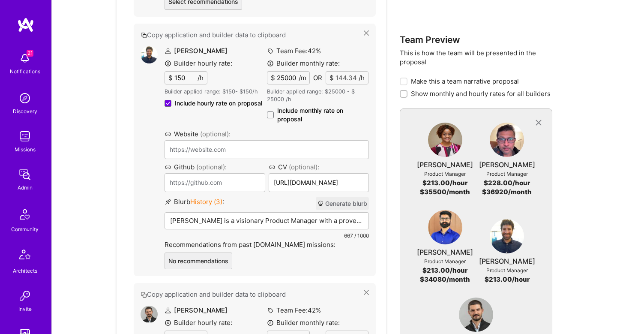
scroll to position [1280, 0]
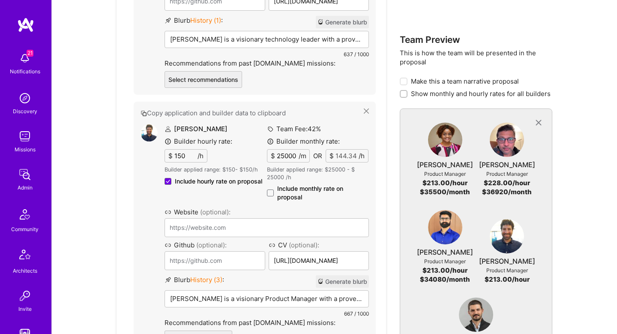
click at [246, 290] on div "Harrison is a visionary Product Manager with a proven track record in AI strate…" at bounding box center [266, 311] width 203 height 43
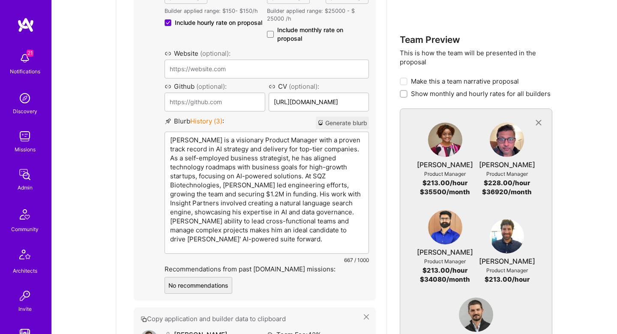
scroll to position [1350, 0]
click at [225, 206] on p "Harrison is a visionary Product Manager with a proven track record in AI strate…" at bounding box center [266, 191] width 193 height 108
click at [282, 216] on p "Harrison is a visionary Product Manager with a proven track record in AI strate…" at bounding box center [266, 191] width 193 height 108
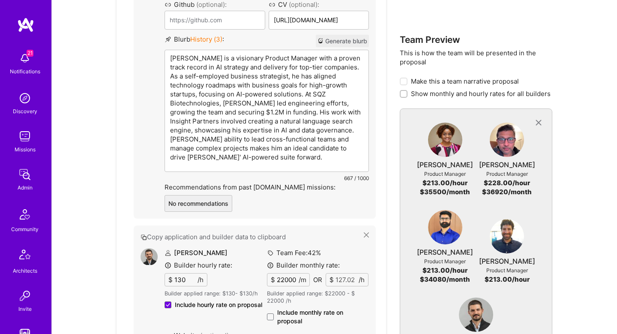
scroll to position [1435, 0]
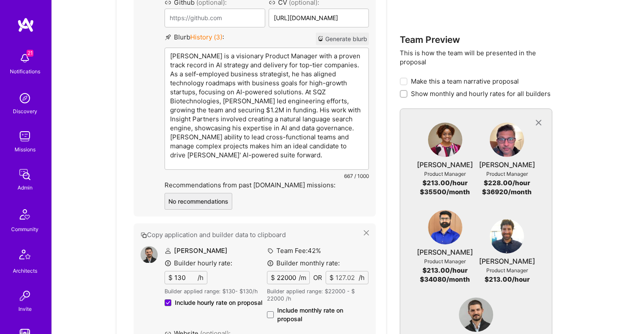
click at [184, 137] on p "Harrison is a visionary Product Manager with a proven track record in AI strate…" at bounding box center [266, 105] width 193 height 108
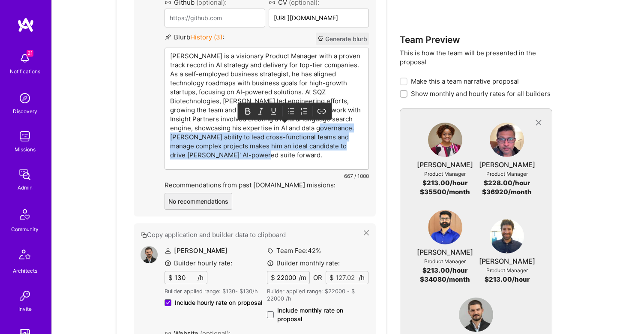
drag, startPoint x: 330, startPoint y: 130, endPoint x: 370, endPoint y: 170, distance: 56.3
click at [370, 170] on div "Copy application and builder data to clipboard Harrison Bralower Builder hourly…" at bounding box center [255, 37] width 242 height 357
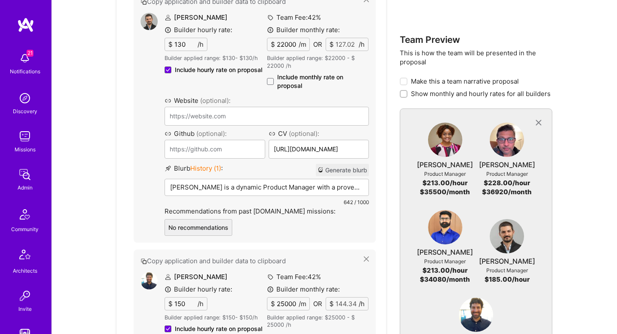
scroll to position [1305, 0]
click at [270, 81] on span at bounding box center [270, 80] width 7 height 7
click at [0, 0] on input "Include monthly rate on proposal" at bounding box center [0, 0] width 0 height 0
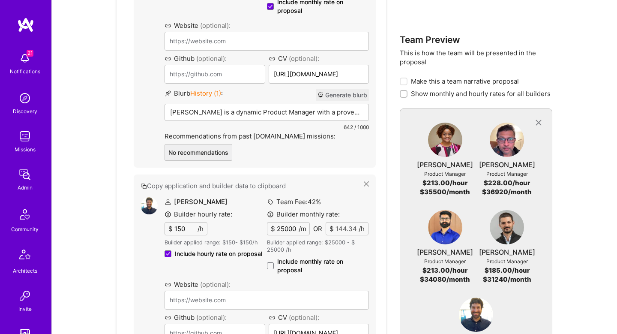
scroll to position [1393, 0]
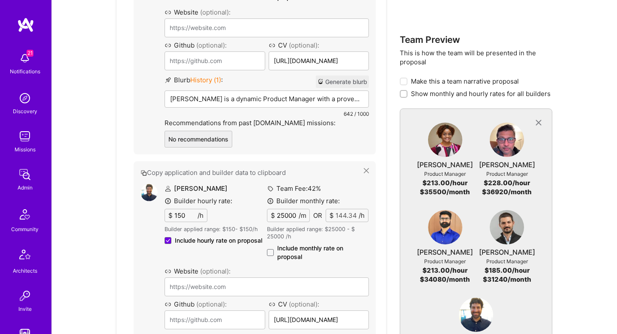
click at [255, 100] on p "Aleksandre is a dynamic Product Manager with a proven ability to transform comp…" at bounding box center [266, 98] width 193 height 9
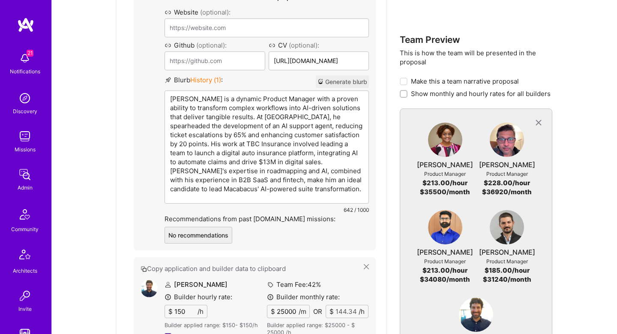
click at [316, 108] on p "Aleksandre is a dynamic Product Manager with a proven ability to transform comp…" at bounding box center [266, 143] width 193 height 99
click at [270, 126] on p "Aleksandre is a dynamic Product Manager with a proven ability to transform comp…" at bounding box center [266, 143] width 193 height 99
click at [310, 117] on p "Aleksandre is a dynamic Product Manager with a proven ability to transform comp…" at bounding box center [266, 143] width 193 height 99
click at [260, 128] on p "Aleksandre is a dynamic Product Manager with a proven ability to transform comp…" at bounding box center [266, 143] width 193 height 99
click at [233, 138] on p "Aleksandre is a dynamic Product Manager with a proven ability to transform comp…" at bounding box center [266, 143] width 193 height 99
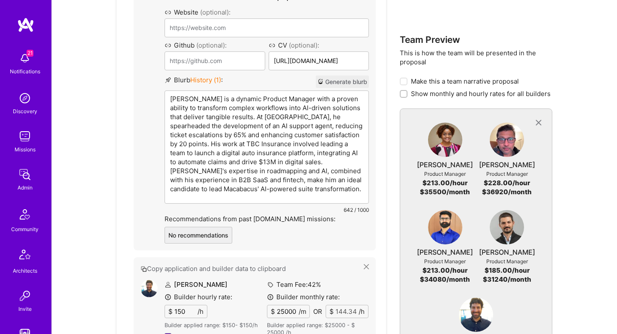
click at [227, 149] on p "Aleksandre is a dynamic Product Manager with a proven ability to transform comp…" at bounding box center [266, 143] width 193 height 99
click at [321, 154] on p "Aleksandre is a dynamic Product Manager with a proven ability to transform comp…" at bounding box center [266, 143] width 193 height 99
click at [270, 161] on p "Aleksandre is a dynamic Product Manager with a proven ability to transform comp…" at bounding box center [266, 143] width 193 height 99
click at [270, 173] on p "Aleksandre is a dynamic Product Manager with a proven ability to transform comp…" at bounding box center [266, 143] width 193 height 99
click at [244, 181] on p "Aleksandre is a dynamic Product Manager with a proven ability to transform comp…" at bounding box center [266, 143] width 193 height 99
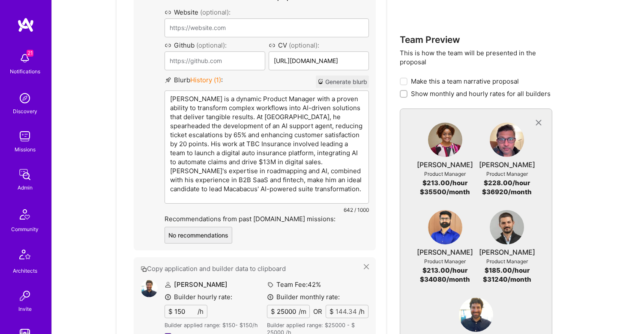
click at [276, 170] on p "Aleksandre is a dynamic Product Manager with a proven ability to transform comp…" at bounding box center [266, 143] width 193 height 99
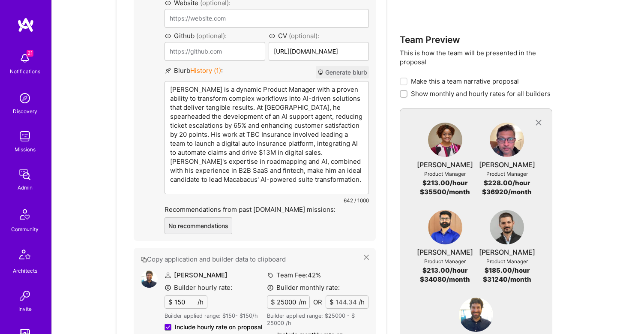
scroll to position [1401, 0]
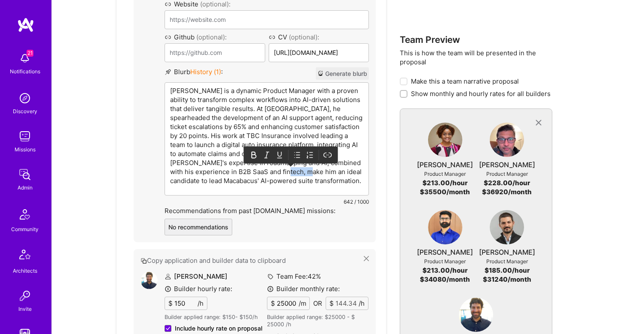
drag, startPoint x: 281, startPoint y: 171, endPoint x: 300, endPoint y: 168, distance: 19.4
click at [300, 169] on p "Aleksandre is a dynamic Product Manager with a proven ability to transform comp…" at bounding box center [266, 135] width 193 height 99
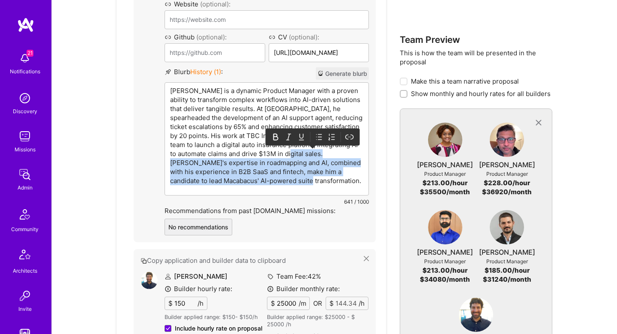
drag, startPoint x: 317, startPoint y: 155, endPoint x: 335, endPoint y: 206, distance: 54.1
click at [335, 206] on div "Blurb History ( 1 ) : Generate blurb Aleksandre is a dynamic Product Manager wi…" at bounding box center [266, 136] width 204 height 139
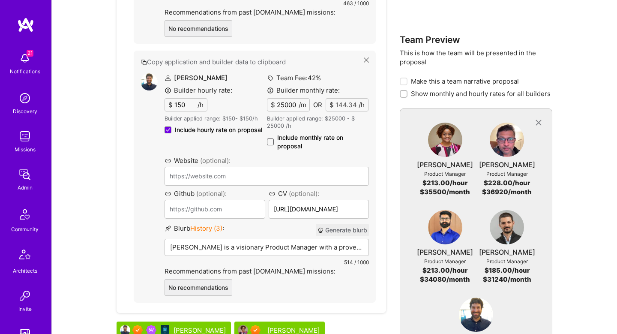
click at [269, 138] on span at bounding box center [270, 141] width 7 height 7
click at [0, 0] on input "Include monthly rate on proposal" at bounding box center [0, 0] width 0 height 0
checkbox input "true"
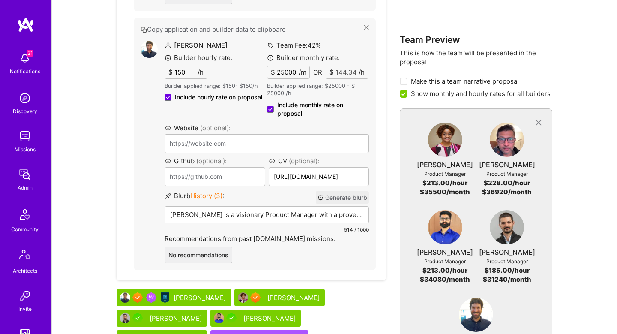
scroll to position [1535, 0]
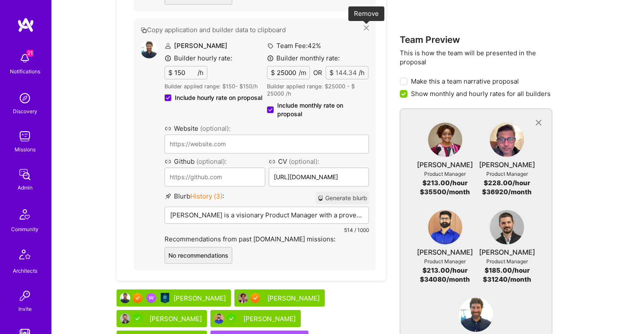
click at [365, 27] on icon at bounding box center [366, 27] width 5 height 5
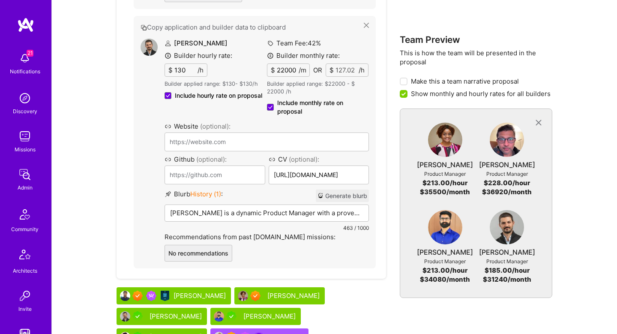
scroll to position [1278, 0]
click at [287, 221] on div "Aleksandre is a dynamic Product Manager with a proven ability to transform comp…" at bounding box center [266, 213] width 204 height 17
click at [287, 212] on p "Aleksandre is a dynamic Product Manager with a proven ability to transform comp…" at bounding box center [266, 213] width 193 height 9
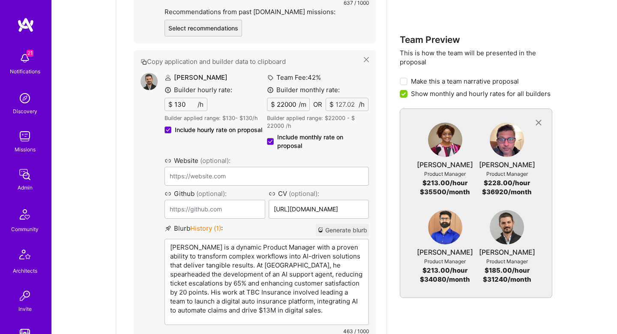
scroll to position [1260, 0]
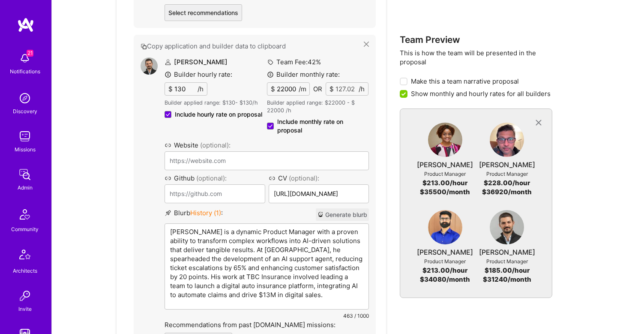
click at [154, 69] on img at bounding box center [149, 65] width 17 height 17
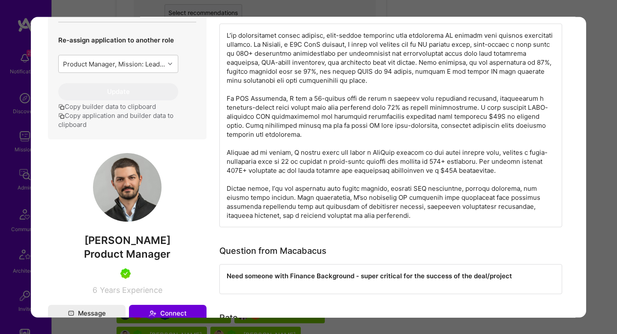
scroll to position [0, 0]
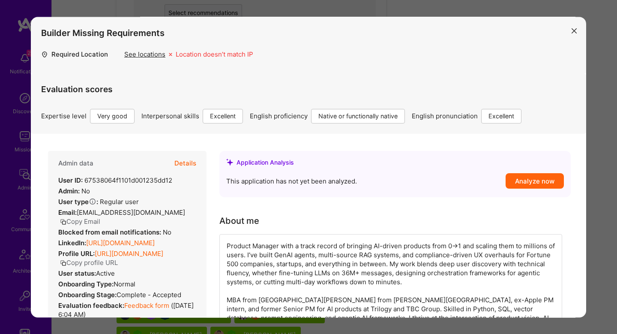
click at [155, 247] on link "https://linkedin.com/in/aleksandrenatchkebia" at bounding box center [120, 243] width 69 height 8
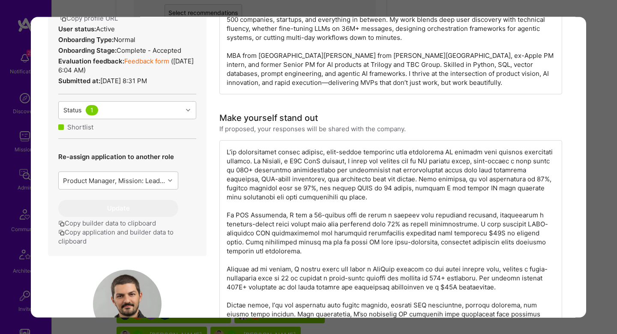
scroll to position [419, 0]
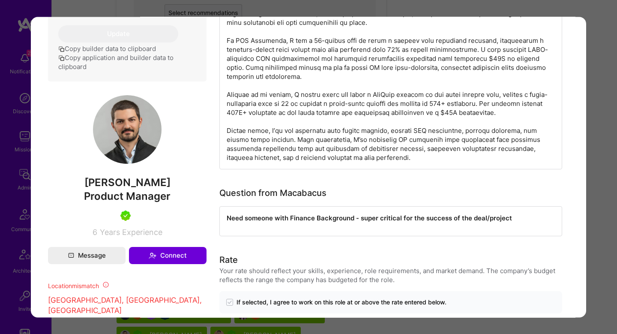
click at [599, 177] on div "Builder Missing Requirements Required Location See locations Location doesn’t m…" at bounding box center [308, 167] width 617 height 334
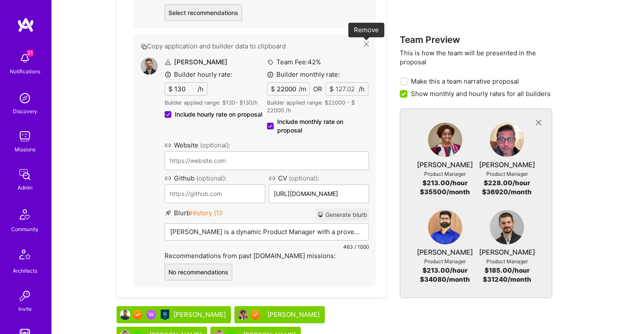
click at [365, 43] on icon at bounding box center [366, 44] width 5 height 5
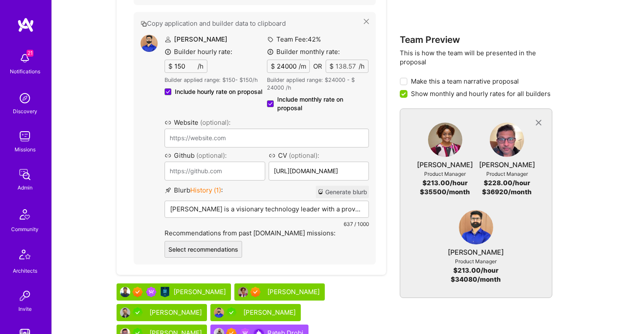
scroll to position [1147, 0]
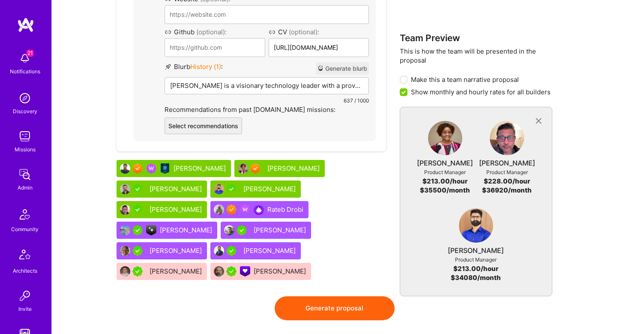
click at [266, 192] on div "Raza Mirza" at bounding box center [270, 188] width 54 height 9
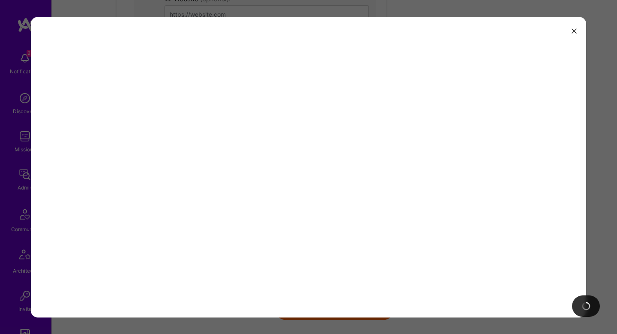
click at [266, 192] on div "modal" at bounding box center [308, 167] width 555 height 300
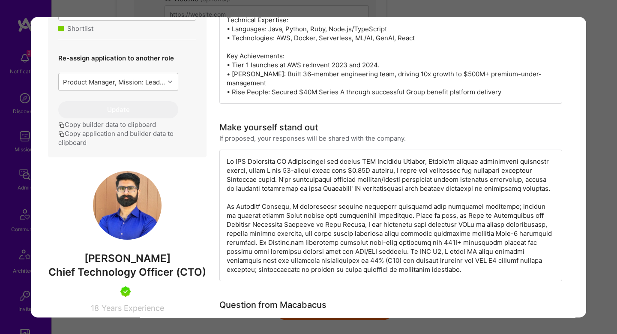
scroll to position [343, 0]
click at [593, 185] on div "Builder Missing Requirements Required Location See locations Location doesn’t m…" at bounding box center [308, 167] width 617 height 334
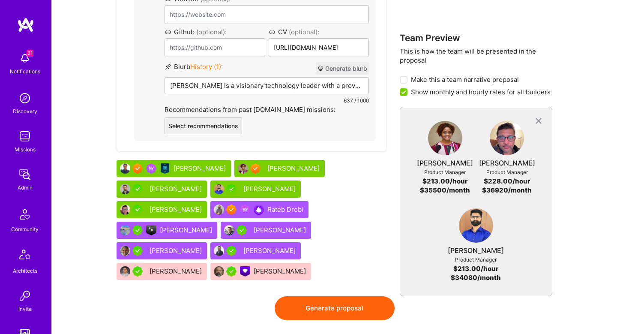
click at [307, 168] on div "MARYANN ADAORA ANUGO" at bounding box center [294, 168] width 54 height 9
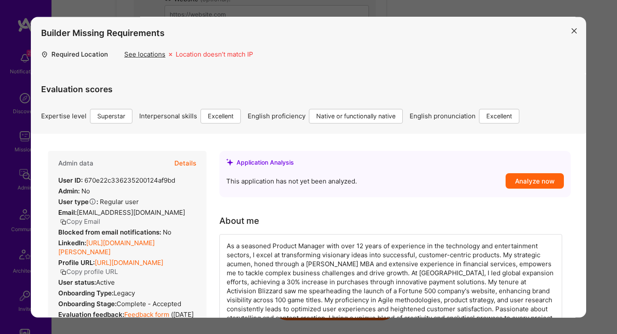
click at [594, 251] on div "Builder Missing Requirements Required Location See locations Location doesn’t m…" at bounding box center [308, 167] width 617 height 334
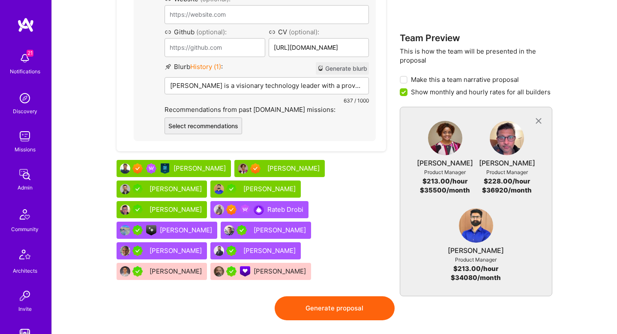
click at [278, 188] on div "Raza Mirza" at bounding box center [270, 188] width 54 height 9
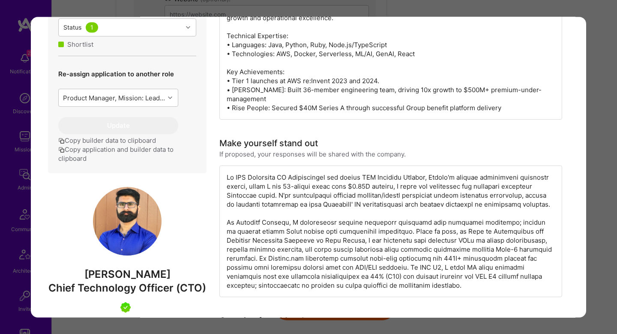
scroll to position [353, 0]
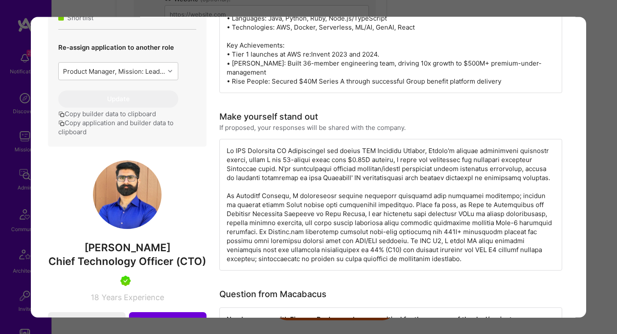
click at [600, 80] on div "Builder Missing Requirements Required Location See locations Location doesn’t m…" at bounding box center [308, 167] width 617 height 334
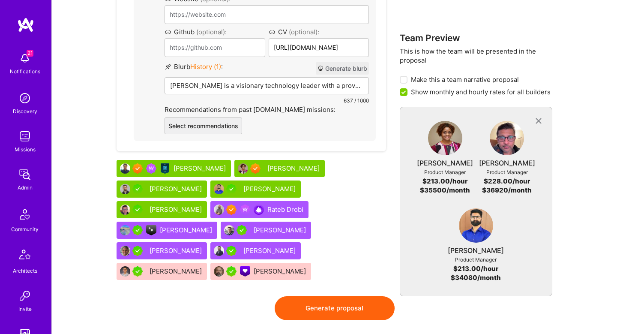
click at [203, 205] on div "Rakesh Patel" at bounding box center [176, 209] width 54 height 9
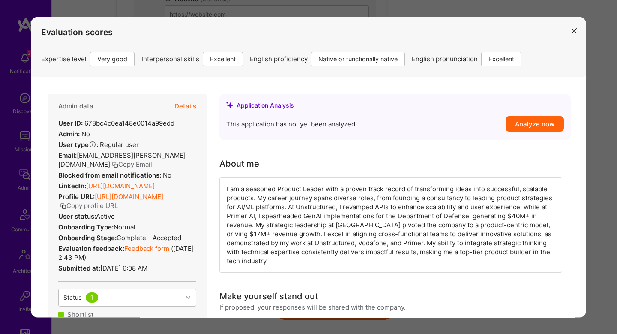
click at [595, 173] on div "Evaluation scores Expertise level Very good Interpersonal skills Excellent Engl…" at bounding box center [308, 167] width 617 height 334
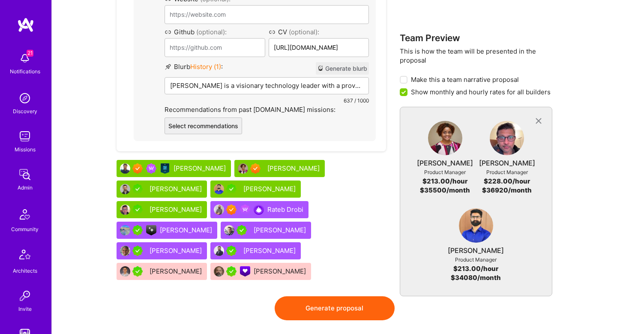
click at [190, 164] on div "Harrison Bralower" at bounding box center [200, 168] width 54 height 9
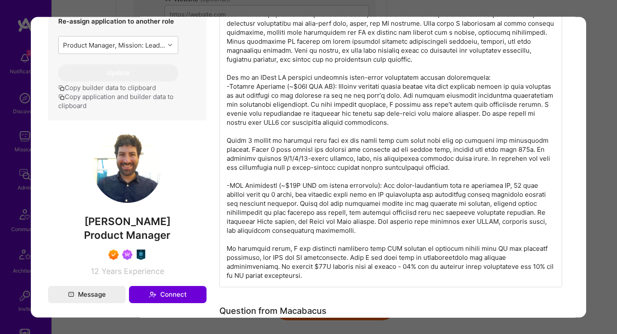
scroll to position [416, 0]
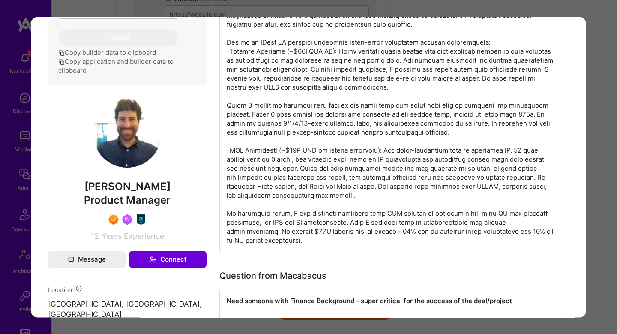
click at [607, 150] on div "Evaluation scores Expertise level Superstar Interpersonal skills Excellent Engl…" at bounding box center [308, 167] width 617 height 334
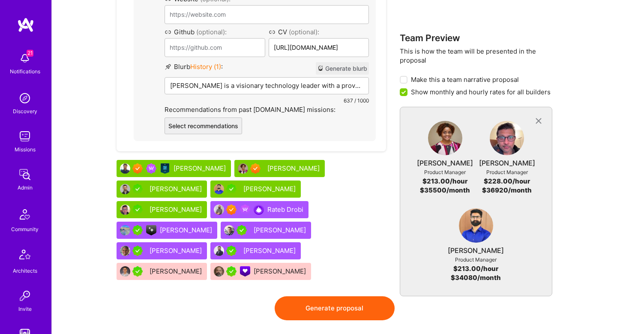
click at [189, 186] on div "Aleksandre Natchkebia" at bounding box center [176, 188] width 54 height 9
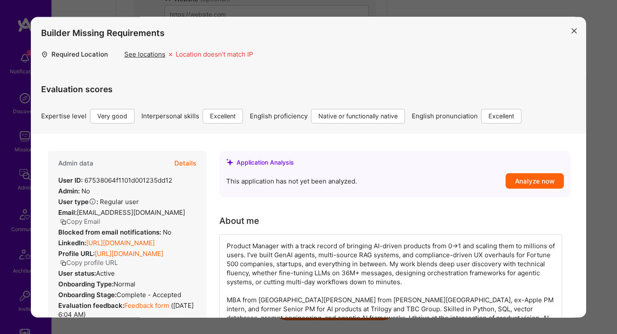
click at [123, 10] on div "Builder Missing Requirements Required Location See locations Location doesn’t m…" at bounding box center [308, 167] width 617 height 334
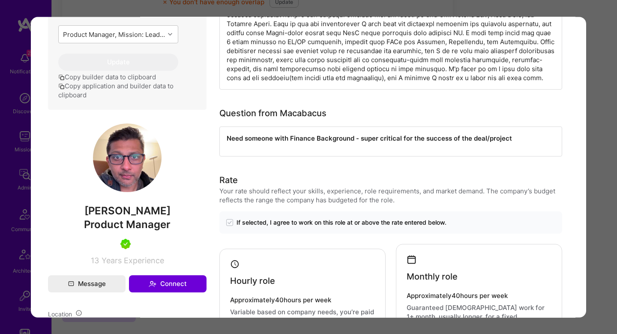
scroll to position [342, 0]
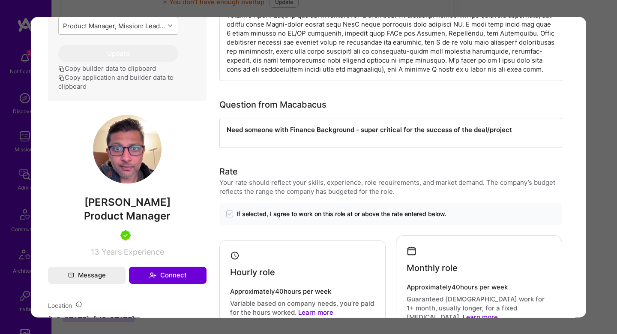
click at [601, 179] on div "Application 6 of 13 Evaluation scores Expertise level Very good Interpersonal s…" at bounding box center [308, 167] width 617 height 334
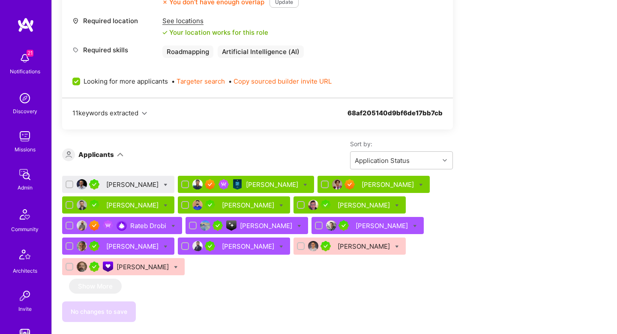
click at [121, 187] on div "[PERSON_NAME]" at bounding box center [133, 184] width 54 height 9
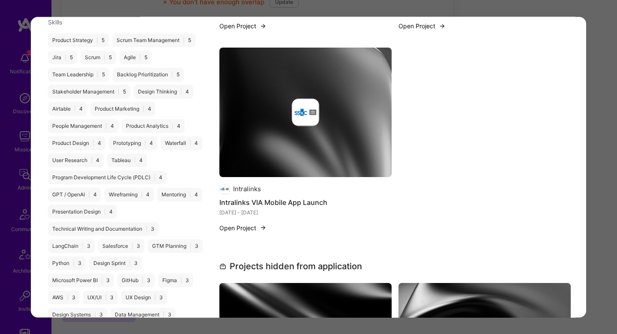
scroll to position [1058, 0]
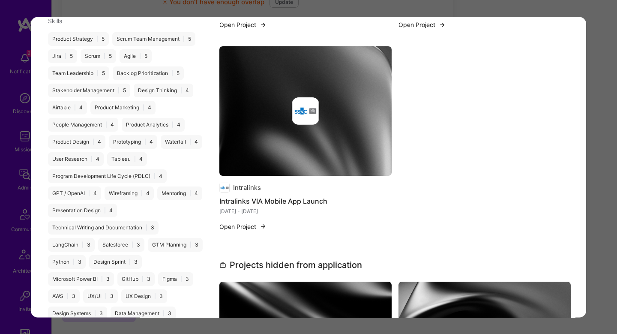
click at [607, 119] on div "Application 1 of 13 Evaluation scores Expertise level Very good Interpersonal s…" at bounding box center [308, 167] width 617 height 334
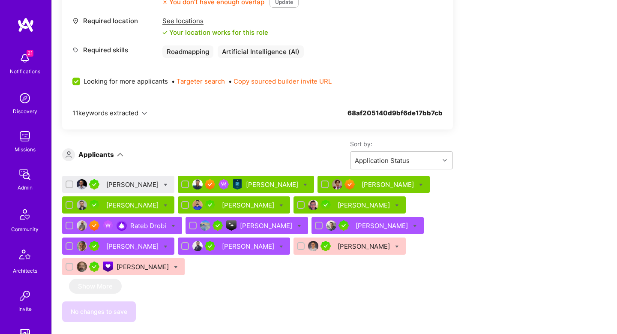
click at [246, 182] on div "[PERSON_NAME]" at bounding box center [273, 184] width 54 height 9
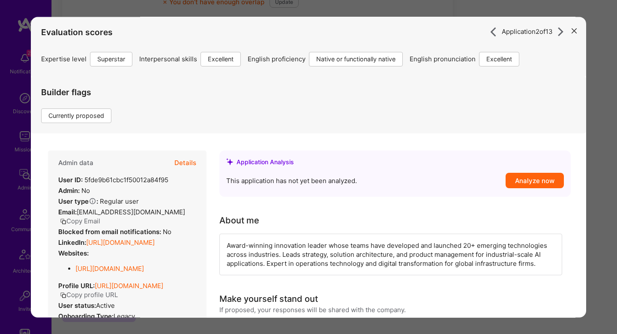
click at [607, 155] on div "Application 2 of 13 Evaluation scores Expertise level Superstar Interpersonal s…" at bounding box center [308, 167] width 617 height 334
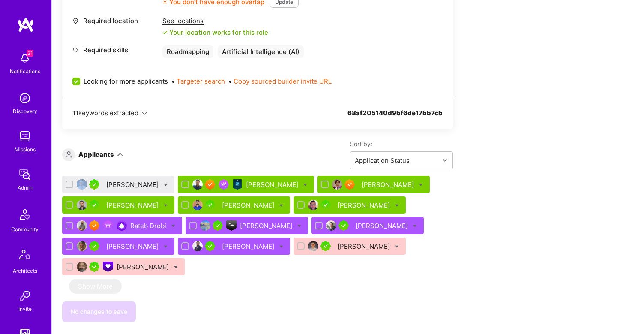
click at [607, 155] on div "Apply for a Mission Role We’re actively looking for builders. This is the best …" at bounding box center [334, 161] width 565 height 841
click at [126, 206] on div "[PERSON_NAME]" at bounding box center [133, 204] width 54 height 9
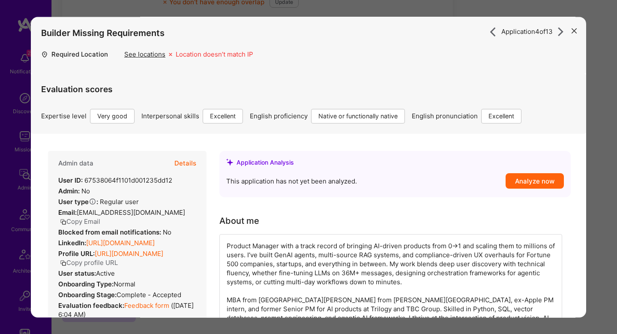
click at [602, 148] on div "Application 4 of 13 Builder Missing Requirements Required Location See location…" at bounding box center [308, 167] width 617 height 334
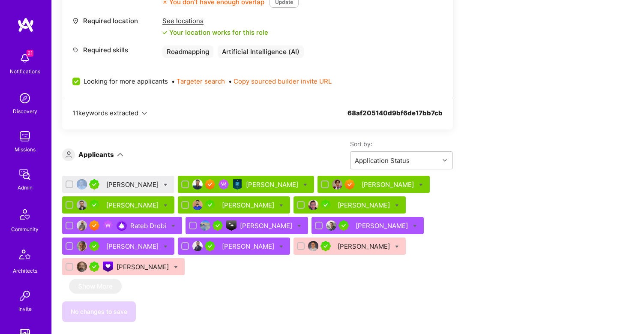
click at [602, 148] on div "Apply for a Mission Role We’re actively looking for builders. This is the best …" at bounding box center [334, 161] width 565 height 841
click at [374, 182] on div "[PERSON_NAME]" at bounding box center [389, 184] width 54 height 9
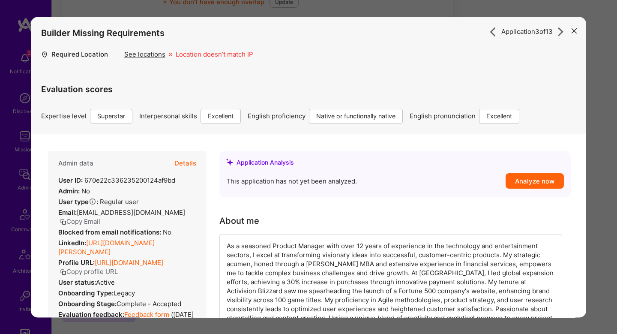
click at [592, 158] on div "Application 3 of 13 Builder Missing Requirements Required Location See location…" at bounding box center [308, 167] width 617 height 334
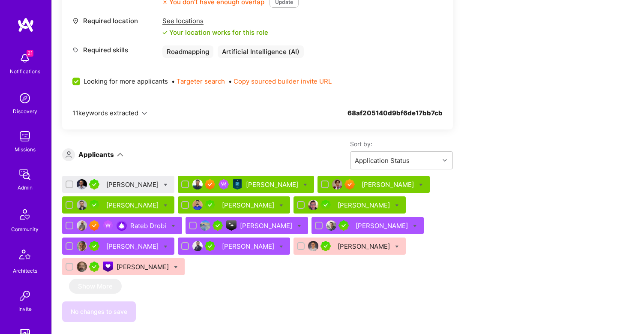
click at [357, 203] on div "Rakesh Patel" at bounding box center [365, 204] width 54 height 9
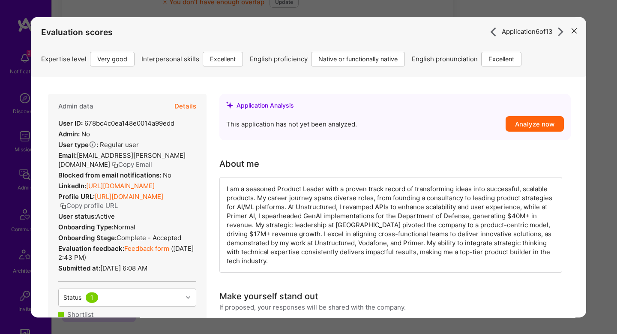
click at [598, 134] on div "Application 6 of 13 Evaluation scores Expertise level Very good Interpersonal s…" at bounding box center [308, 167] width 617 height 334
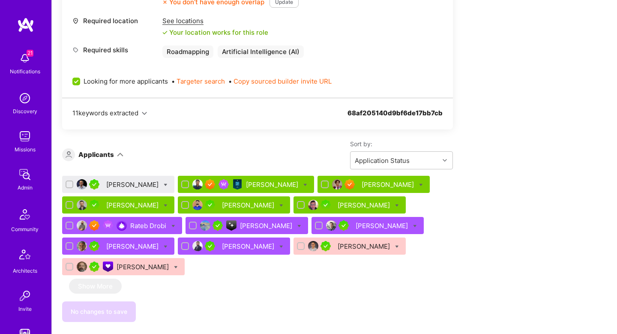
click at [257, 203] on div "Raza Mirza" at bounding box center [249, 204] width 54 height 9
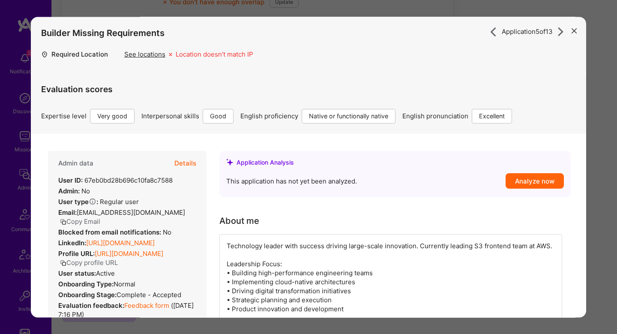
click at [605, 105] on div "Application 5 of 13 Builder Missing Requirements Required Location See location…" at bounding box center [308, 167] width 617 height 334
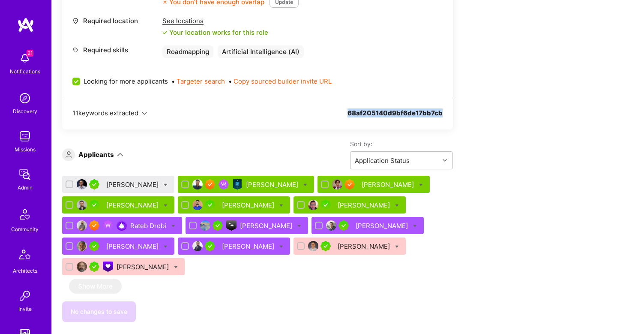
click at [605, 105] on div "Apply for a Mission Role We’re actively looking for builders. This is the best …" at bounding box center [334, 161] width 565 height 841
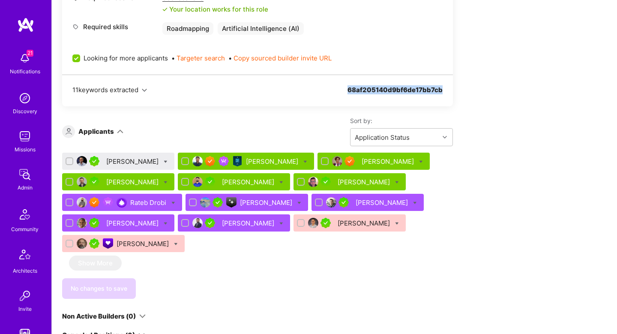
scroll to position [451, 0]
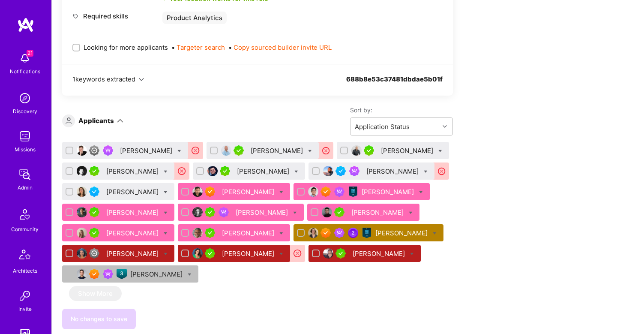
scroll to position [657, 0]
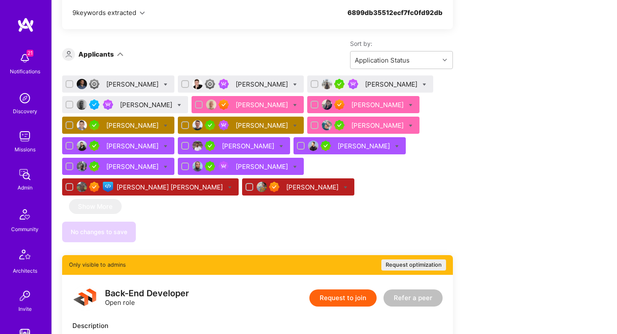
scroll to position [658, 0]
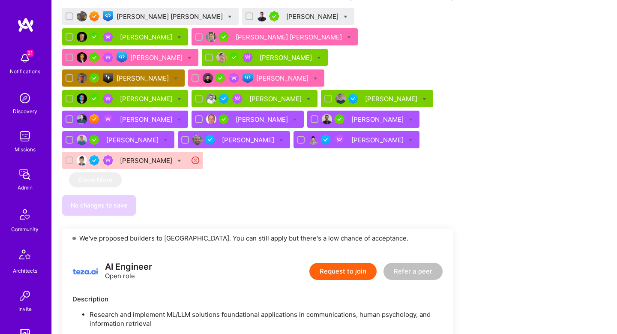
scroll to position [1112, 0]
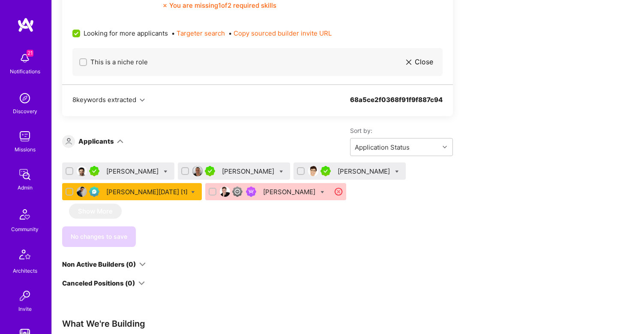
scroll to position [242, 0]
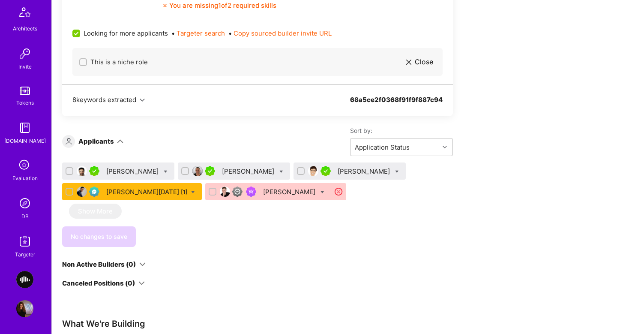
click at [260, 172] on div "Eran Karisi" at bounding box center [234, 170] width 112 height 17
click at [279, 171] on icon at bounding box center [281, 172] width 4 height 4
checkbox input "true"
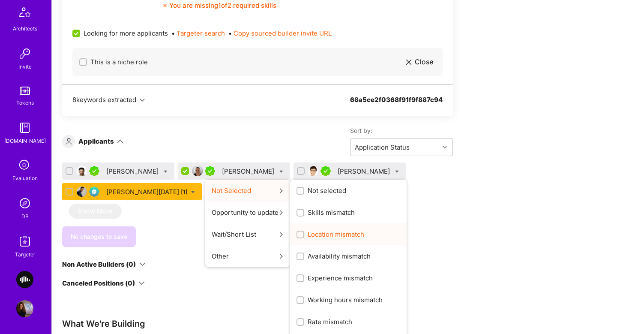
click at [308, 232] on span "Location mismatch" at bounding box center [336, 234] width 57 height 9
click at [302, 232] on input "Location mismatch" at bounding box center [301, 235] width 6 height 6
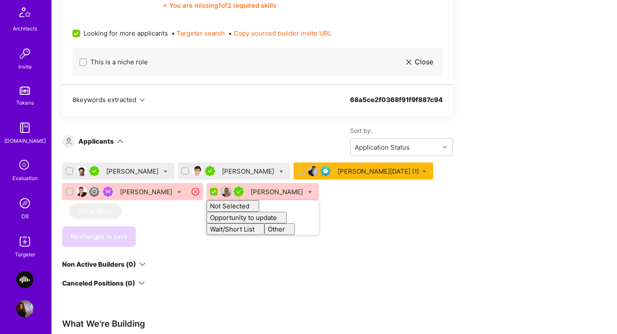
checkbox input "false"
click at [371, 228] on div "No changes to save" at bounding box center [257, 236] width 391 height 21
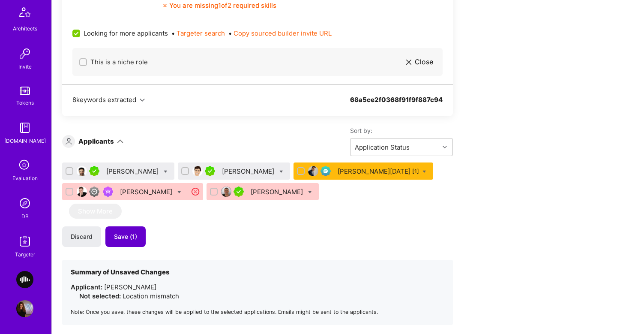
click at [123, 236] on span "Save (1)" at bounding box center [125, 236] width 23 height 9
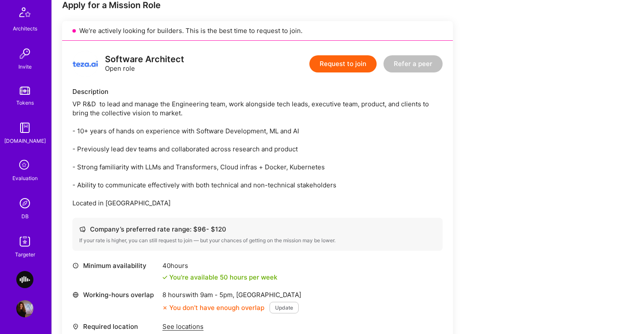
scroll to position [280, 0]
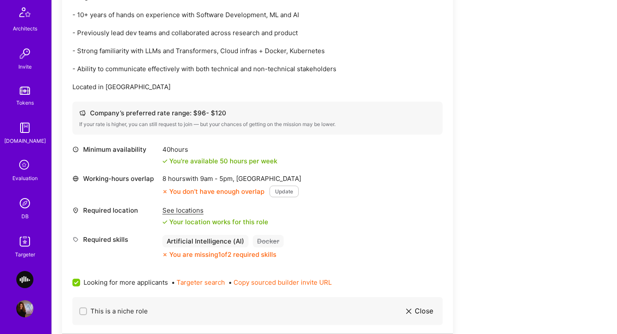
click at [186, 218] on div "Your location works for this role" at bounding box center [215, 221] width 106 height 9
click at [186, 212] on div "See locations" at bounding box center [215, 210] width 106 height 9
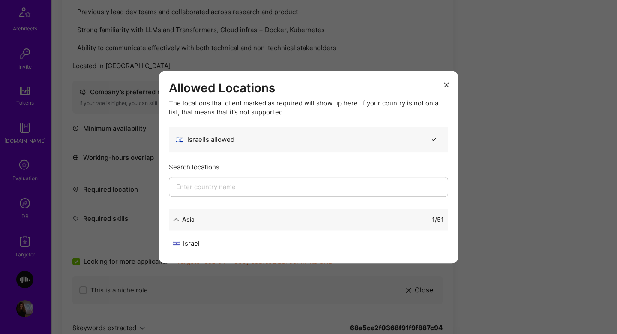
scroll to position [307, 0]
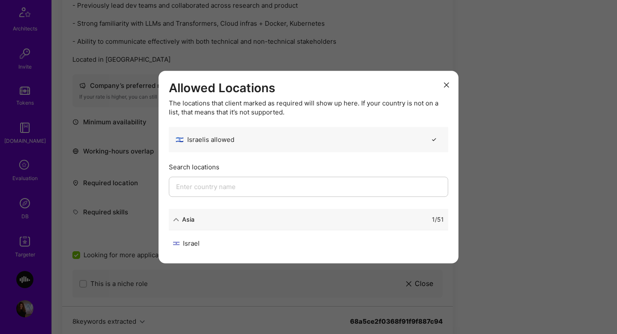
click at [480, 132] on div "Allowed Locations The locations that client marked as required will show up her…" at bounding box center [308, 167] width 617 height 334
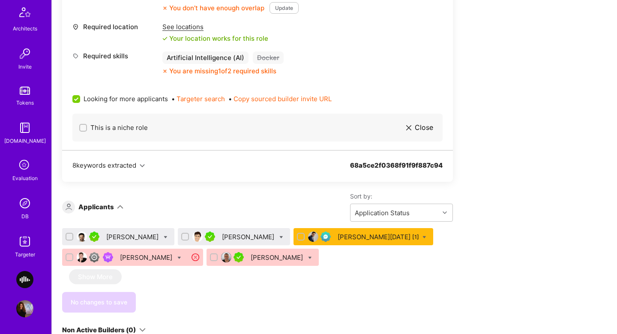
scroll to position [620, 0]
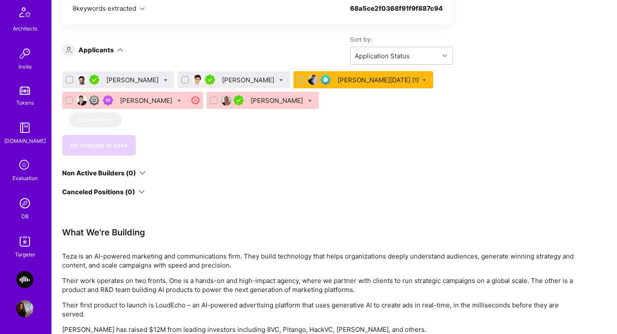
click at [124, 78] on div "Dmitriy Liandres" at bounding box center [133, 79] width 54 height 9
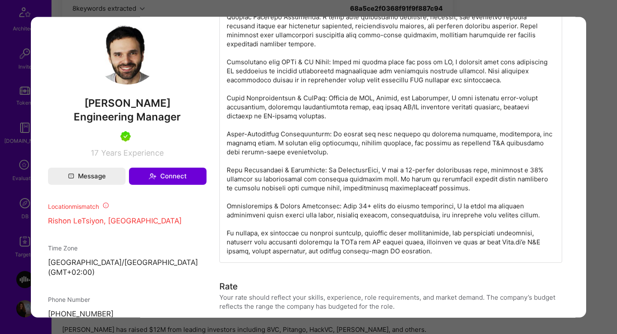
scroll to position [485, 0]
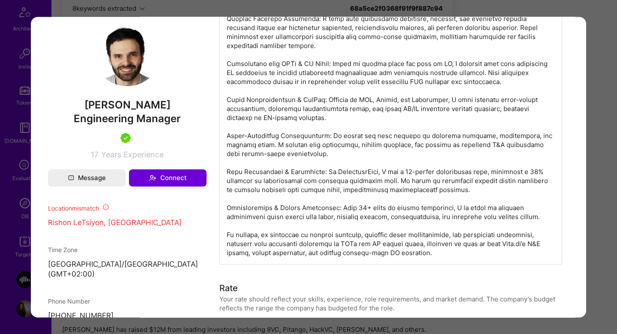
click at [593, 162] on div "Application 1 of 5 Builder Missing Requirements Required Location See locations…" at bounding box center [308, 167] width 617 height 334
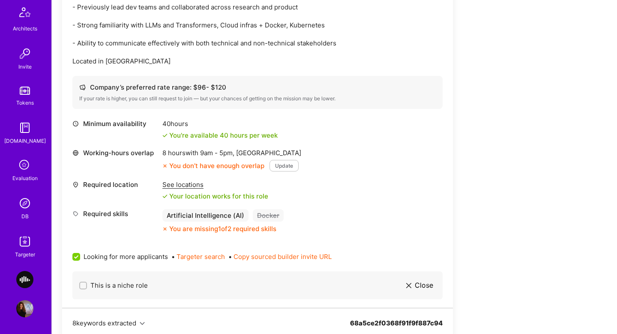
scroll to position [129, 0]
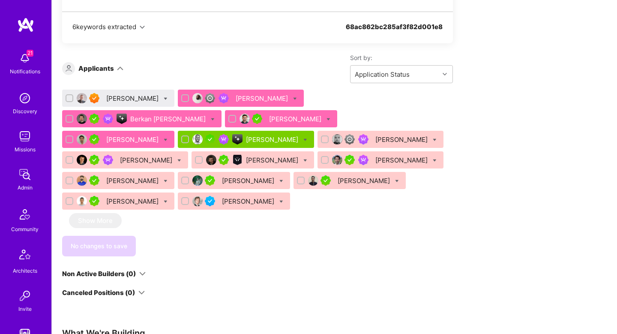
scroll to position [555, 0]
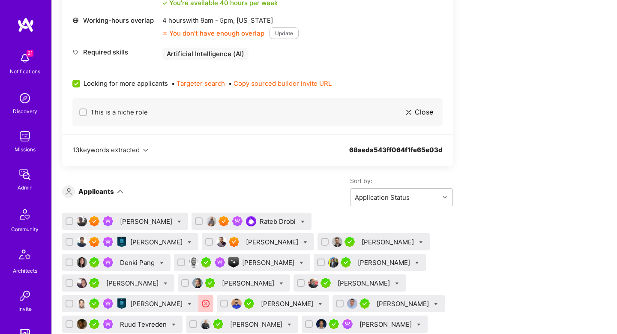
scroll to position [319, 0]
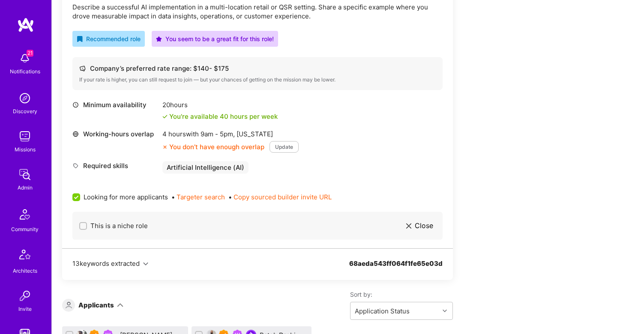
click at [84, 196] on span "Looking for more applicants" at bounding box center [126, 196] width 84 height 9
click at [81, 196] on input "Looking for more applicants" at bounding box center [77, 198] width 8 height 8
click at [72, 196] on div at bounding box center [76, 197] width 8 height 8
click at [74, 196] on input "Looking for more applicants" at bounding box center [77, 197] width 6 height 6
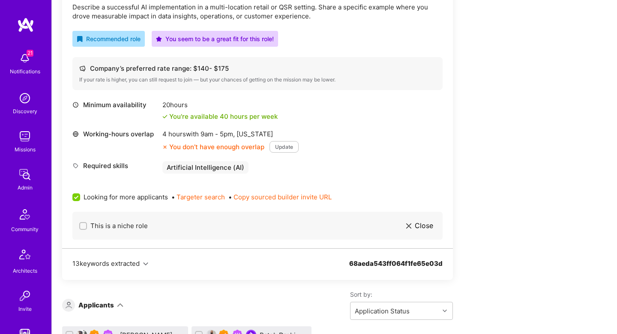
scroll to position [0, 0]
click at [73, 196] on input "Looking for more applicants" at bounding box center [77, 198] width 8 height 8
checkbox input "false"
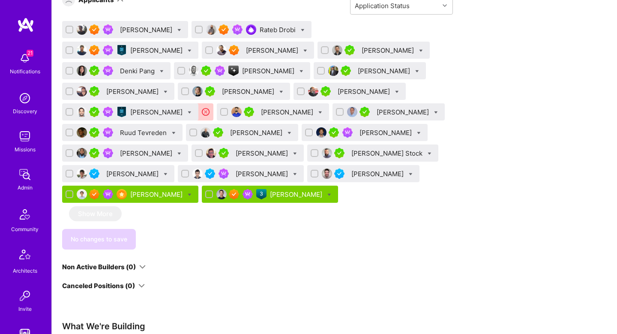
scroll to position [607, 0]
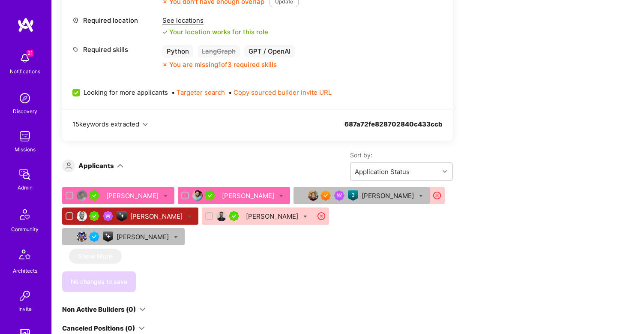
scroll to position [1313, 0]
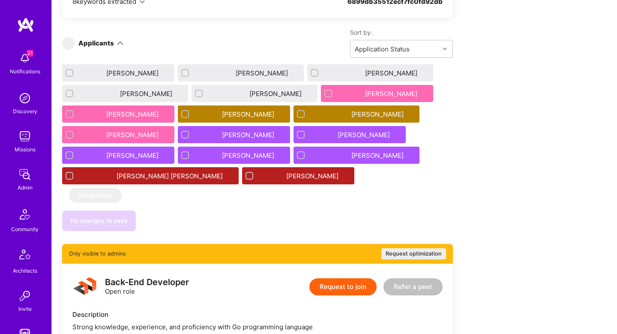
scroll to position [665, 0]
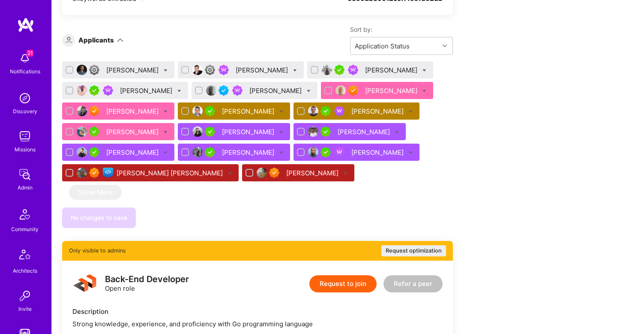
click at [245, 150] on div "[PERSON_NAME]" at bounding box center [249, 152] width 54 height 9
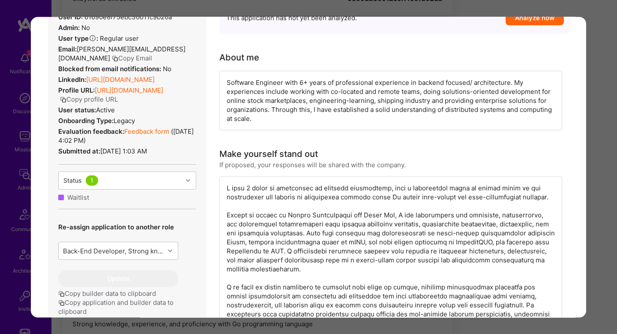
scroll to position [154, 0]
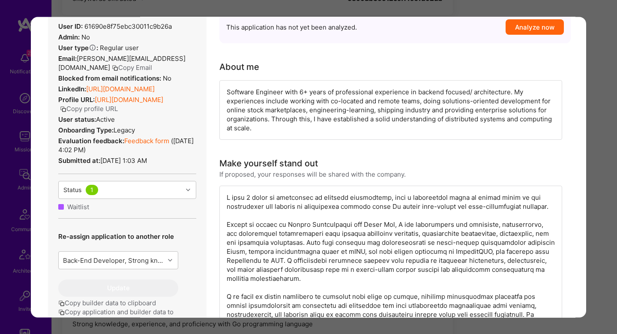
click at [141, 140] on link "Feedback form" at bounding box center [146, 141] width 45 height 8
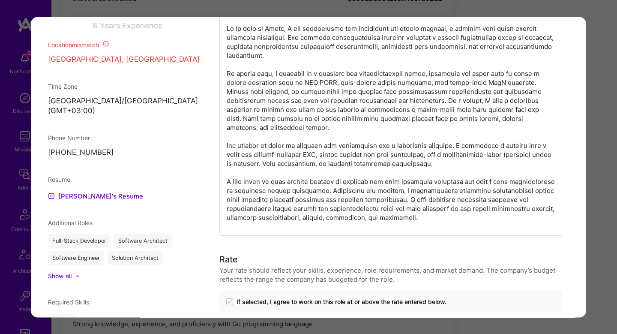
scroll to position [686, 0]
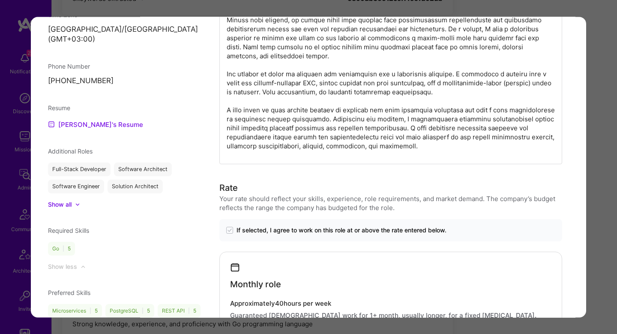
click at [76, 119] on link "[PERSON_NAME]'s Resume" at bounding box center [95, 124] width 95 height 10
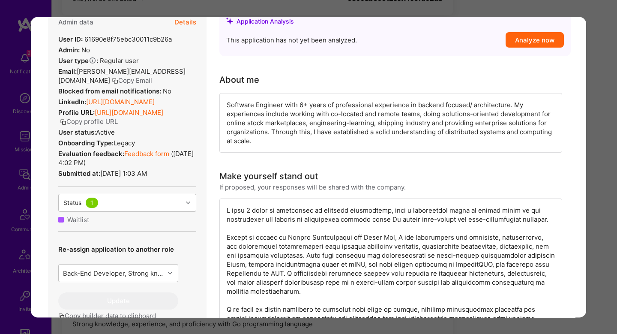
scroll to position [0, 0]
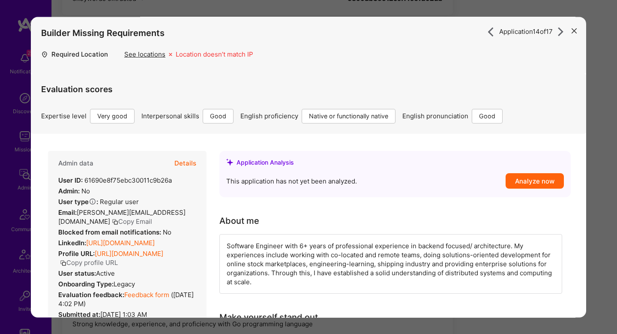
click at [155, 239] on link "[URL][DOMAIN_NAME]" at bounding box center [120, 243] width 69 height 8
click at [587, 187] on div "Application 14 of 17 Builder Missing Requirements Required Location See locatio…" at bounding box center [308, 167] width 617 height 334
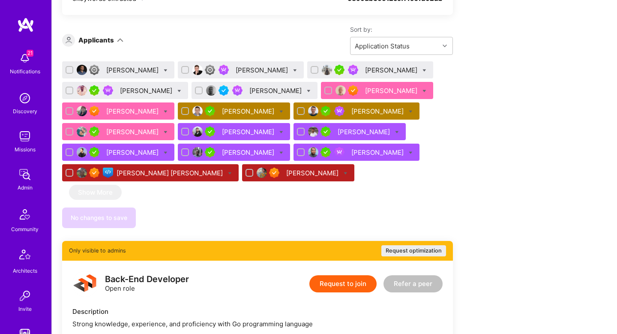
click at [279, 151] on icon at bounding box center [281, 153] width 4 height 4
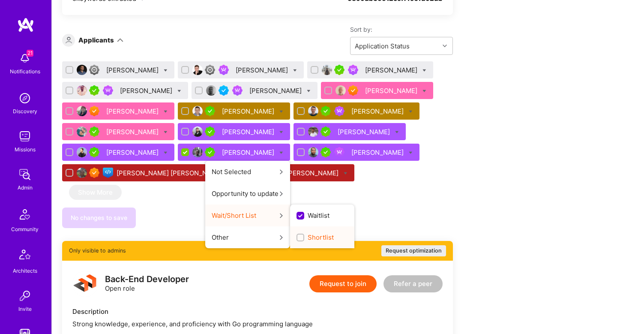
click at [308, 239] on span "Shortlist" at bounding box center [321, 237] width 26 height 9
click at [302, 239] on input "Shortlist" at bounding box center [301, 238] width 6 height 6
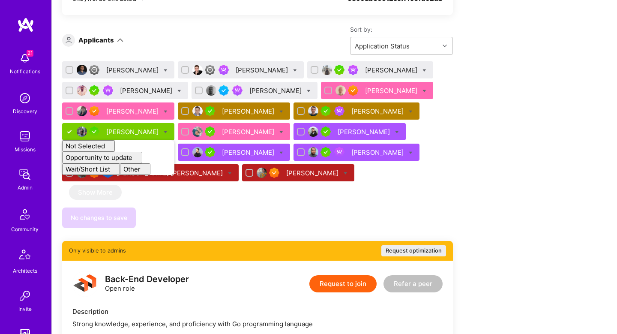
checkbox input "false"
click at [284, 192] on div "Alex Rezvov Lars Artmann Varun Desai Edwin O Vladimir Djurovic Eugene Koshelev …" at bounding box center [257, 144] width 391 height 167
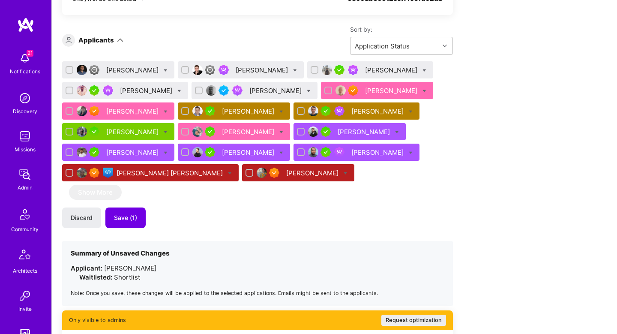
click at [365, 73] on div "Varun Desai" at bounding box center [392, 70] width 54 height 9
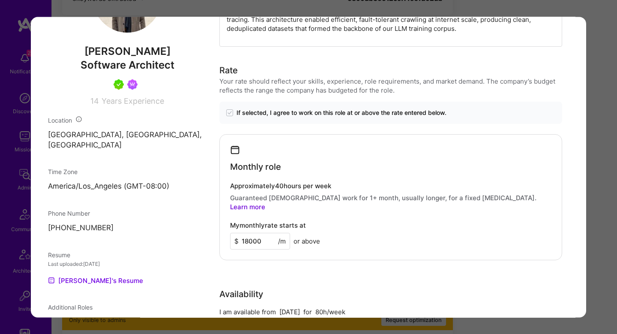
scroll to position [574, 0]
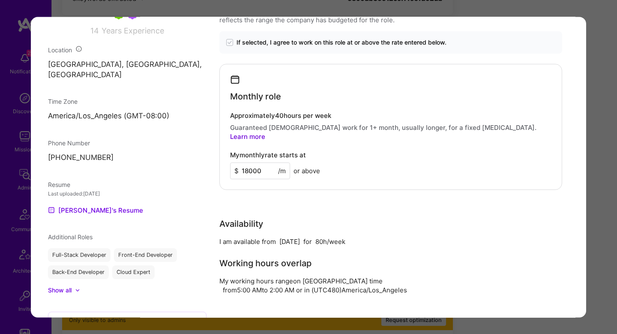
click at [605, 229] on div "Application 3 of 17 Evaluation scores Expertise level Very good Interpersonal s…" at bounding box center [308, 167] width 617 height 334
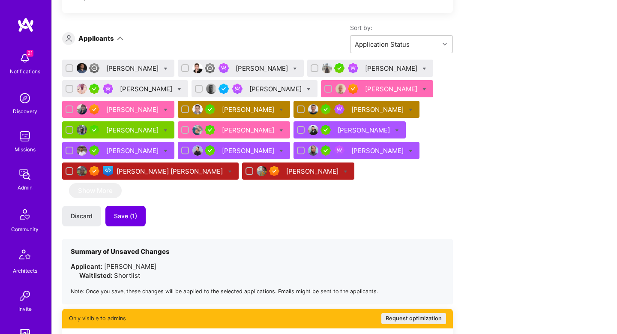
scroll to position [669, 0]
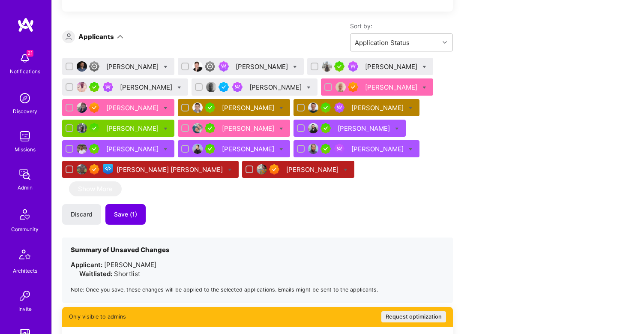
click at [338, 129] on div "Gurgen Hayrapetyan" at bounding box center [365, 128] width 54 height 9
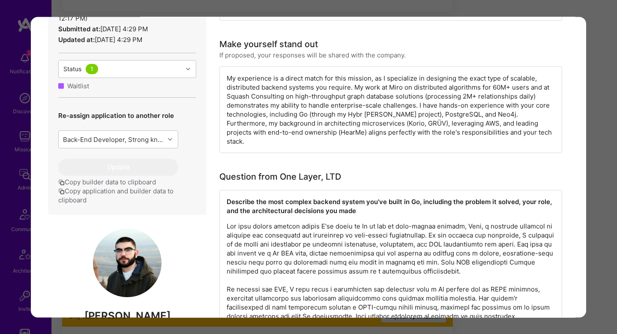
scroll to position [304, 0]
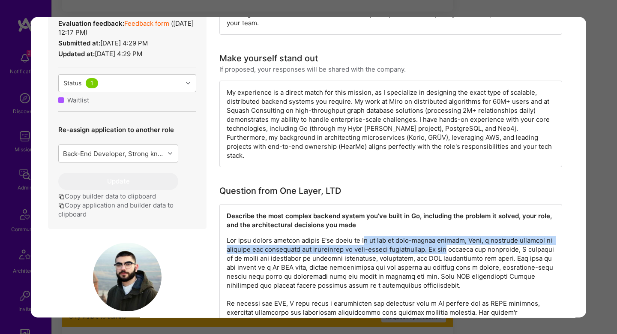
drag, startPoint x: 369, startPoint y: 230, endPoint x: 464, endPoint y: 237, distance: 94.9
click at [464, 237] on p "modal" at bounding box center [391, 290] width 328 height 108
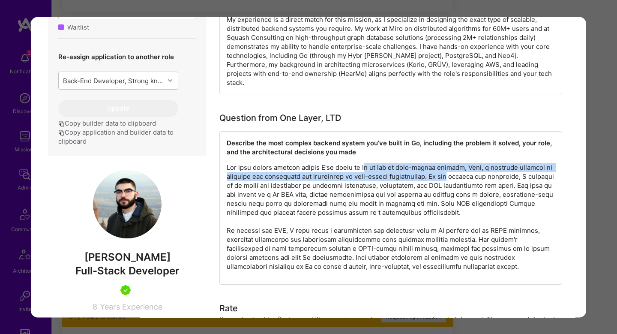
scroll to position [382, 0]
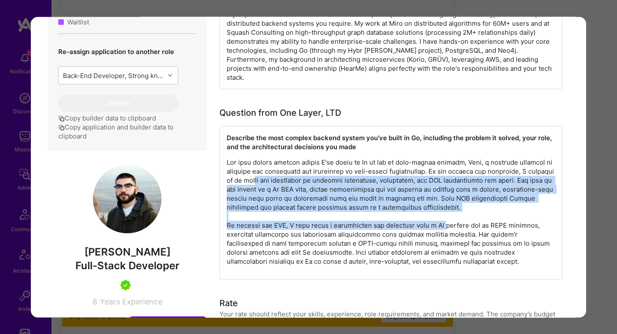
drag, startPoint x: 278, startPoint y: 170, endPoint x: 442, endPoint y: 213, distance: 169.0
click at [442, 213] on p "modal" at bounding box center [391, 212] width 328 height 108
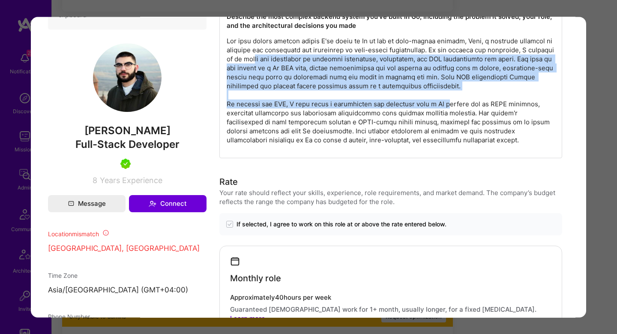
scroll to position [503, 0]
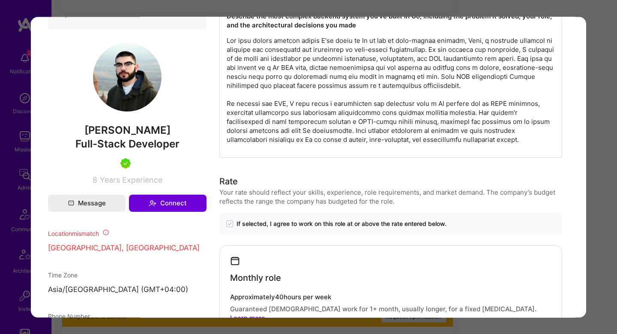
click at [243, 106] on p "modal" at bounding box center [391, 90] width 328 height 108
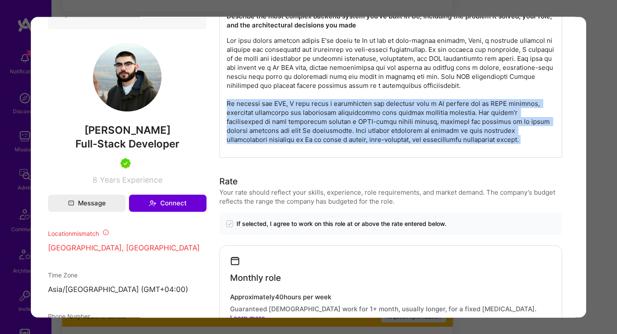
click at [243, 106] on p "modal" at bounding box center [391, 90] width 328 height 108
click at [418, 119] on p "modal" at bounding box center [391, 90] width 328 height 108
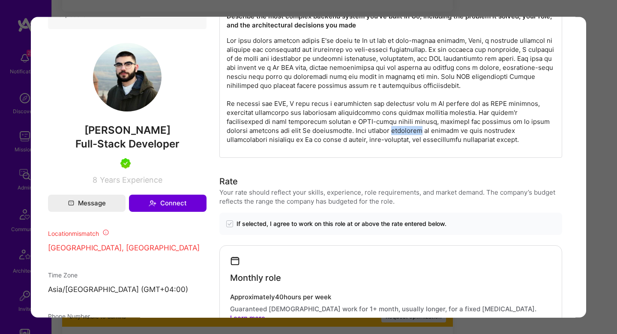
click at [418, 119] on p "modal" at bounding box center [391, 90] width 328 height 108
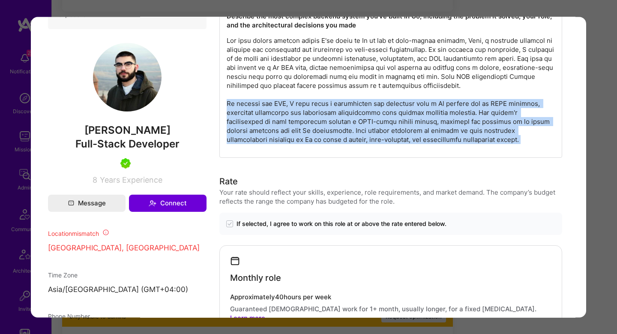
click at [418, 119] on p "modal" at bounding box center [391, 90] width 328 height 108
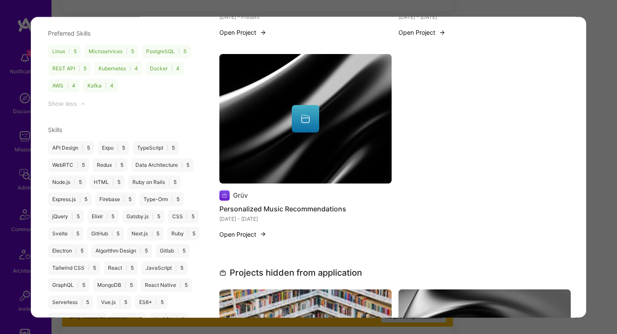
scroll to position [1151, 0]
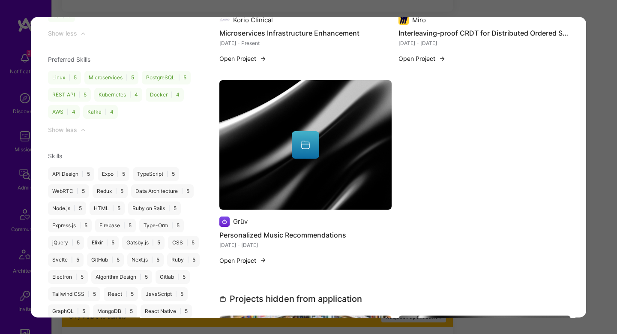
click at [342, 131] on div "modal" at bounding box center [305, 144] width 172 height 27
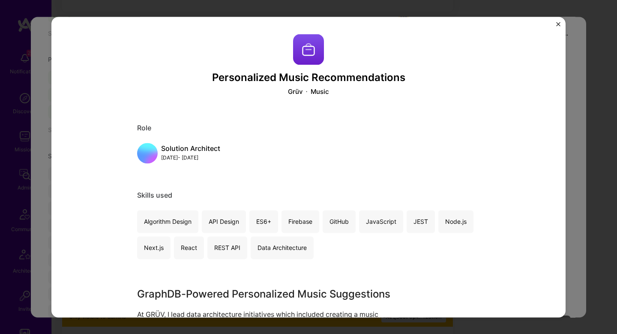
click at [576, 158] on div "Personalized Music Recommendations Grüv Music Role Solution Architect Jun, 2019…" at bounding box center [308, 167] width 617 height 334
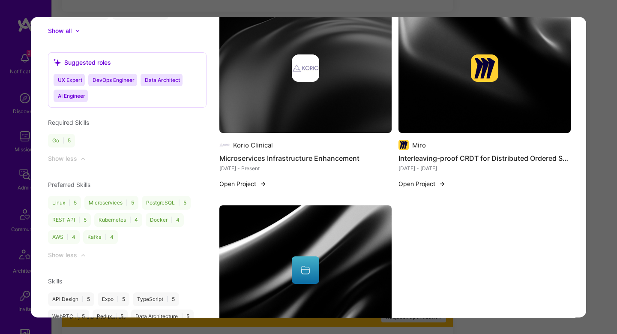
scroll to position [1024, 0]
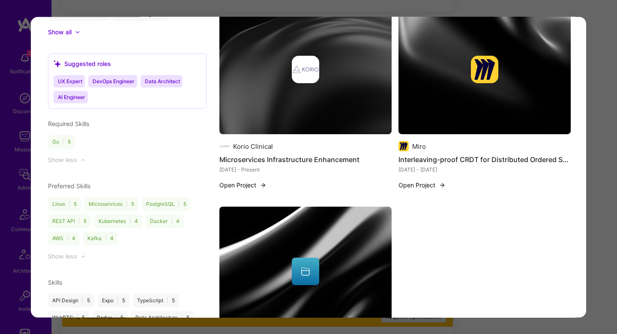
click at [323, 71] on img "modal" at bounding box center [305, 69] width 172 height 129
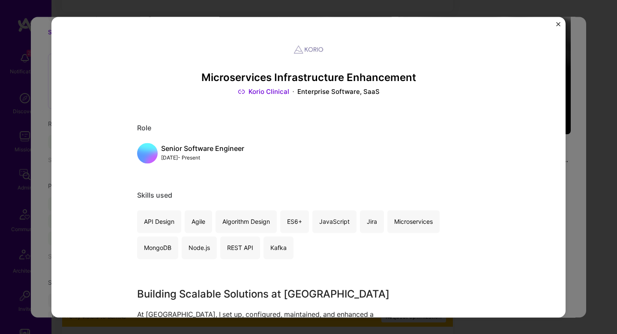
click at [569, 139] on div "Microservices Infrastructure Enhancement Korio Clinical Enterprise Software, Sa…" at bounding box center [308, 167] width 617 height 334
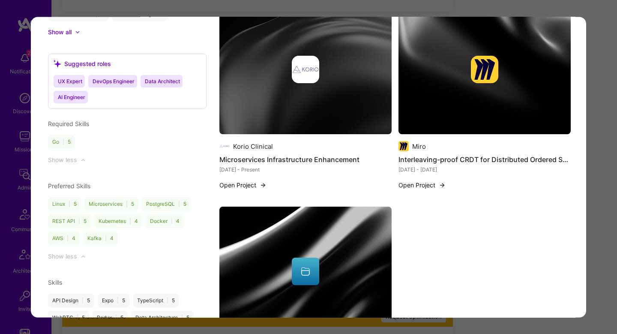
click at [536, 72] on img "modal" at bounding box center [484, 69] width 172 height 129
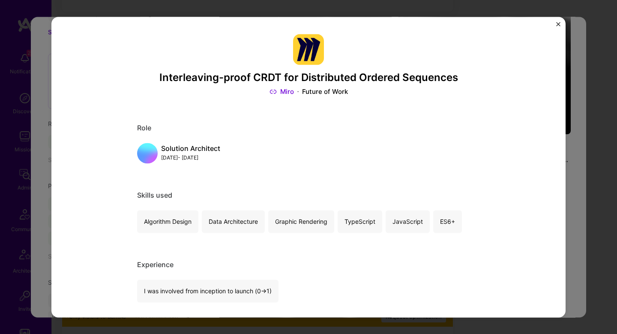
click at [603, 187] on div "Interleaving-proof CRDT for Distributed Ordered Sequences Miro Future of Work R…" at bounding box center [308, 167] width 617 height 334
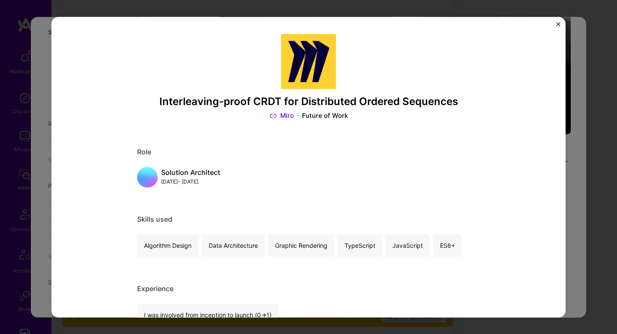
click at [603, 187] on div "Application 12 of 17 Builder Missing Requirements Required Location See locatio…" at bounding box center [308, 167] width 617 height 334
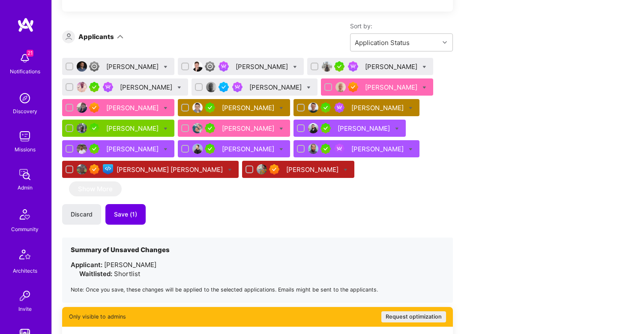
click at [395, 127] on icon at bounding box center [397, 129] width 4 height 4
checkbox input "true"
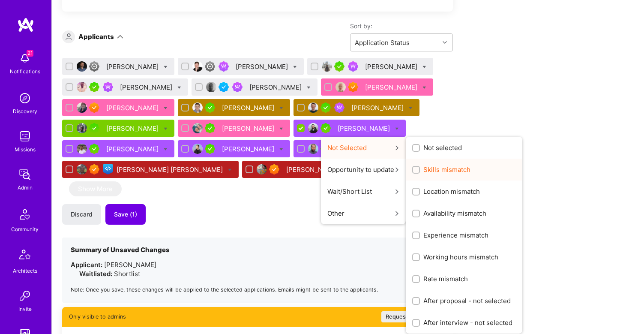
click at [443, 173] on span "Skills mismatch" at bounding box center [446, 169] width 47 height 9
click at [420, 173] on input "Skills mismatch" at bounding box center [417, 170] width 6 height 6
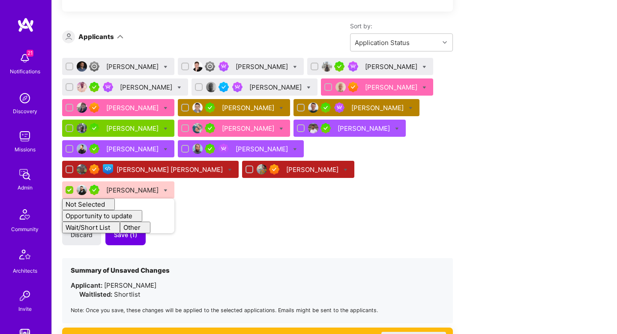
checkbox input "false"
click at [387, 224] on div "Discard Save (1)" at bounding box center [257, 234] width 391 height 21
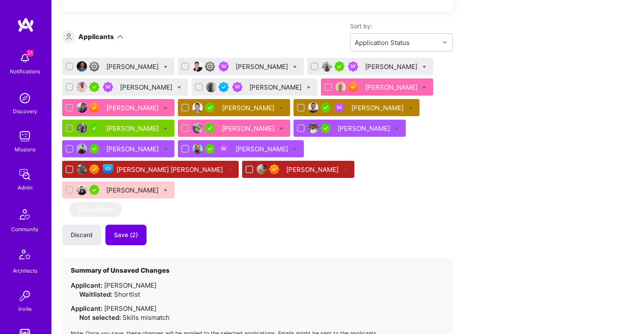
click at [338, 126] on div "Abhishek Tyagi" at bounding box center [365, 128] width 54 height 9
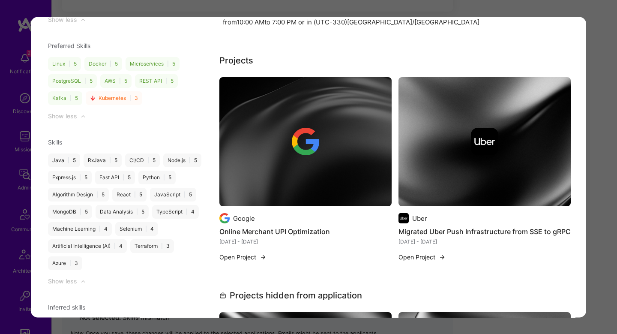
scroll to position [978, 0]
click at [307, 166] on img "modal" at bounding box center [305, 142] width 172 height 129
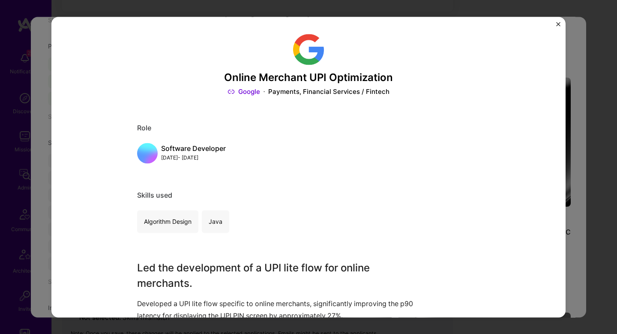
click at [603, 197] on div "Online Merchant UPI Optimization Google Payments, Financial Services / Fintech …" at bounding box center [308, 167] width 617 height 334
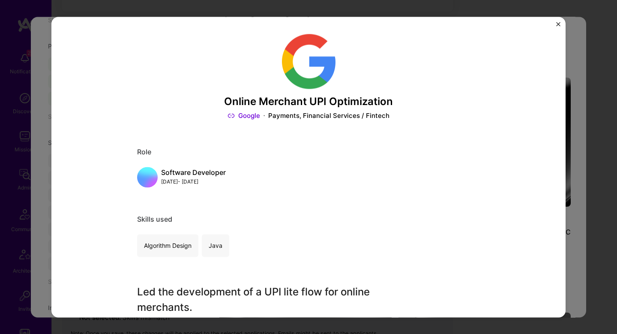
click at [603, 197] on div "Application 12 of 17 Evaluation scores Expertise level Superstar Interpersonal …" at bounding box center [308, 167] width 617 height 334
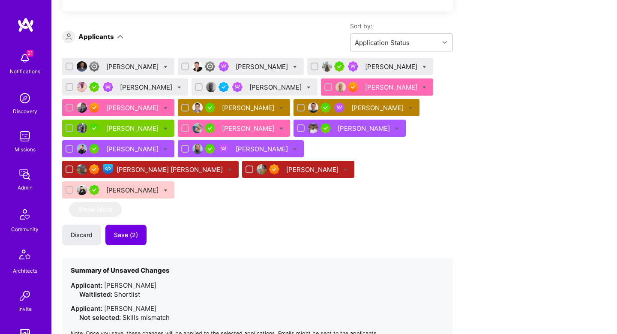
click at [122, 147] on div "Dmitrii Korotovskii" at bounding box center [133, 148] width 54 height 9
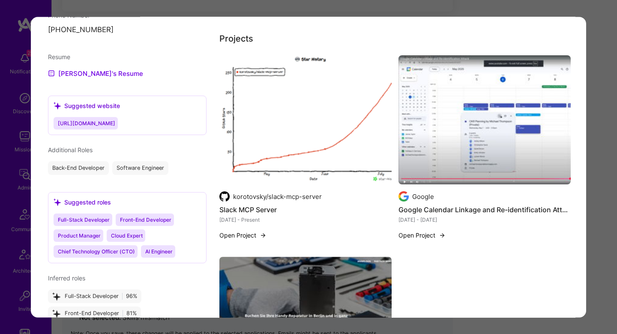
scroll to position [805, 0]
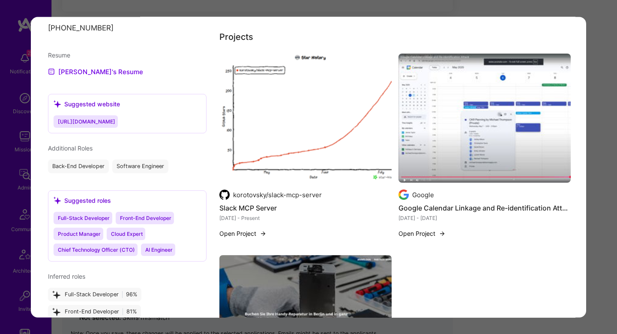
click at [276, 135] on img "modal" at bounding box center [305, 118] width 172 height 129
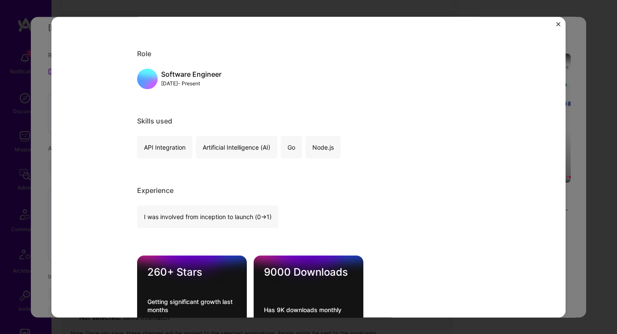
scroll to position [349, 0]
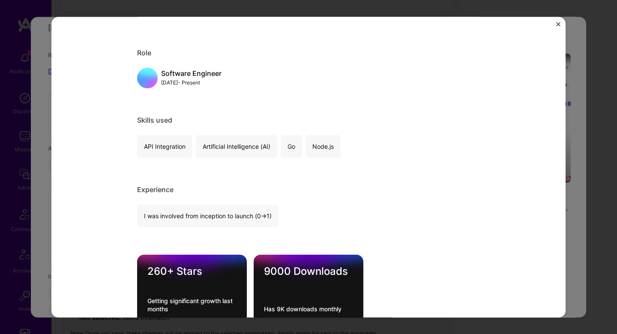
click at [576, 93] on div "Slack MCP Server korotovsky/slack-mcp-server Artifical Intelligence / Machine L…" at bounding box center [308, 167] width 617 height 334
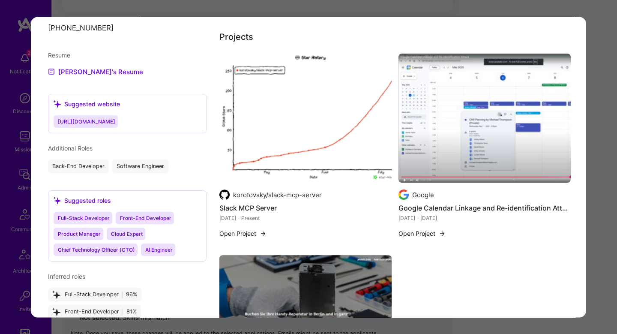
click at [507, 70] on img "modal" at bounding box center [484, 118] width 172 height 129
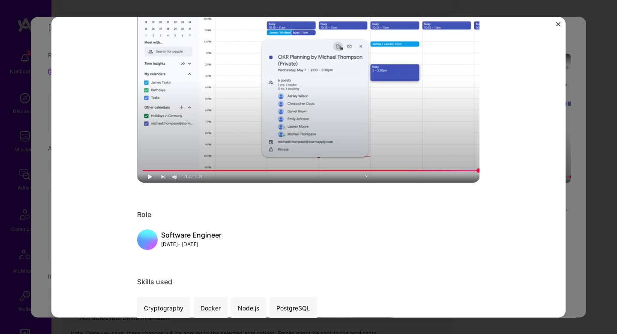
scroll to position [302, 0]
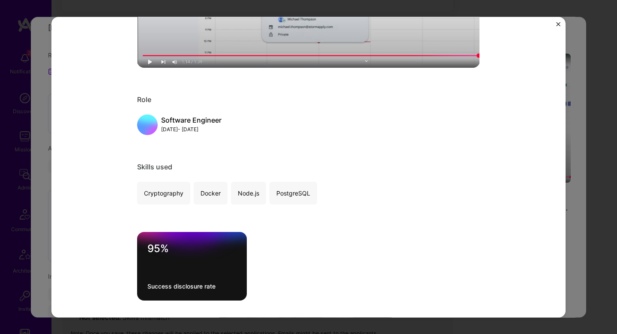
click at [577, 137] on div "Google Calendar Linkage and Re-identification Attack Google Security, Cybersecu…" at bounding box center [308, 167] width 617 height 334
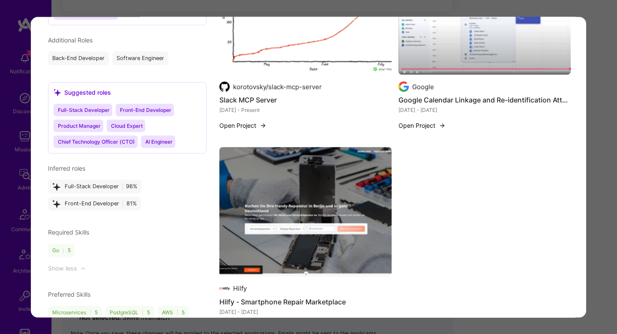
scroll to position [912, 0]
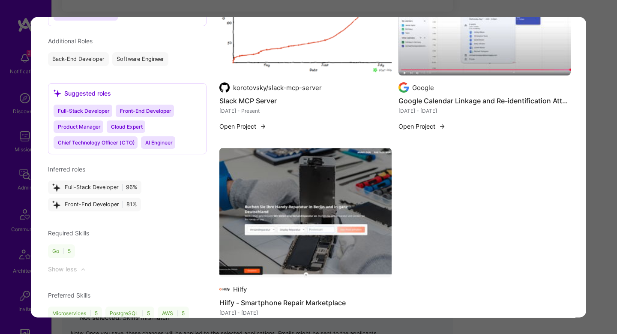
click at [347, 209] on img "modal" at bounding box center [305, 212] width 172 height 129
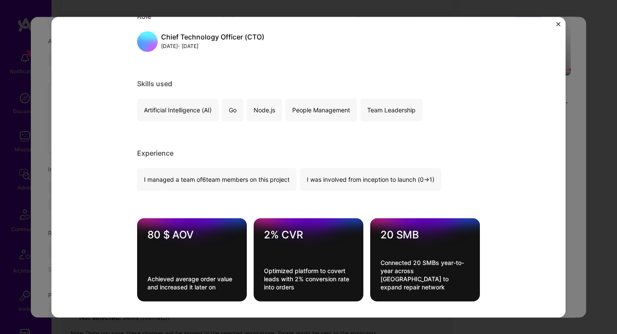
scroll to position [546, 0]
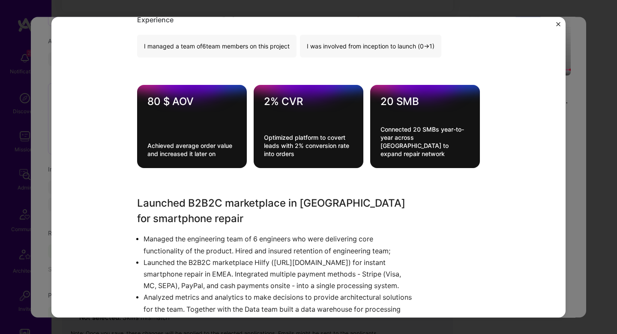
click at [574, 149] on div "Hilfy - Smartphone Repair Marketplace Hilfy B2B, B2C Project link Role Chief Te…" at bounding box center [308, 167] width 617 height 334
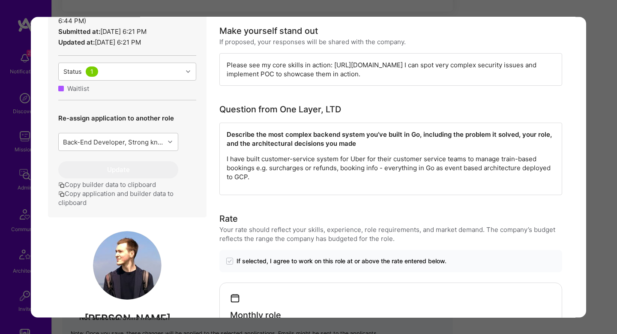
scroll to position [305, 0]
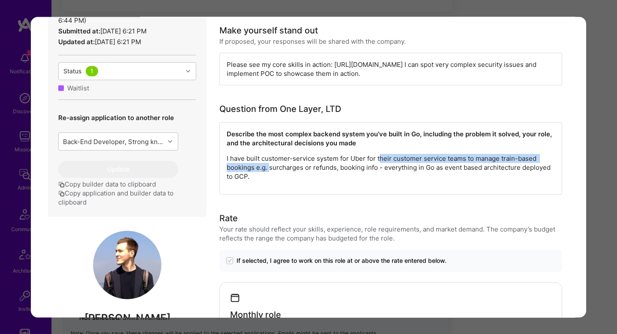
drag, startPoint x: 270, startPoint y: 155, endPoint x: 379, endPoint y: 149, distance: 109.4
click at [380, 154] on p "I have built customer-service system for Uber for their customer service teams …" at bounding box center [391, 167] width 328 height 27
click at [379, 154] on p "I have built customer-service system for Uber for their customer service teams …" at bounding box center [391, 167] width 328 height 27
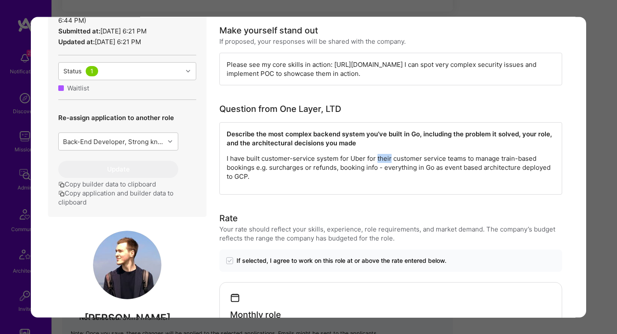
click at [379, 154] on p "I have built customer-service system for Uber for their customer service teams …" at bounding box center [391, 167] width 328 height 27
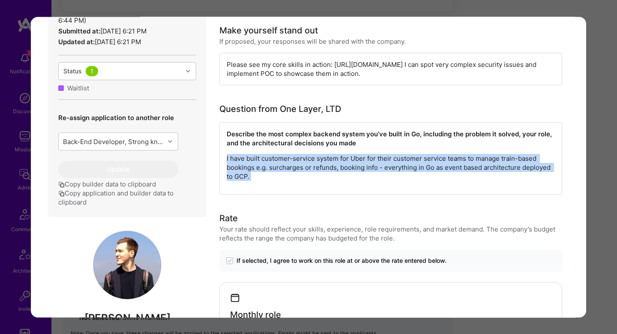
click at [379, 154] on p "I have built customer-service system for Uber for their customer service teams …" at bounding box center [391, 167] width 328 height 27
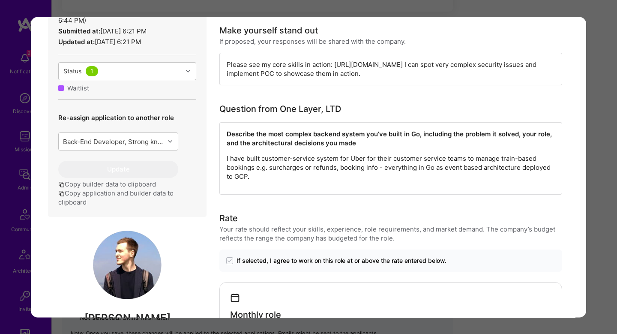
click at [313, 154] on p "I have built customer-service system for Uber for their customer service teams …" at bounding box center [391, 167] width 328 height 27
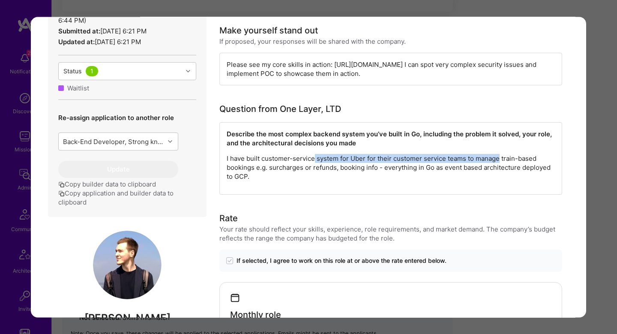
drag, startPoint x: 313, startPoint y: 149, endPoint x: 480, endPoint y: 152, distance: 167.5
click at [480, 154] on p "I have built customer-service system for Uber for their customer service teams …" at bounding box center [391, 167] width 328 height 27
click at [498, 154] on p "I have built customer-service system for Uber for their customer service teams …" at bounding box center [391, 167] width 328 height 27
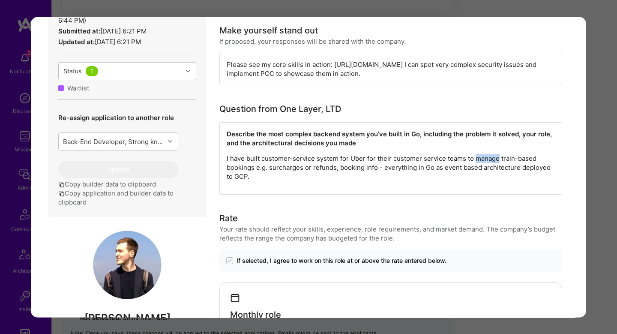
click at [498, 154] on p "I have built customer-service system for Uber for their customer service teams …" at bounding box center [391, 167] width 328 height 27
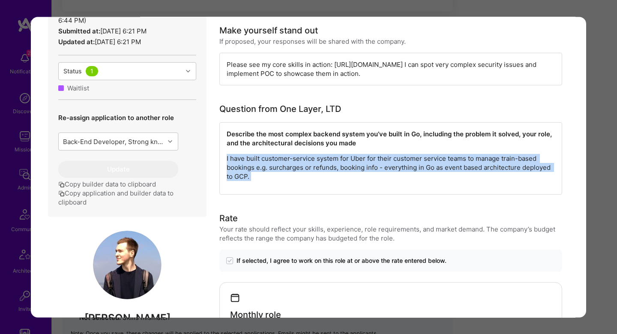
click at [498, 154] on p "I have built customer-service system for Uber for their customer service teams …" at bounding box center [391, 167] width 328 height 27
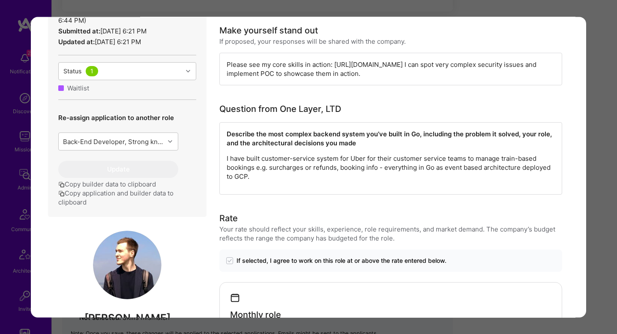
click at [432, 154] on p "I have built customer-service system for Uber for their customer service teams …" at bounding box center [391, 167] width 328 height 27
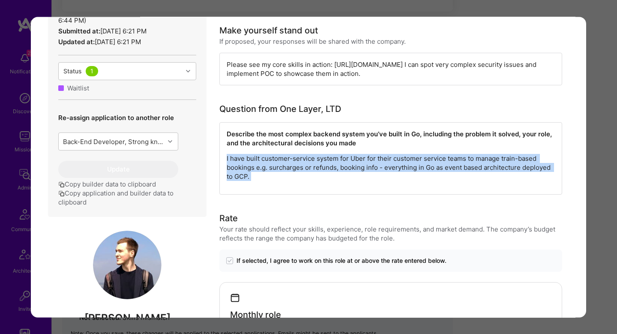
click at [432, 154] on p "I have built customer-service system for Uber for their customer service teams …" at bounding box center [391, 167] width 328 height 27
click at [255, 159] on p "I have built customer-service system for Uber for their customer service teams …" at bounding box center [391, 167] width 328 height 27
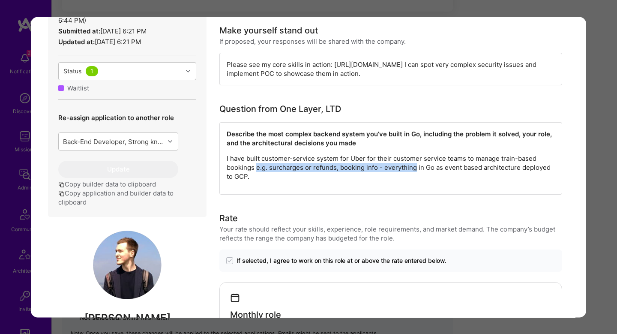
drag, startPoint x: 255, startPoint y: 159, endPoint x: 403, endPoint y: 168, distance: 148.1
click at [403, 168] on p "I have built customer-service system for Uber for their customer service teams …" at bounding box center [391, 167] width 328 height 27
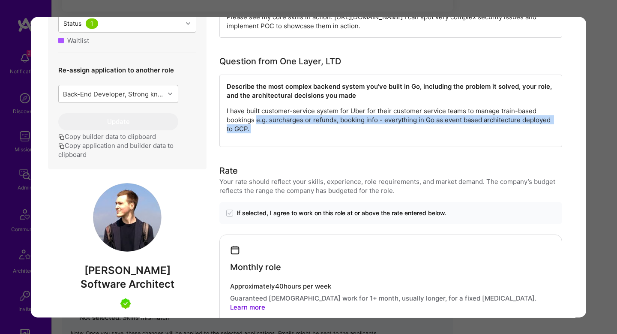
scroll to position [0, 0]
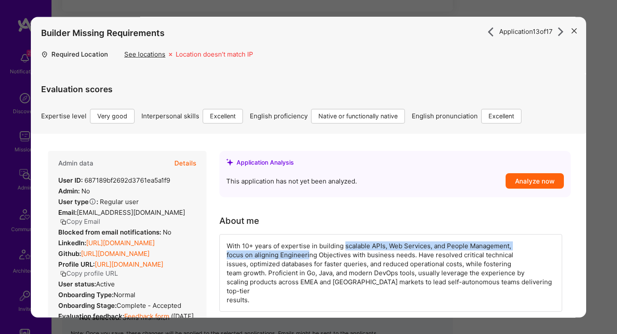
drag, startPoint x: 344, startPoint y: 247, endPoint x: 308, endPoint y: 255, distance: 37.6
click at [308, 255] on div "With 10+ years of expertise in building scalable APIs, Web Services, and People…" at bounding box center [390, 273] width 343 height 78
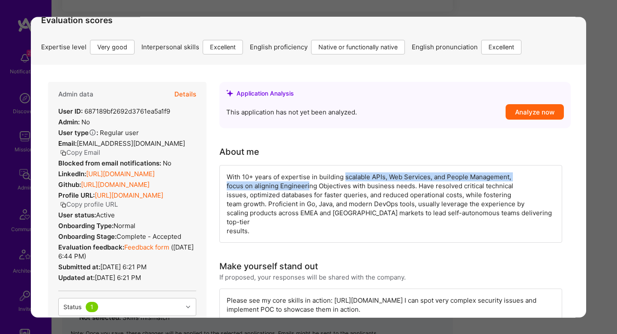
scroll to position [69, 0]
click at [136, 246] on link "Feedback form" at bounding box center [146, 246] width 45 height 8
click at [155, 169] on link "https://linkedin.com/in/korotovsky" at bounding box center [120, 173] width 69 height 8
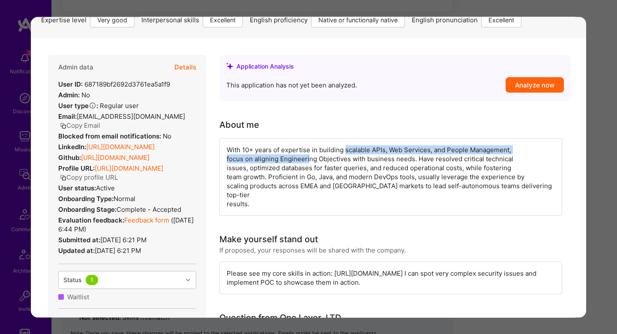
scroll to position [75, 0]
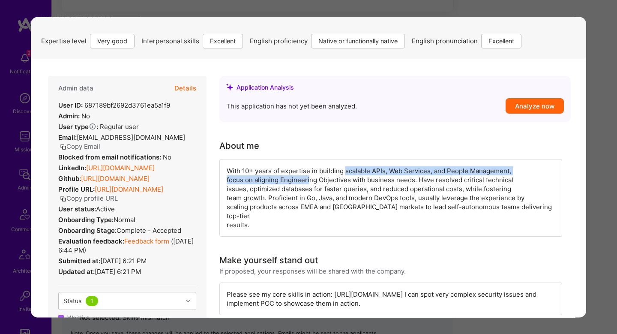
click at [182, 90] on button "Details" at bounding box center [185, 88] width 22 height 25
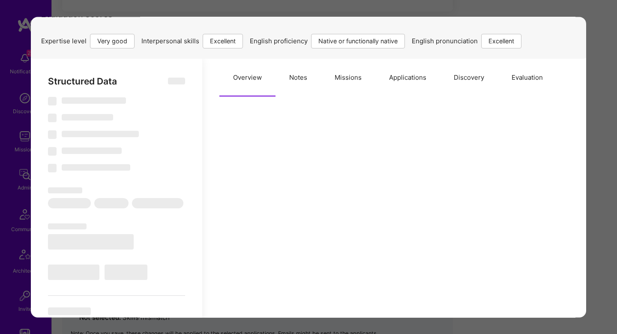
click at [361, 72] on button "Missions" at bounding box center [348, 78] width 54 height 38
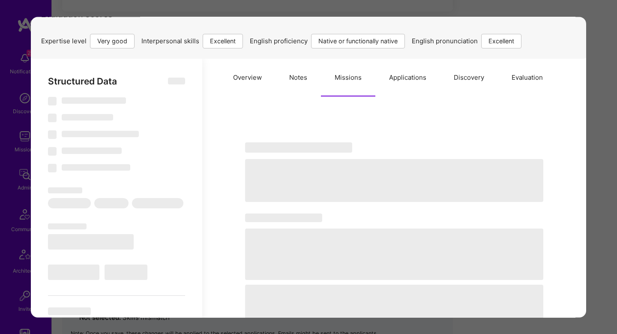
select select "Right Now"
select select "5"
select select "7"
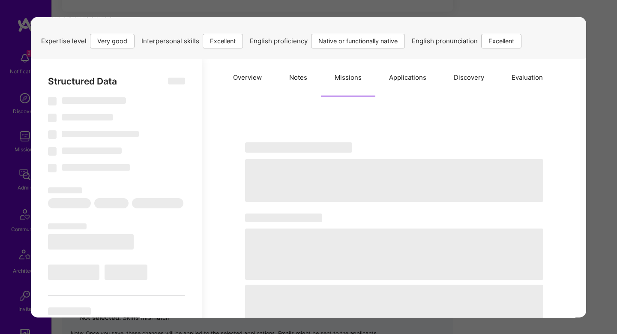
select select "DE"
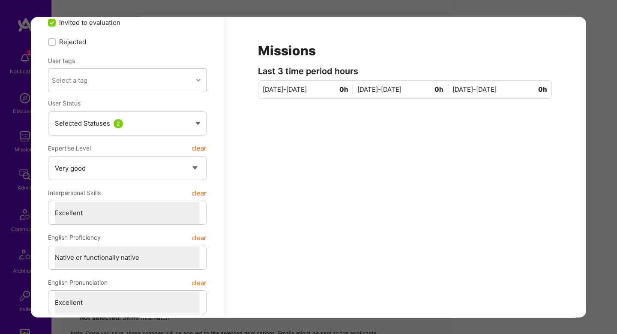
scroll to position [52, 0]
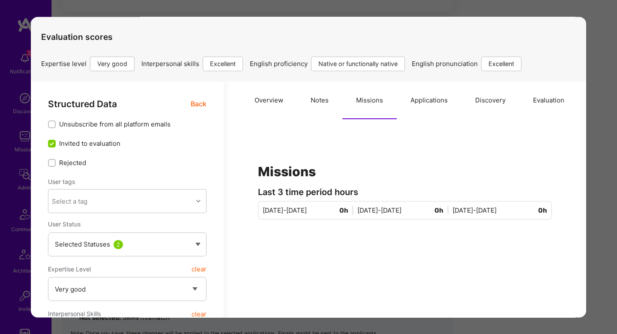
click at [406, 104] on button "Applications" at bounding box center [429, 100] width 65 height 38
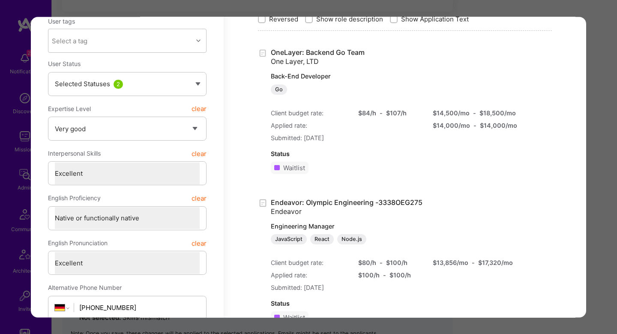
scroll to position [176, 0]
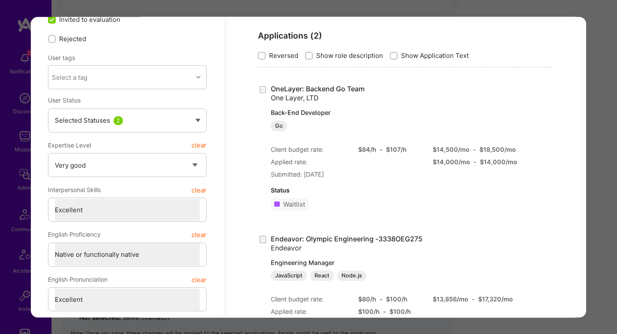
click at [601, 60] on div "Application 13 of 17 Builder Missing Requirements Required Location See locatio…" at bounding box center [308, 167] width 617 height 334
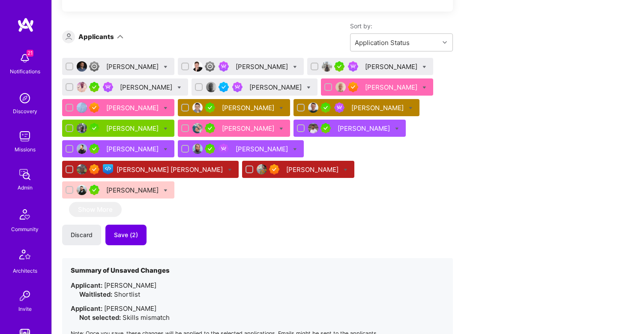
click at [167, 149] on icon at bounding box center [166, 149] width 4 height 4
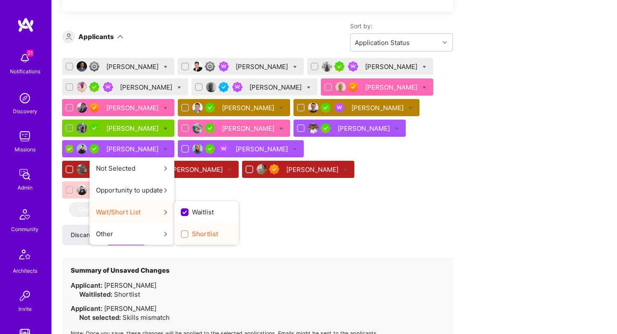
click at [192, 236] on label "Shortlist" at bounding box center [199, 233] width 37 height 9
click at [188, 236] on input "Shortlist" at bounding box center [185, 234] width 6 height 6
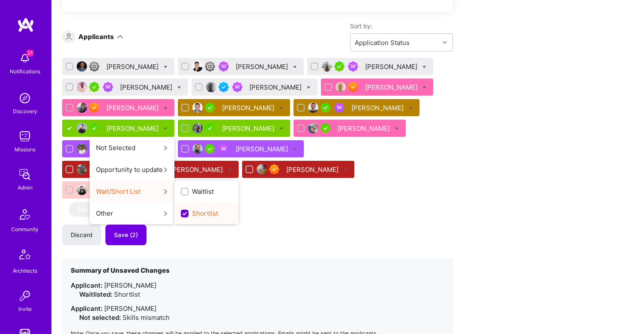
scroll to position [0, 0]
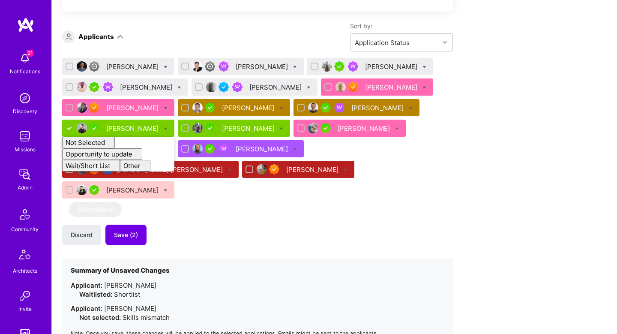
checkbox input "false"
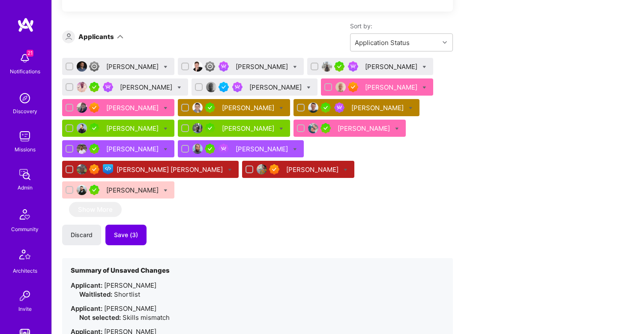
click at [252, 86] on div "Vladimir Djurovic" at bounding box center [276, 87] width 54 height 9
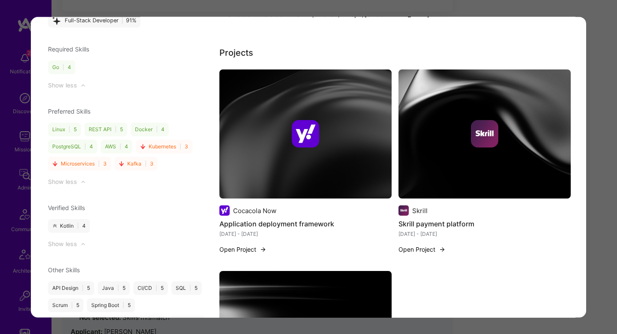
scroll to position [1088, 0]
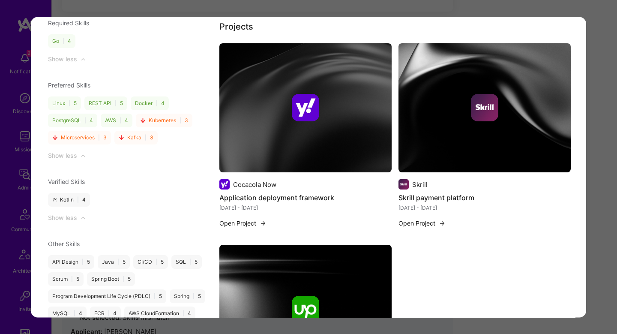
click at [314, 94] on img "modal" at bounding box center [305, 107] width 27 height 27
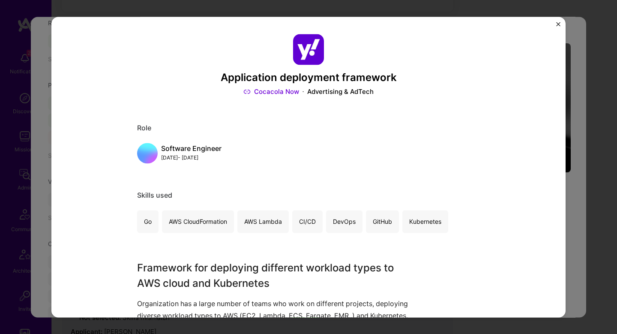
scroll to position [14, 0]
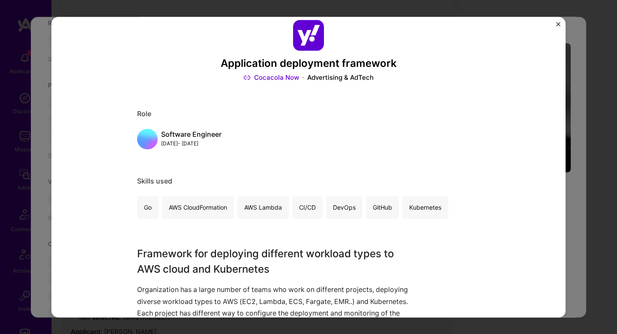
click at [579, 118] on div "Application deployment framework Cocacola Now Advertising & AdTech Role Softwar…" at bounding box center [308, 167] width 617 height 334
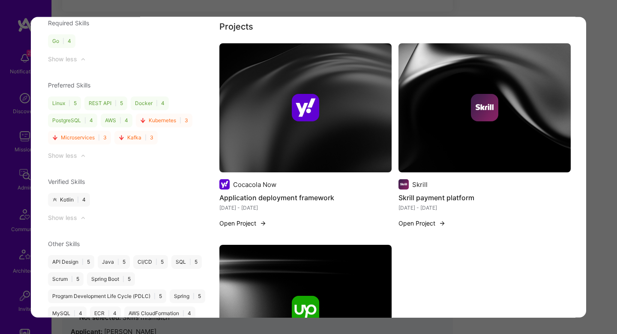
click at [525, 114] on img "modal" at bounding box center [484, 107] width 172 height 129
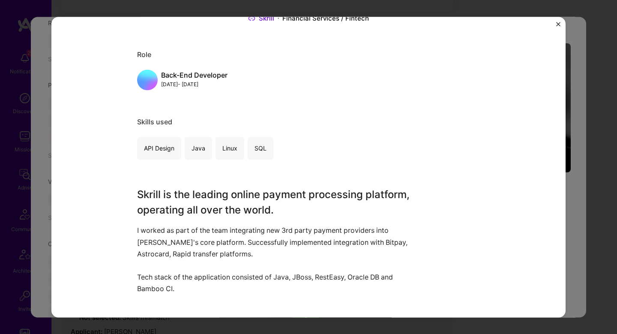
scroll to position [88, 0]
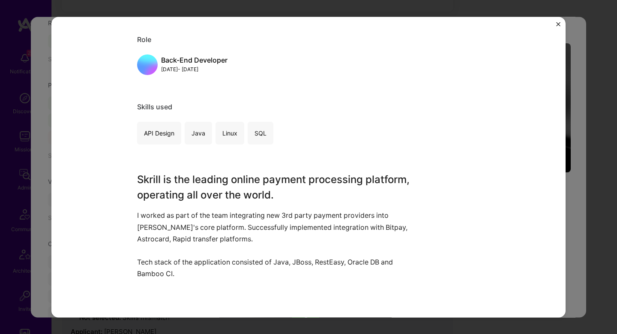
click at [565, 135] on div "Skrill payment platform Skrill Financial Services / Fintech Role Back-End Devel…" at bounding box center [308, 167] width 617 height 334
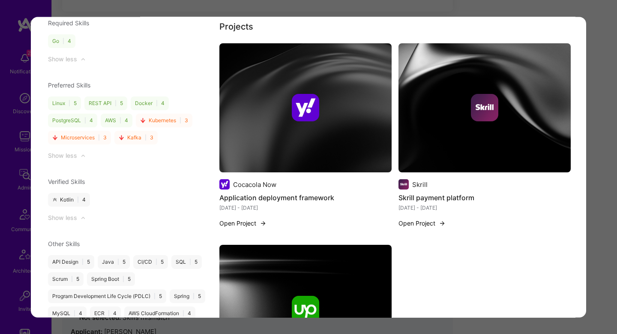
scroll to position [1205, 0]
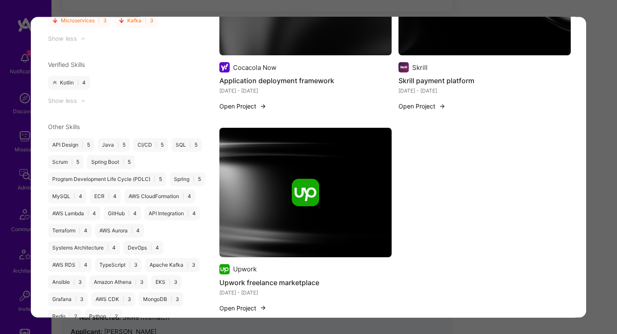
click at [255, 213] on img "modal" at bounding box center [305, 192] width 172 height 129
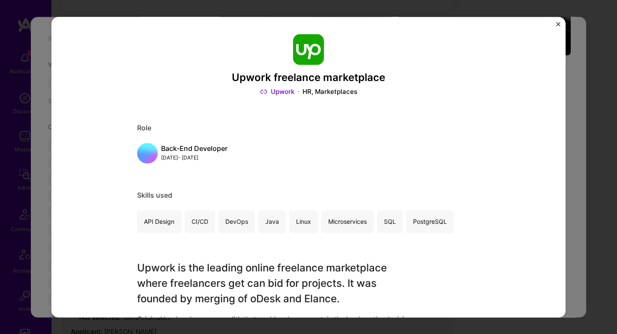
click at [572, 146] on div "Upwork freelance marketplace Upwork HR, Marketplaces Role Back-End Developer Ma…" at bounding box center [308, 167] width 617 height 334
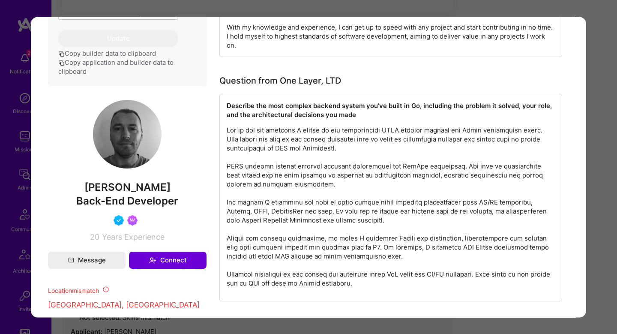
scroll to position [462, 0]
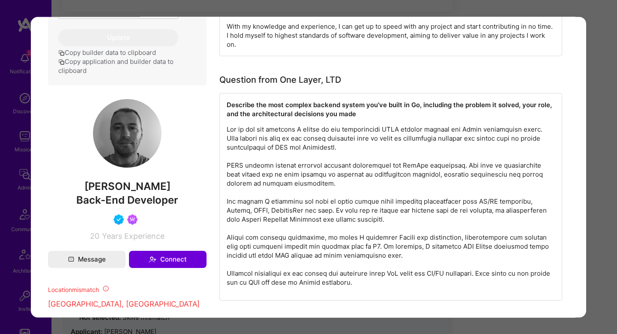
click at [284, 133] on p "modal" at bounding box center [391, 206] width 328 height 162
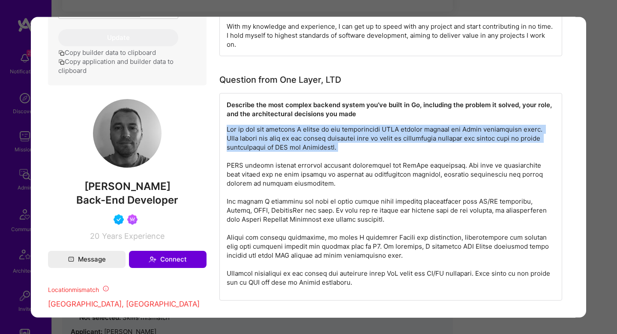
click at [284, 133] on p "modal" at bounding box center [391, 206] width 328 height 162
click at [303, 158] on p "modal" at bounding box center [391, 206] width 328 height 162
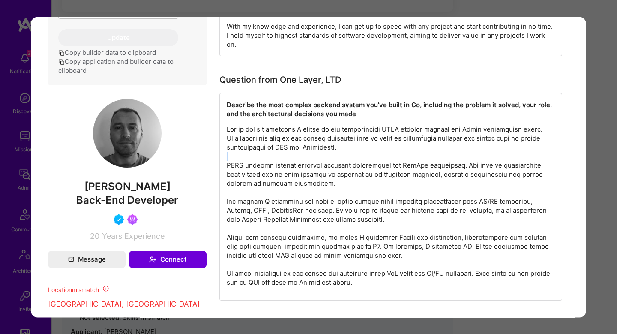
click at [303, 158] on p "modal" at bounding box center [391, 206] width 328 height 162
click at [298, 144] on p "modal" at bounding box center [391, 206] width 328 height 162
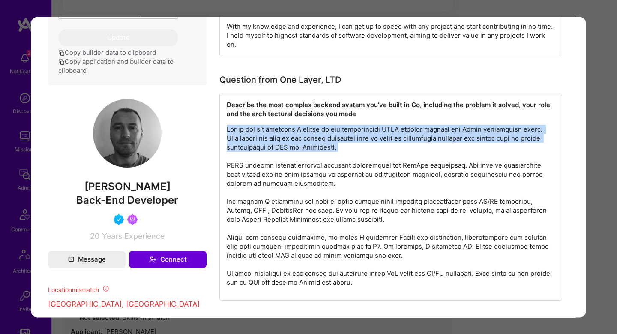
click at [298, 144] on p "modal" at bounding box center [391, 206] width 328 height 162
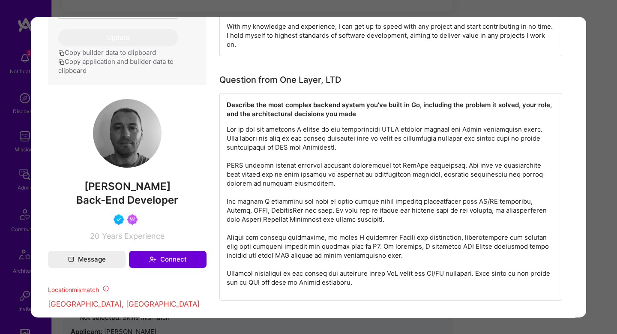
click at [292, 164] on p "modal" at bounding box center [391, 206] width 328 height 162
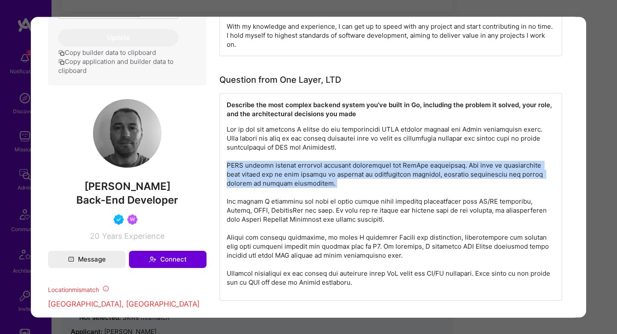
click at [292, 164] on p "modal" at bounding box center [391, 206] width 328 height 162
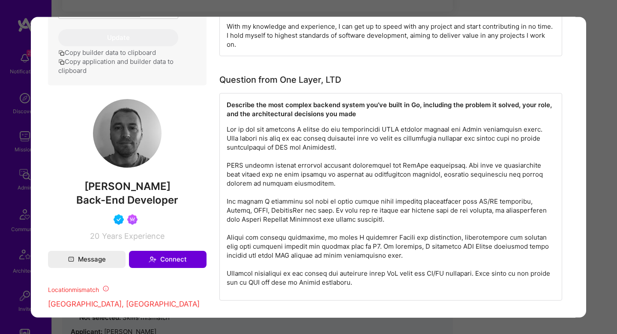
click at [270, 215] on p "modal" at bounding box center [391, 206] width 328 height 162
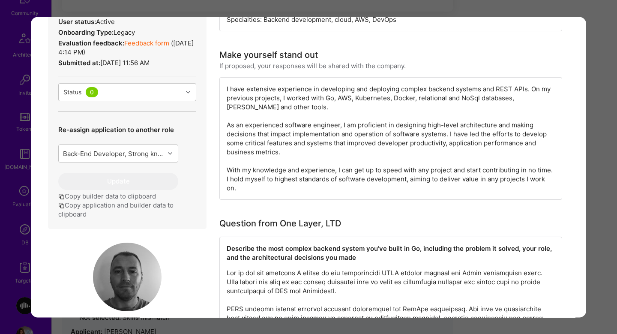
scroll to position [88, 0]
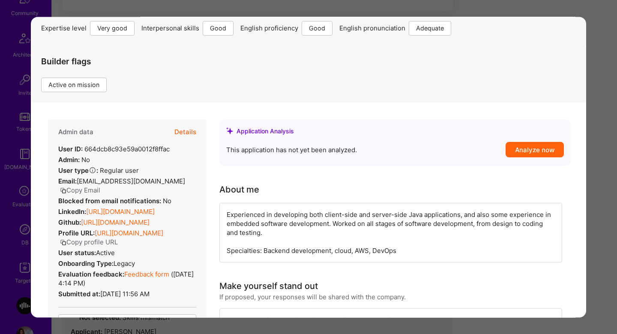
click at [153, 274] on link "Feedback form" at bounding box center [146, 274] width 45 height 8
click at [189, 132] on button "Details" at bounding box center [185, 132] width 22 height 25
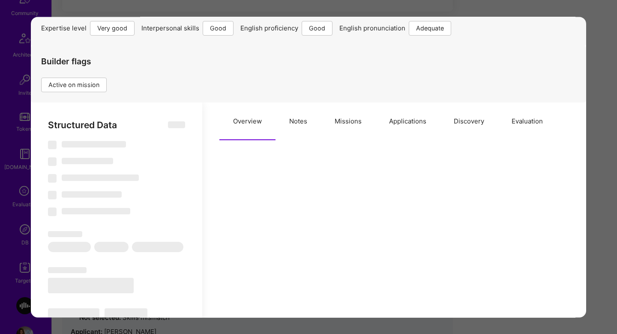
click at [344, 126] on button "Missions" at bounding box center [348, 121] width 54 height 38
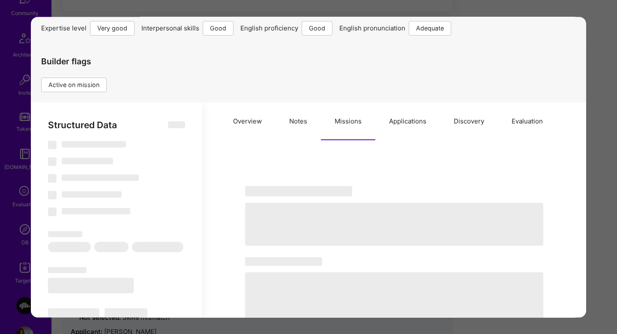
click at [344, 126] on button "Missions" at bounding box center [348, 121] width 54 height 38
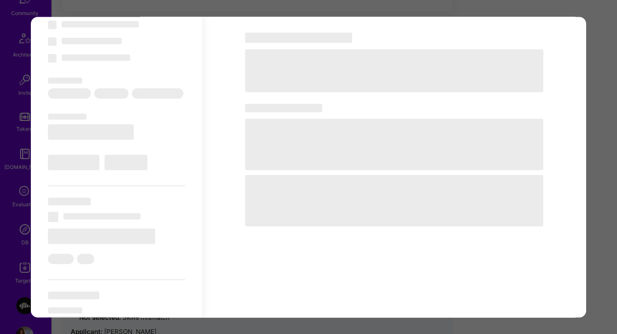
scroll to position [246, 0]
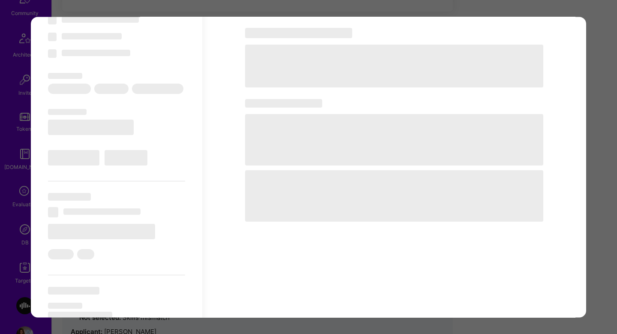
type textarea "x"
select select "Right Now"
select select "5"
select select "4"
select select "6"
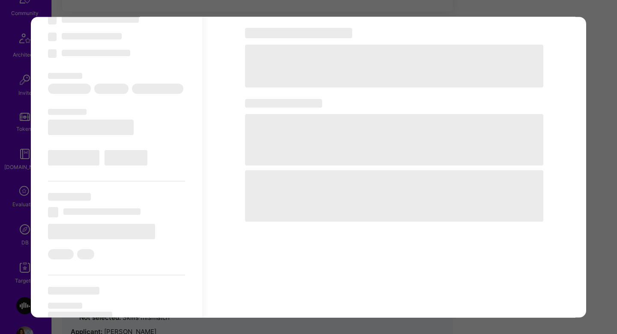
select select "2"
select select "RS"
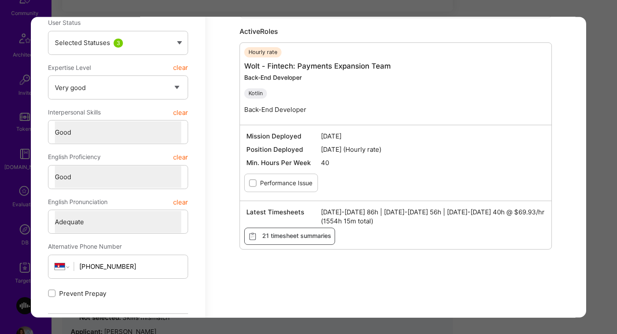
scroll to position [318, 0]
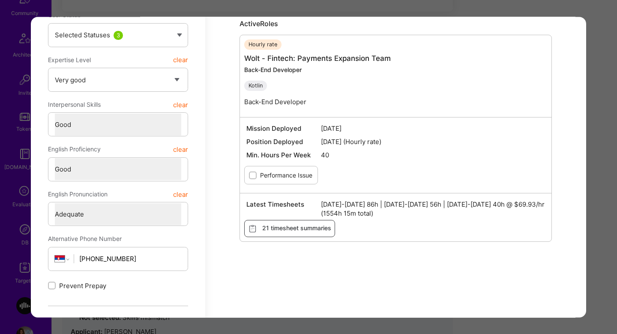
click at [587, 126] on div "Application 5 of 17 Builder Missing Requirements Required Location See location…" at bounding box center [308, 167] width 617 height 334
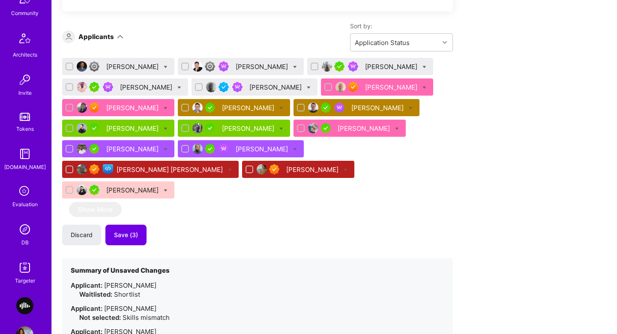
click at [307, 88] on icon at bounding box center [309, 88] width 4 height 4
checkbox input "true"
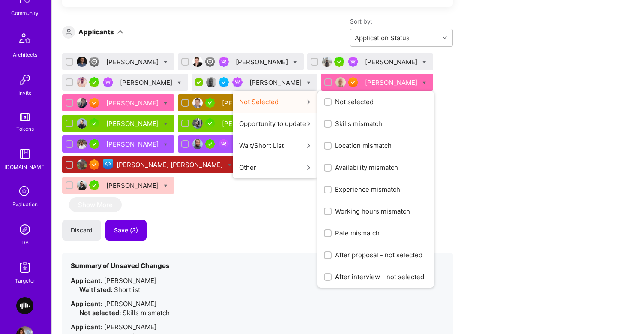
scroll to position [710, 0]
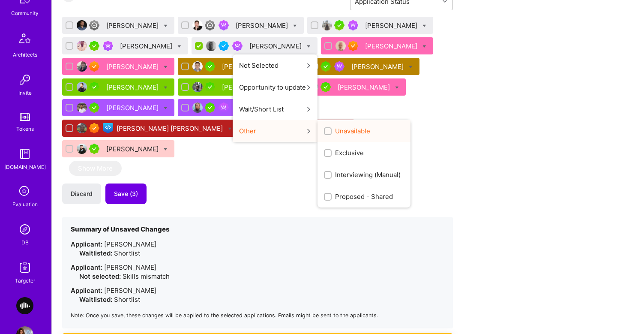
click at [335, 133] on span "Unavailable" at bounding box center [352, 130] width 35 height 9
click at [326, 133] on input "Unavailable" at bounding box center [329, 132] width 6 height 6
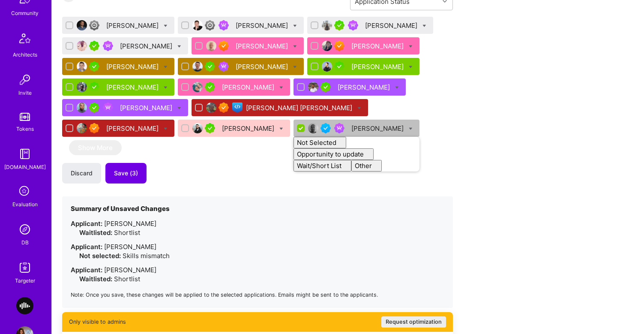
checkbox input "false"
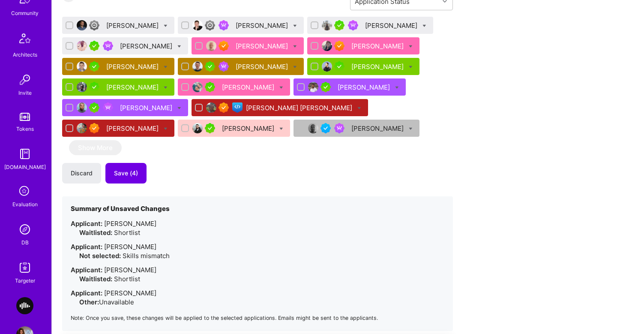
click at [203, 194] on div "Alex Rezvov Lars Artmann Varun Desai Edwin O Eugene Koshelev Ilja Hamalainen Do…" at bounding box center [257, 174] width 391 height 314
click at [128, 48] on div "Edwin O" at bounding box center [147, 46] width 54 height 9
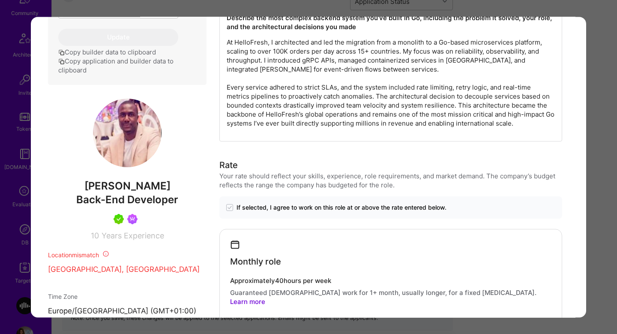
scroll to position [479, 0]
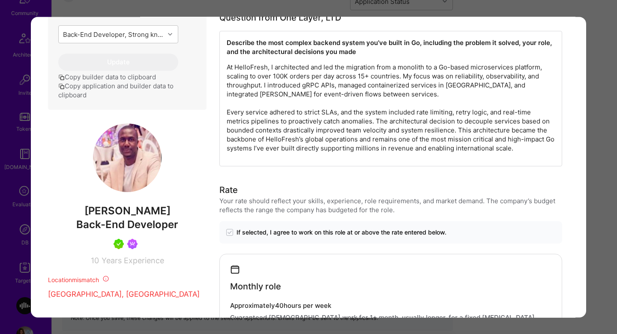
click at [320, 69] on p "At HelloFresh, I architected and led the migration from a monolith to a Go-base…" at bounding box center [391, 108] width 328 height 90
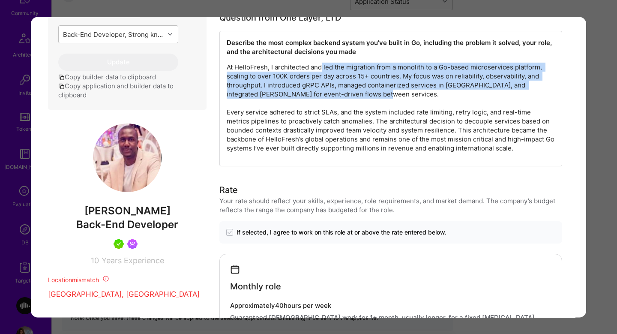
drag, startPoint x: 320, startPoint y: 69, endPoint x: 384, endPoint y: 90, distance: 66.9
click at [384, 90] on p "At HelloFresh, I architected and led the migration from a monolith to a Go-base…" at bounding box center [391, 108] width 328 height 90
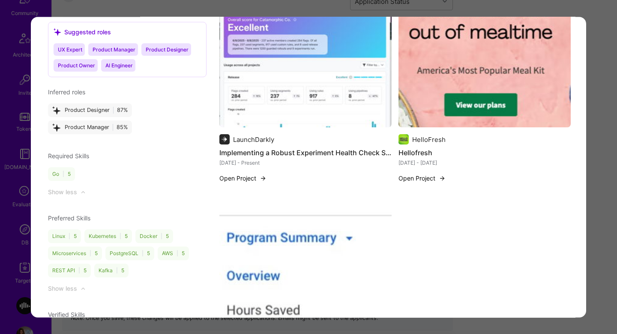
scroll to position [1079, 0]
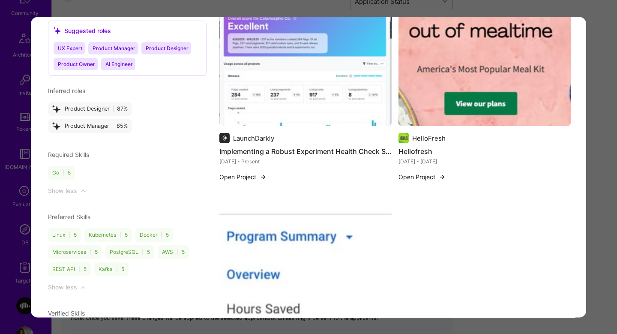
click at [449, 101] on img "modal" at bounding box center [484, 61] width 172 height 129
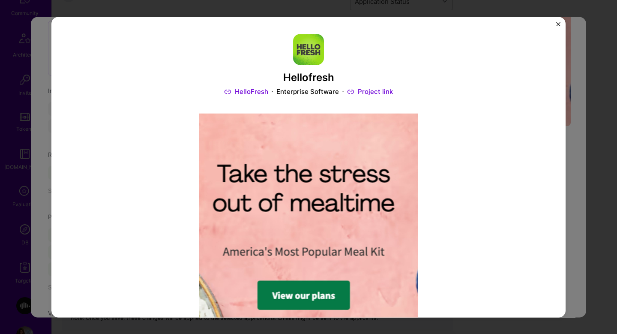
click at [570, 146] on div "Hellofresh HelloFresh Enterprise Software Project link Role Back-End Developer …" at bounding box center [308, 167] width 617 height 334
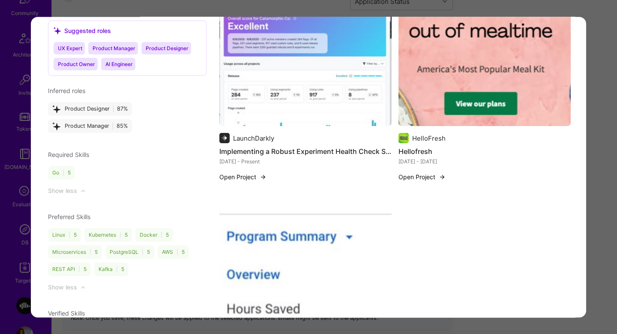
click at [321, 81] on img "modal" at bounding box center [305, 61] width 172 height 129
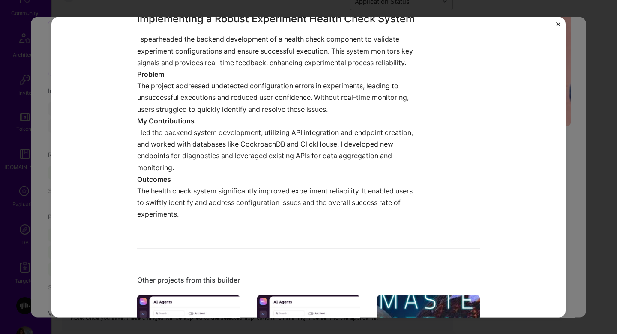
scroll to position [551, 0]
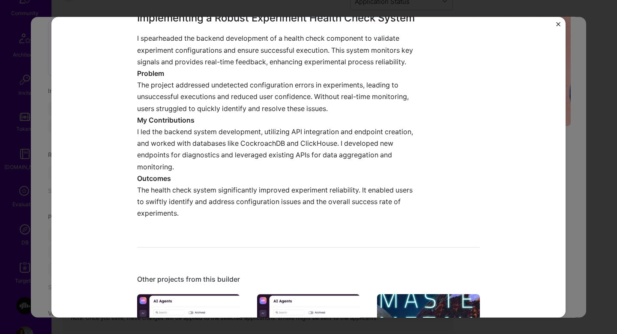
click at [576, 105] on div "Implementing a Robust Experiment Health Check System LaunchDarkly Enterprise So…" at bounding box center [308, 167] width 617 height 334
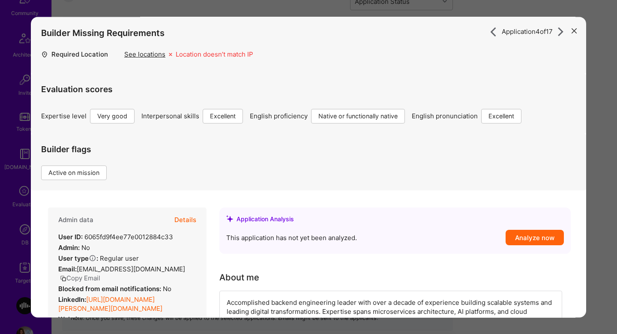
click at [188, 215] on button "Details" at bounding box center [185, 219] width 22 height 25
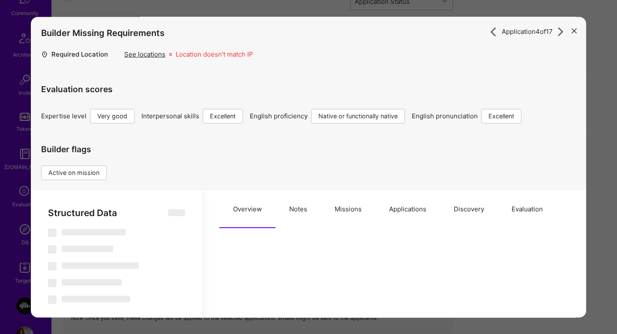
click at [346, 209] on button "Missions" at bounding box center [348, 209] width 54 height 38
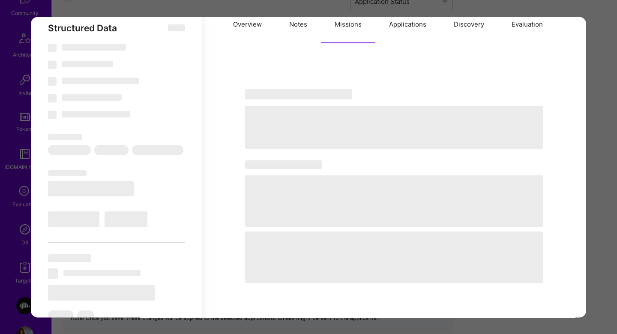
scroll to position [185, 0]
type textarea "x"
select select "Right Now"
select select "5"
select select "7"
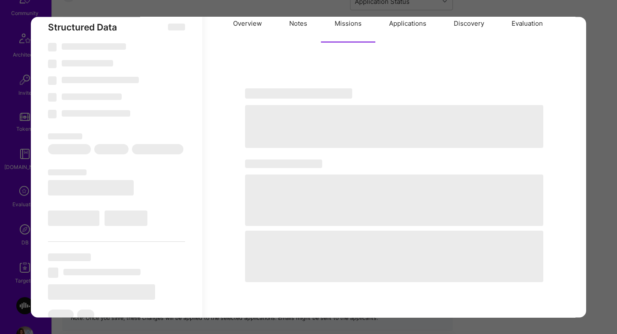
select select "7"
select select "DE"
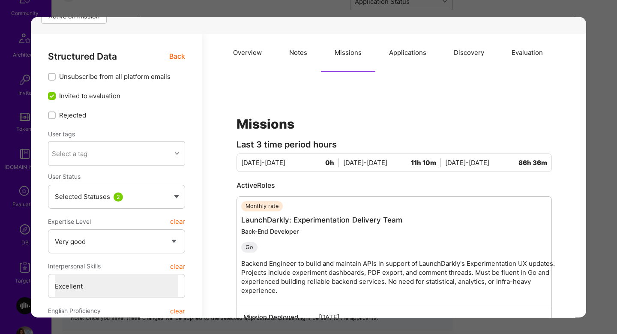
scroll to position [109, 0]
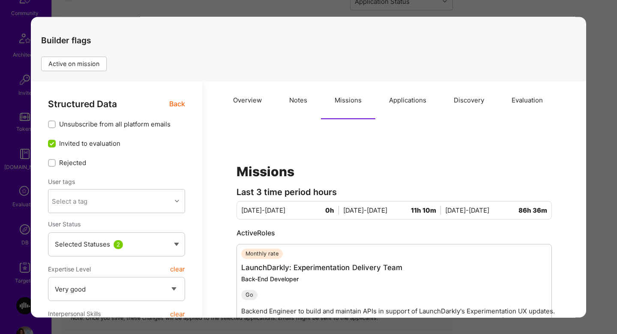
click at [173, 102] on span "Back" at bounding box center [177, 104] width 16 height 11
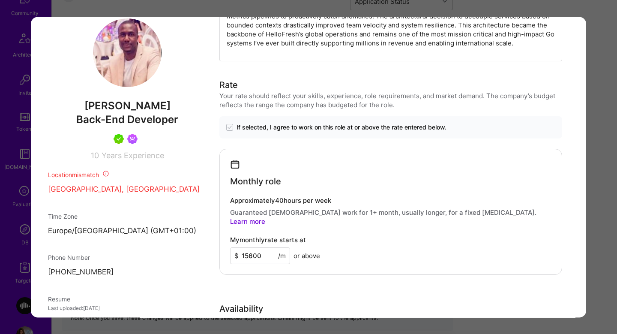
scroll to position [586, 0]
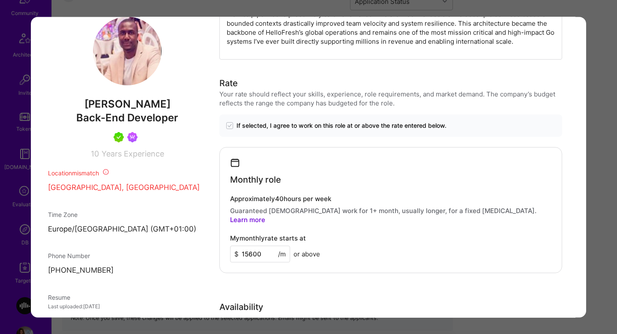
click at [605, 147] on div "Application 4 of 17 Builder Missing Requirements Required Location See location…" at bounding box center [308, 167] width 617 height 334
click at [595, 148] on div "Application 4 of 17 Builder Missing Requirements Required Location See location…" at bounding box center [308, 167] width 617 height 334
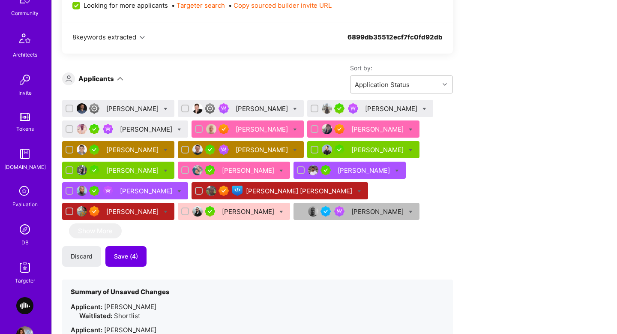
scroll to position [623, 0]
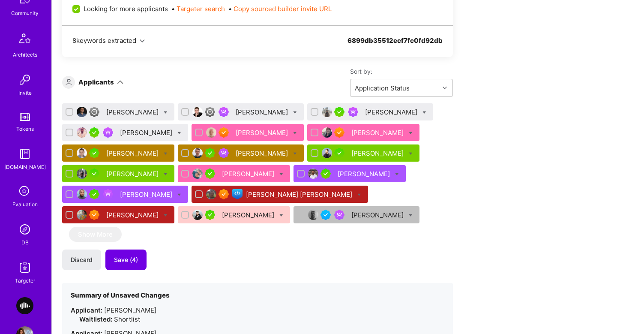
click at [177, 133] on icon at bounding box center [179, 133] width 4 height 4
checkbox input "true"
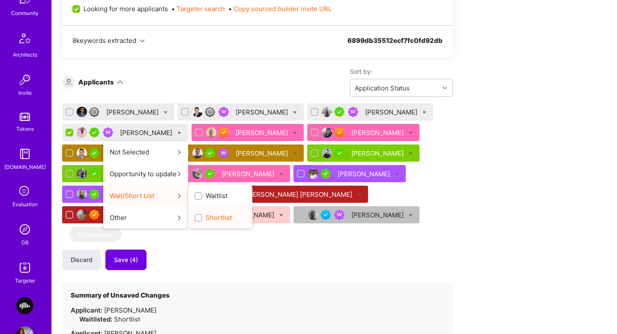
click at [188, 212] on div "Shortlist" at bounding box center [220, 217] width 64 height 22
click at [206, 220] on span "Shortlist" at bounding box center [219, 217] width 26 height 9
click at [196, 220] on input "Shortlist" at bounding box center [199, 218] width 6 height 6
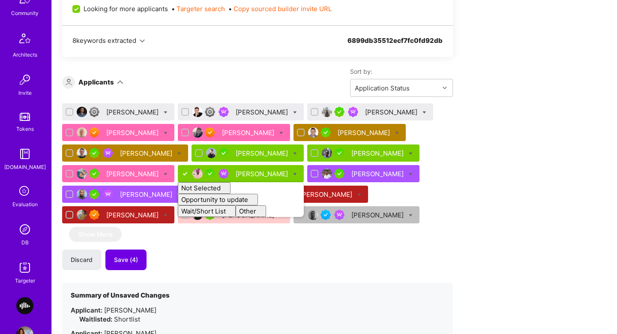
checkbox input "false"
click at [168, 257] on div "Discard Save (4)" at bounding box center [257, 259] width 391 height 21
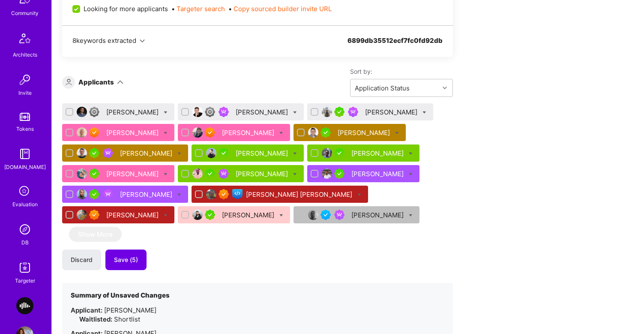
click at [236, 109] on div "Lars Artmann" at bounding box center [263, 112] width 54 height 9
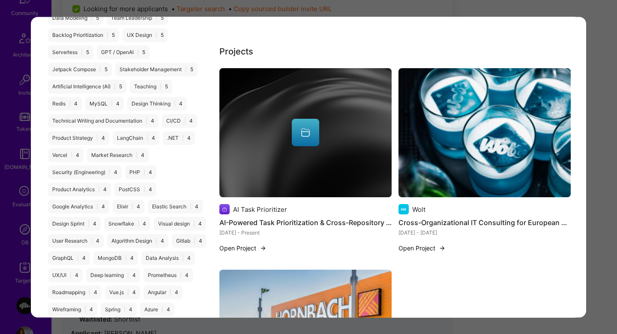
scroll to position [1387, 0]
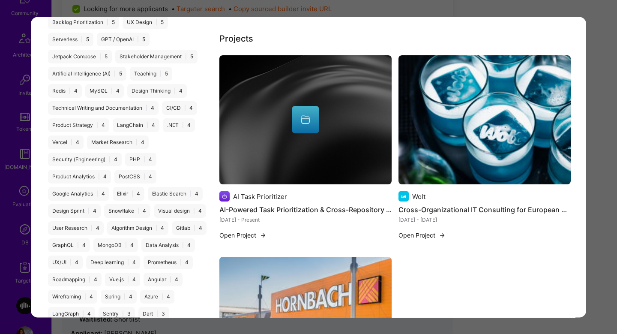
click at [321, 155] on img "modal" at bounding box center [305, 119] width 172 height 129
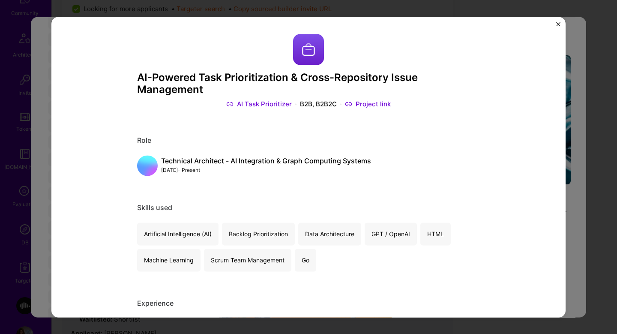
click at [570, 122] on div "AI-Powered Task Prioritization & Cross-Repository Issue Management AI Task Prio…" at bounding box center [308, 167] width 617 height 334
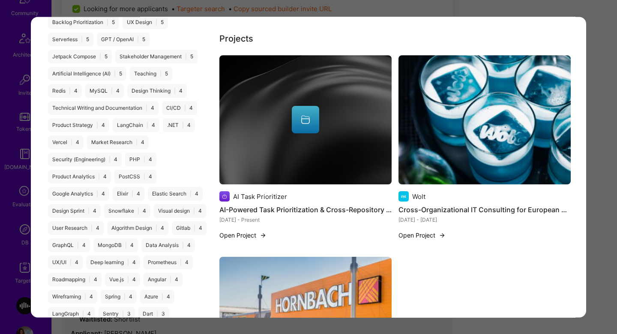
click at [479, 126] on img "modal" at bounding box center [484, 119] width 172 height 129
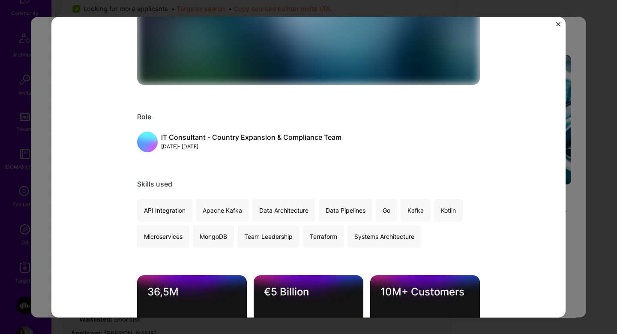
scroll to position [430, 0]
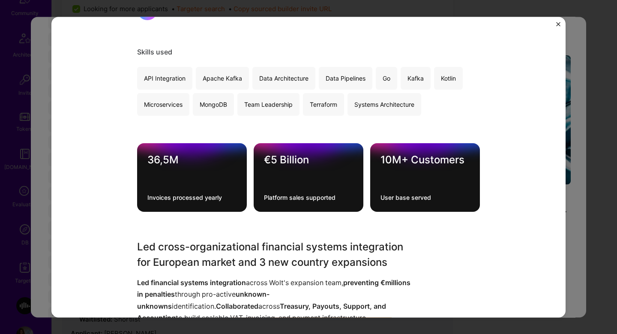
click at [574, 104] on div "Cross-Organizational IT Consulting for European Market Expansion & Financial Co…" at bounding box center [308, 167] width 617 height 334
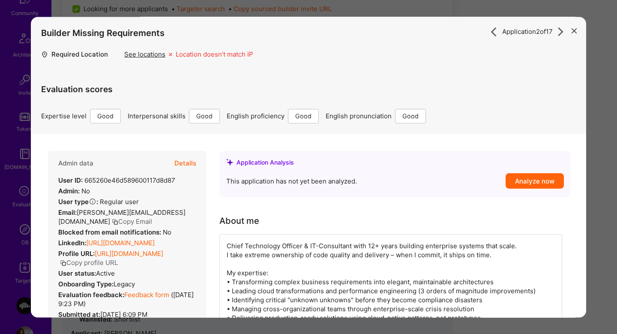
click at [186, 164] on button "Details" at bounding box center [185, 163] width 22 height 25
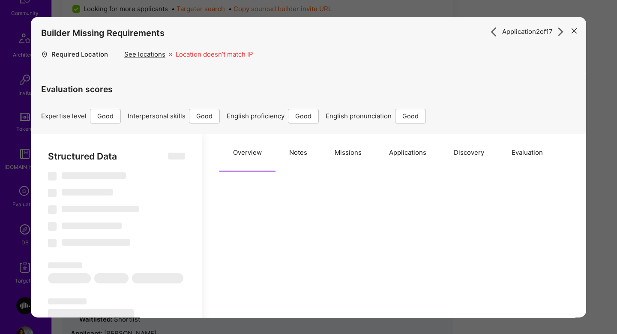
click at [362, 158] on button "Missions" at bounding box center [348, 153] width 54 height 38
type textarea "x"
select select "Right Now"
select select "4"
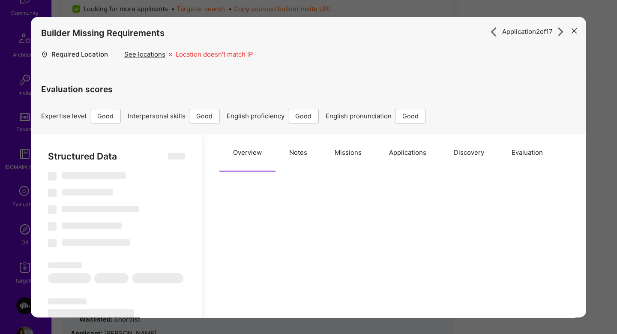
select select "6"
select select "US"
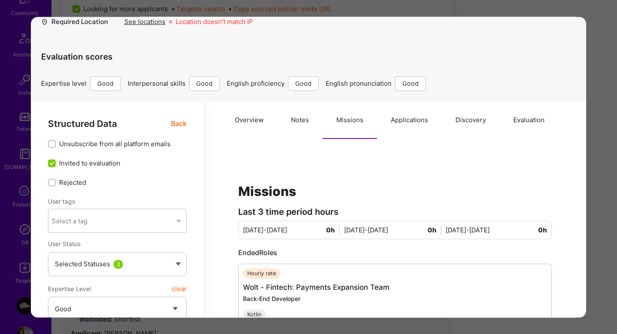
scroll to position [13, 0]
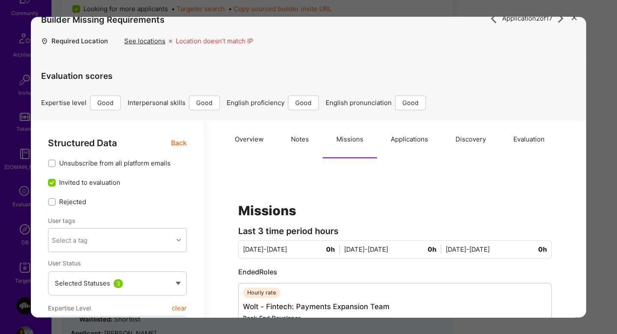
click at [287, 153] on button "Notes" at bounding box center [299, 139] width 45 height 38
type textarea "x"
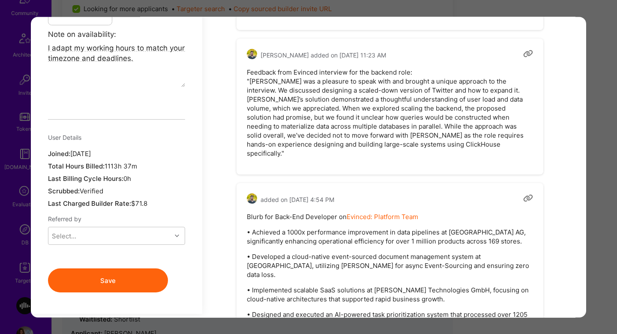
scroll to position [680, 0]
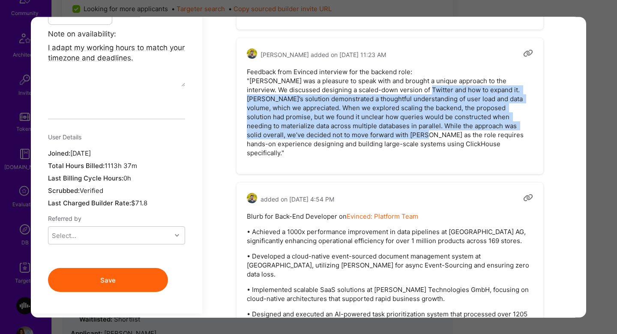
drag, startPoint x: 415, startPoint y: 92, endPoint x: 392, endPoint y: 138, distance: 50.8
click at [384, 132] on pre "Feedback from Evinced interview for the backend role: "Lars was a pleasure to s…" at bounding box center [390, 112] width 286 height 90
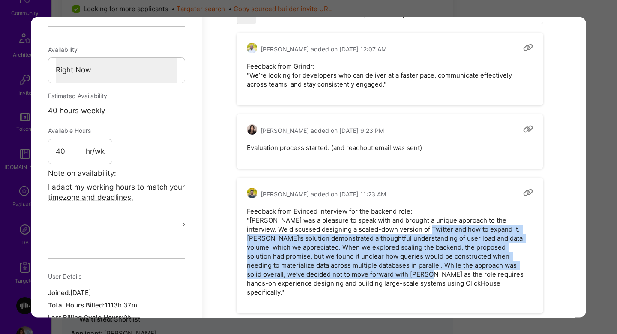
scroll to position [0, 0]
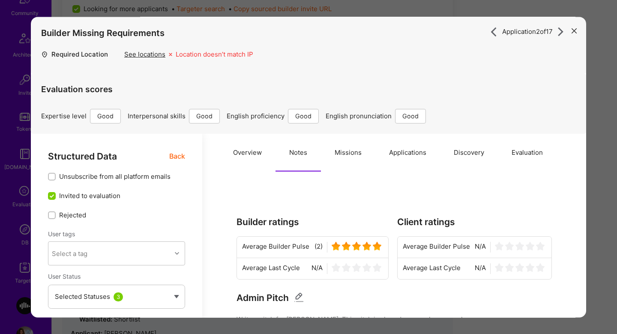
click at [246, 152] on button "Overview" at bounding box center [247, 153] width 56 height 38
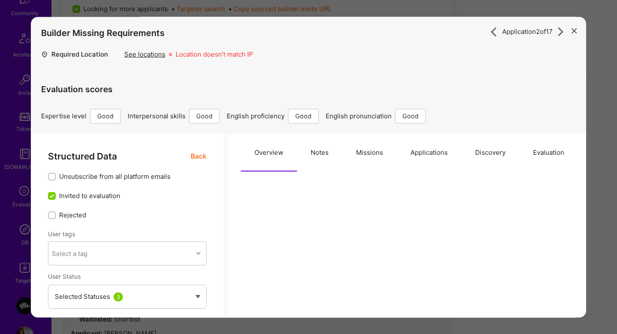
click at [188, 152] on div "Structured Data Back" at bounding box center [127, 156] width 158 height 11
click at [194, 155] on span "Back" at bounding box center [199, 156] width 16 height 11
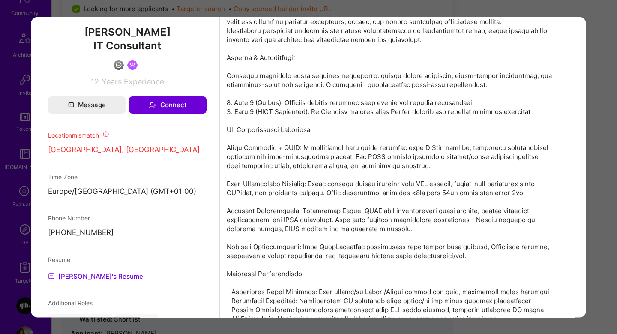
scroll to position [550, 0]
click at [601, 75] on div "Application 2 of 17 Builder Missing Requirements Required Location See location…" at bounding box center [308, 167] width 617 height 334
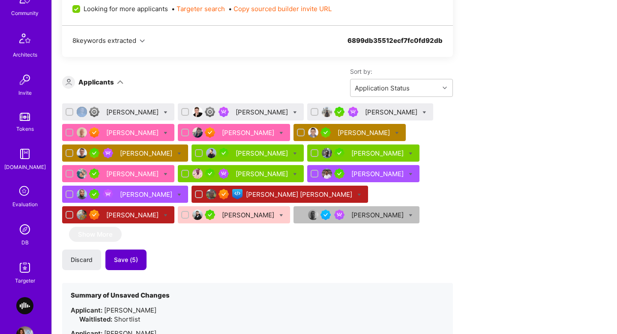
click at [131, 259] on span "Save (5)" at bounding box center [126, 259] width 24 height 9
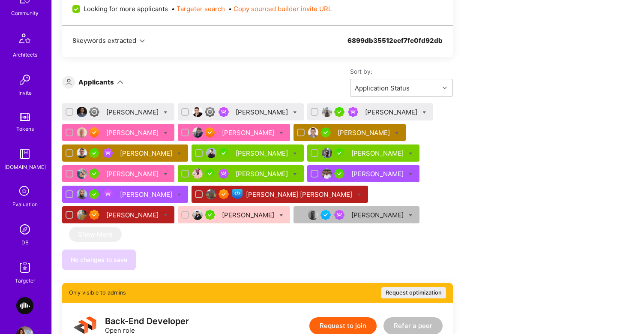
click at [130, 257] on div "No changes to save" at bounding box center [257, 259] width 391 height 21
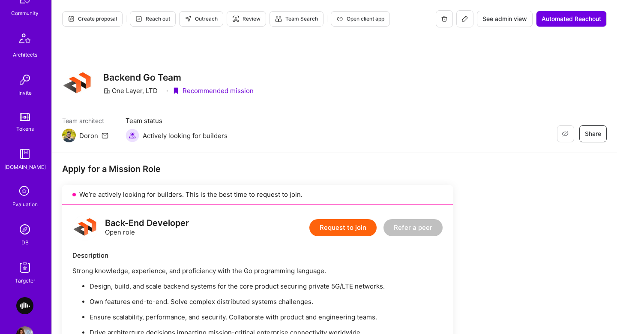
click at [94, 18] on span "Create proposal" at bounding box center [92, 19] width 49 height 8
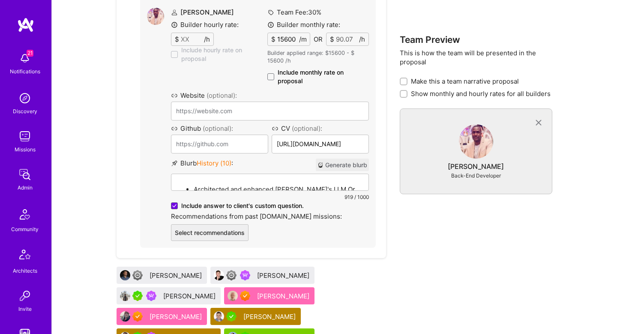
scroll to position [676, 0]
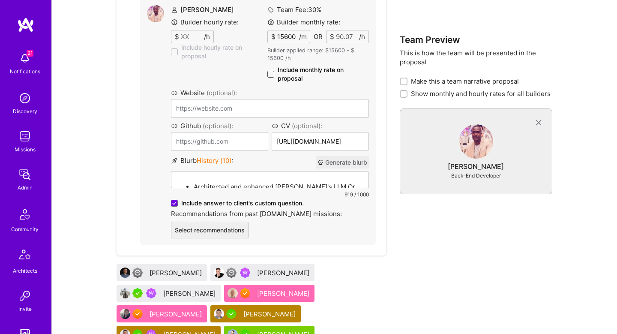
click at [271, 75] on span at bounding box center [270, 74] width 7 height 7
click at [0, 0] on input "Include monthly rate on proposal" at bounding box center [0, 0] width 0 height 0
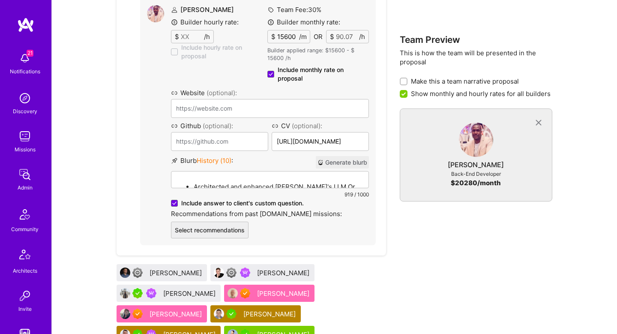
click at [335, 163] on button "Generate blurb" at bounding box center [342, 162] width 53 height 12
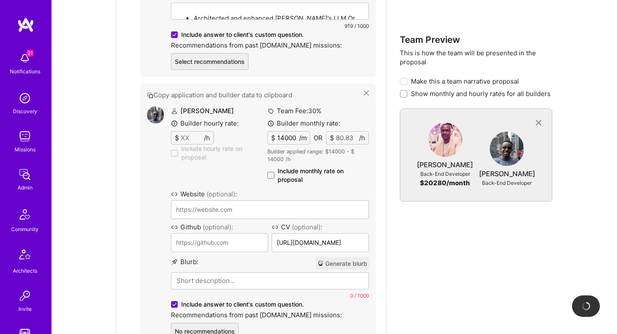
scroll to position [846, 0]
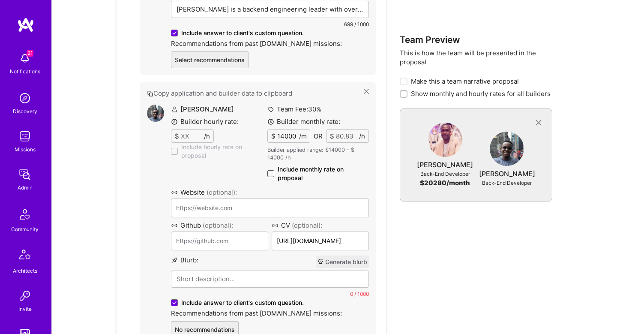
click at [270, 175] on span at bounding box center [270, 173] width 7 height 7
click at [0, 0] on input "Include monthly rate on proposal" at bounding box center [0, 0] width 0 height 0
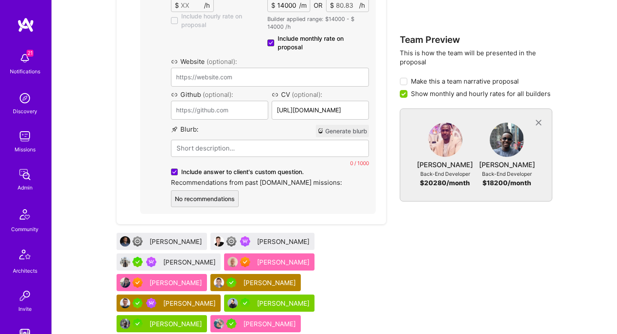
scroll to position [975, 0]
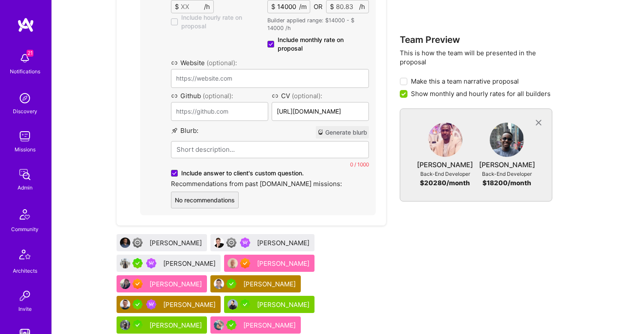
click at [332, 129] on button "Generate blurb" at bounding box center [342, 132] width 53 height 12
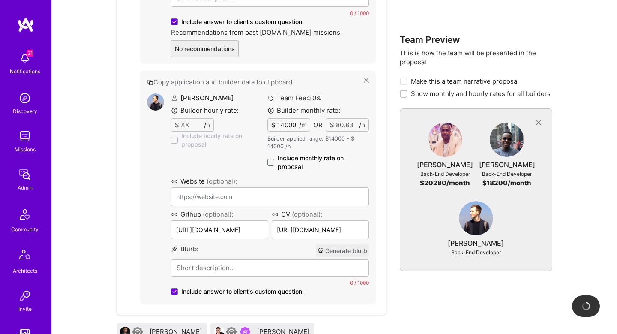
scroll to position [1125, 0]
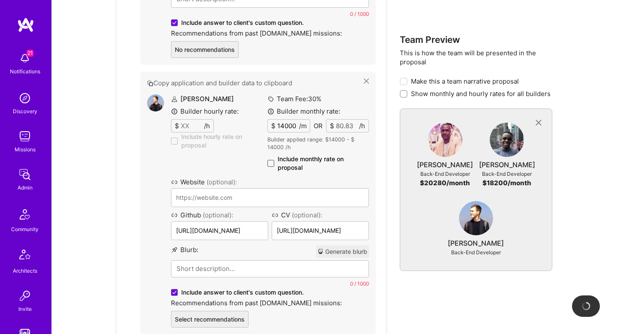
click at [273, 160] on span at bounding box center [270, 163] width 7 height 7
click at [0, 0] on input "Include monthly rate on proposal" at bounding box center [0, 0] width 0 height 0
checkbox input "true"
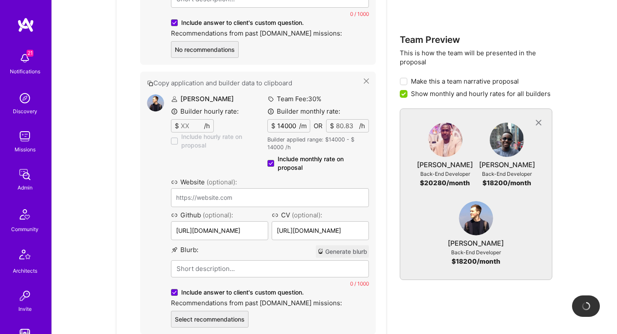
click at [356, 248] on button "Generate blurb" at bounding box center [342, 251] width 53 height 12
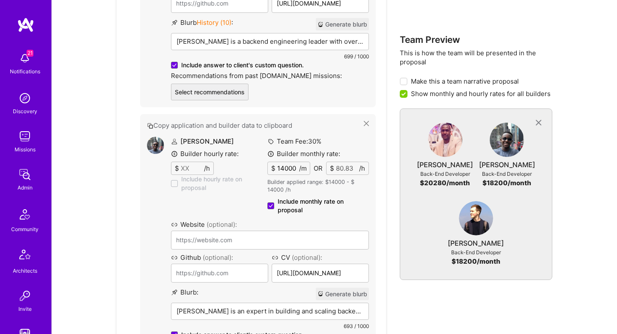
scroll to position [804, 0]
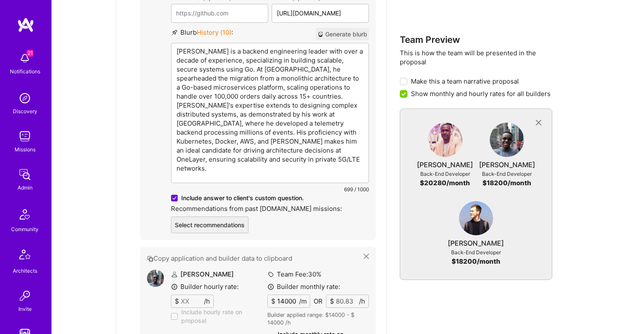
click at [234, 50] on p "Edwin is a backend engineering leader with over a decade of experience, special…" at bounding box center [269, 110] width 187 height 126
click at [338, 59] on p "Edwin is a backend engineering leader with over a decade of experience, special…" at bounding box center [269, 110] width 187 height 126
click at [215, 69] on p "Edwin is a backend engineering leader with over a decade of experience, special…" at bounding box center [269, 110] width 187 height 126
click at [293, 70] on p "Edwin is a backend engineering leader with over a decade of experience, special…" at bounding box center [269, 110] width 187 height 126
click at [336, 70] on p "Edwin is a backend engineering leader with over a decade of experience, special…" at bounding box center [269, 110] width 187 height 126
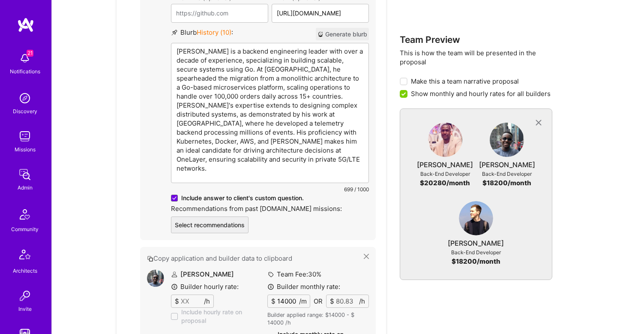
click at [216, 78] on p "Edwin is a backend engineering leader with over a decade of experience, special…" at bounding box center [269, 110] width 187 height 126
click at [334, 75] on p "Edwin is a backend engineering leader with over a decade of experience, special…" at bounding box center [269, 110] width 187 height 126
click at [209, 82] on p "Edwin is a backend engineering leader with over a decade of experience, special…" at bounding box center [269, 110] width 187 height 126
click at [351, 93] on p "Edwin is a backend engineering leader with over a decade of experience, special…" at bounding box center [269, 110] width 187 height 126
click at [203, 98] on p "Edwin is a backend engineering leader with over a decade of experience, special…" at bounding box center [269, 110] width 187 height 126
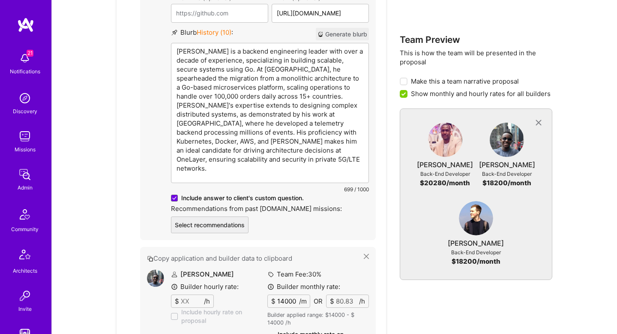
click at [314, 108] on p "Edwin is a backend engineering leader with over a decade of experience, special…" at bounding box center [269, 110] width 187 height 126
click at [246, 115] on p "Edwin is a backend engineering leader with over a decade of experience, special…" at bounding box center [269, 110] width 187 height 126
click at [335, 116] on p "Edwin is a backend engineering leader with over a decade of experience, special…" at bounding box center [269, 110] width 187 height 126
click at [322, 126] on p "Edwin is a backend engineering leader with over a decade of experience, special…" at bounding box center [269, 110] width 187 height 126
click at [238, 127] on p "Edwin is a backend engineering leader with over a decade of experience, special…" at bounding box center [269, 110] width 187 height 126
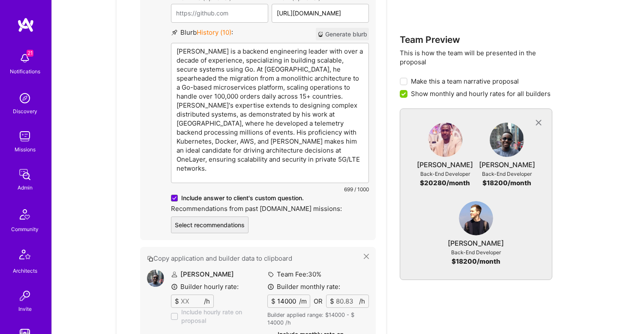
click at [262, 131] on p "Edwin is a backend engineering leader with over a decade of experience, special…" at bounding box center [269, 110] width 187 height 126
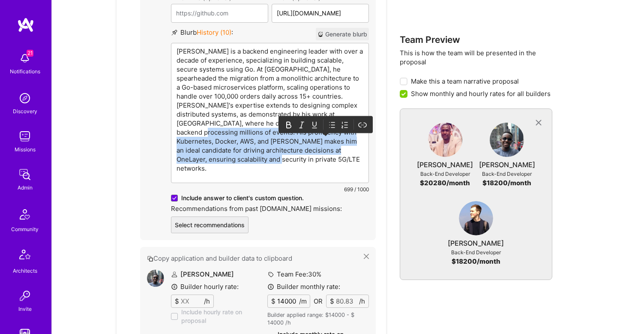
drag, startPoint x: 293, startPoint y: 123, endPoint x: 341, endPoint y: 166, distance: 64.6
click at [341, 167] on div "Blurb History ( 10 ) : Generate blurb Edwin is a backend engineering leader wit…" at bounding box center [270, 111] width 198 height 166
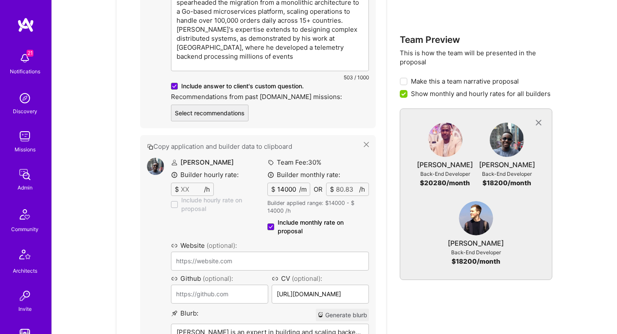
scroll to position [881, 0]
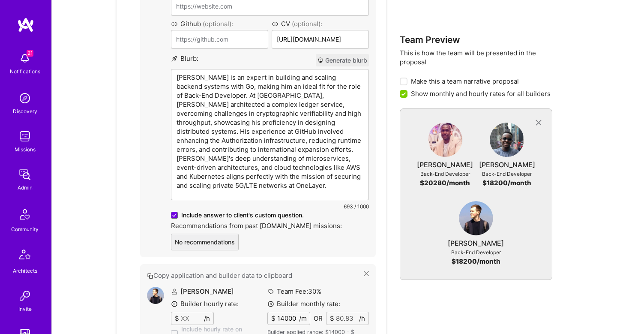
click at [255, 160] on div "Chris Nyaga is an expert in building and scaling backend systems with Go, makin…" at bounding box center [269, 134] width 197 height 130
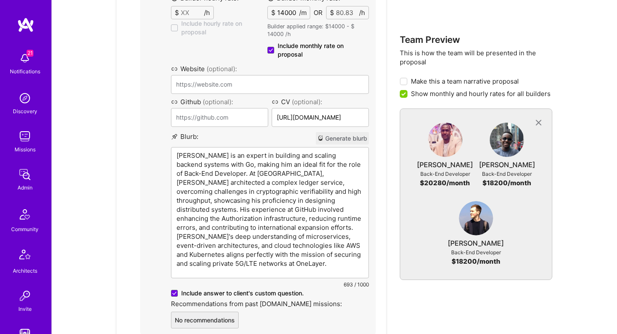
click at [203, 157] on p "Chris Nyaga is an expert in building and scaling backend systems with Go, makin…" at bounding box center [269, 209] width 187 height 117
click at [242, 188] on p "Chris is an expert in building and scaling backend systems with Go, making him …" at bounding box center [269, 209] width 187 height 117
click at [284, 239] on p "Chris is an expert in building and scaling backend systems with Go, making him …" at bounding box center [269, 209] width 187 height 117
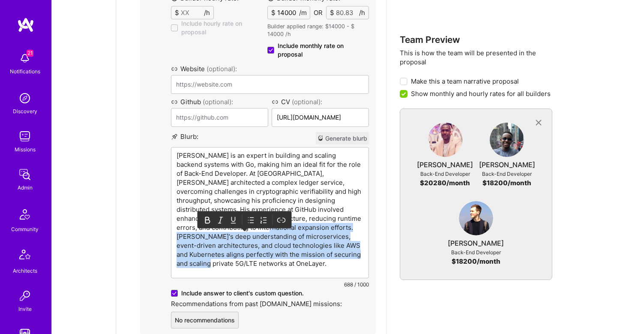
drag, startPoint x: 313, startPoint y: 255, endPoint x: 358, endPoint y: 219, distance: 57.6
click at [358, 219] on p "Chris is an expert in building and scaling backend systems with Go, making him …" at bounding box center [269, 209] width 187 height 117
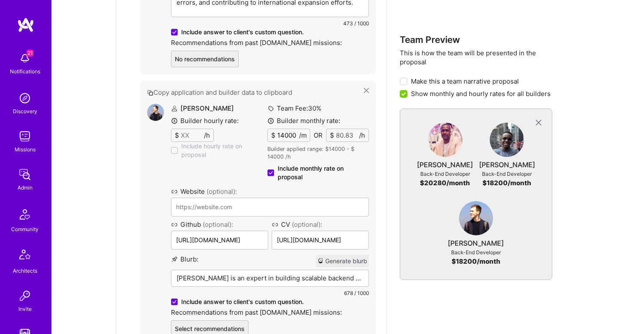
click at [341, 273] on p "Dmitrii is an expert in building scalable backend systems with a strong profici…" at bounding box center [269, 277] width 187 height 9
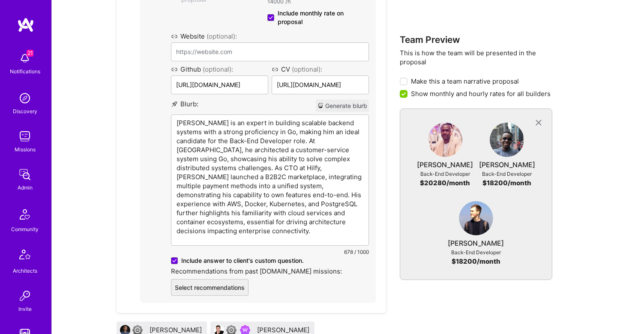
scroll to position [1268, 0]
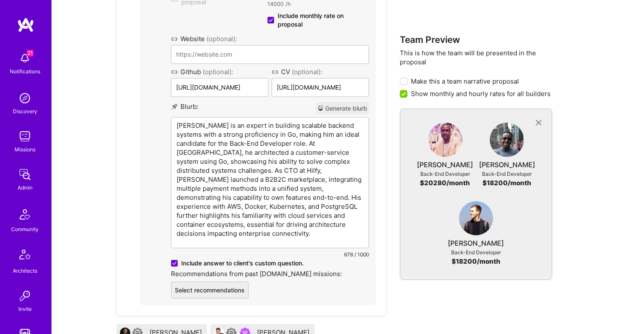
click at [341, 129] on p "Dmitrii is an expert in building scalable backend systems with a strong profici…" at bounding box center [269, 179] width 187 height 117
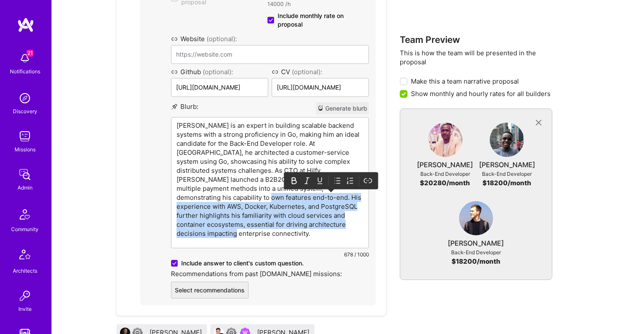
drag, startPoint x: 352, startPoint y: 189, endPoint x: 354, endPoint y: 234, distance: 45.4
click at [354, 235] on div "Dmitrii is an expert in building scalable backend systems with a strong profici…" at bounding box center [269, 182] width 197 height 130
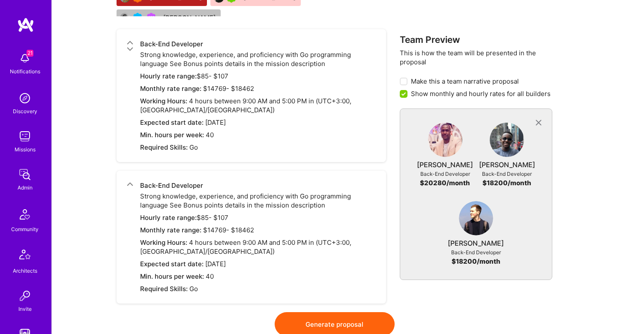
scroll to position [1642, 0]
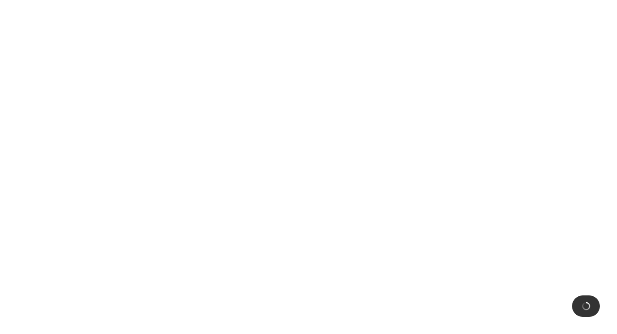
scroll to position [0, 0]
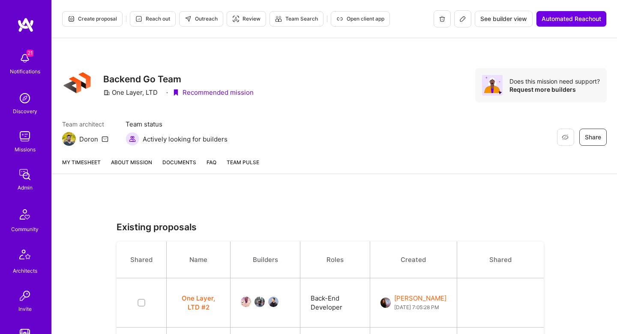
click at [137, 165] on link "About Mission" at bounding box center [131, 166] width 41 height 16
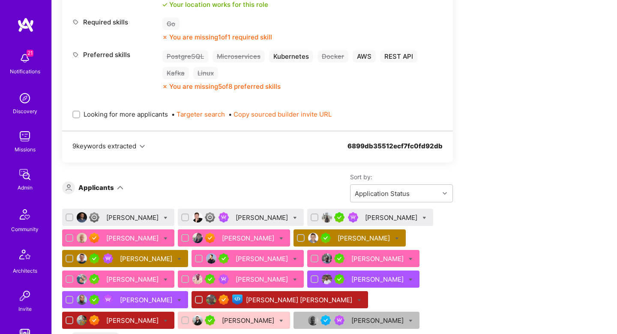
scroll to position [1237, 0]
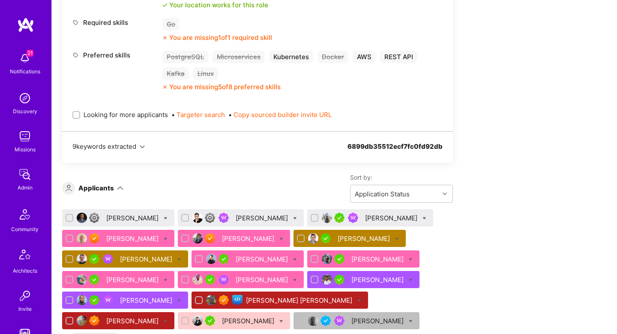
click at [75, 118] on div at bounding box center [76, 115] width 8 height 8
click at [75, 118] on input "Looking for more applicants" at bounding box center [77, 115] width 6 height 6
checkbox input "true"
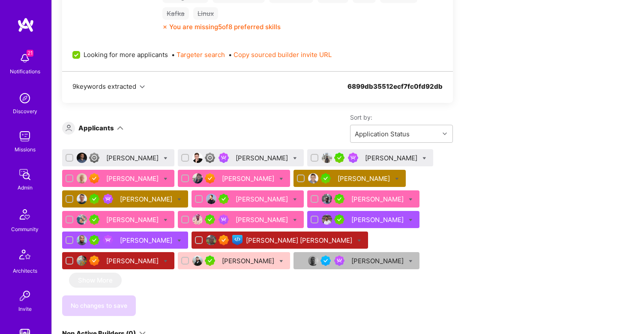
scroll to position [1300, 0]
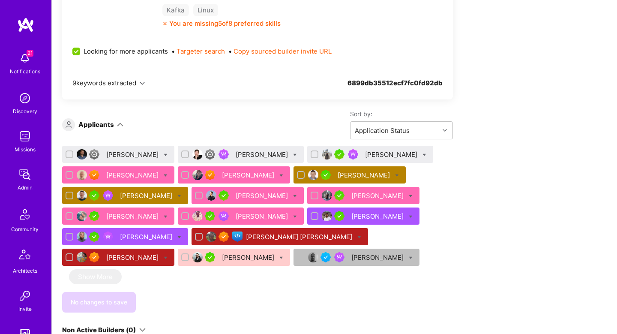
click at [236, 218] on div "Edwin O" at bounding box center [263, 216] width 54 height 9
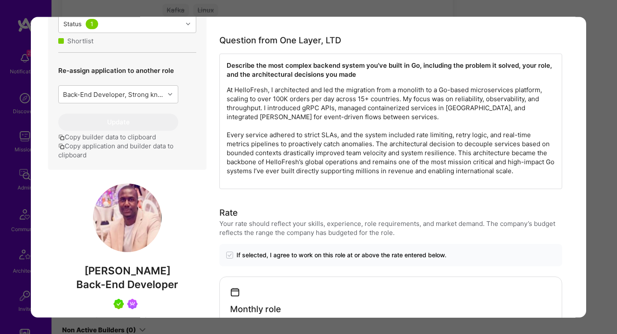
scroll to position [484, 0]
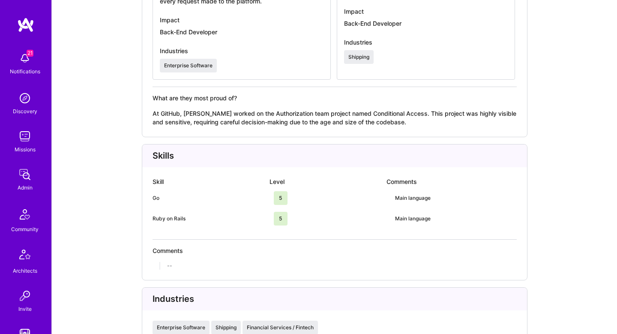
scroll to position [1632, 0]
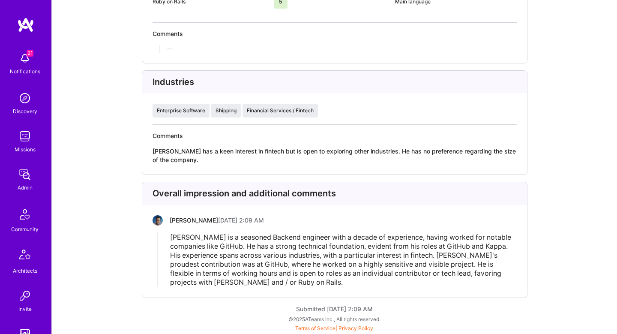
click at [403, 246] on span "[PERSON_NAME] is a seasoned Backend engineer with a decade of experience, havin…" at bounding box center [341, 260] width 343 height 54
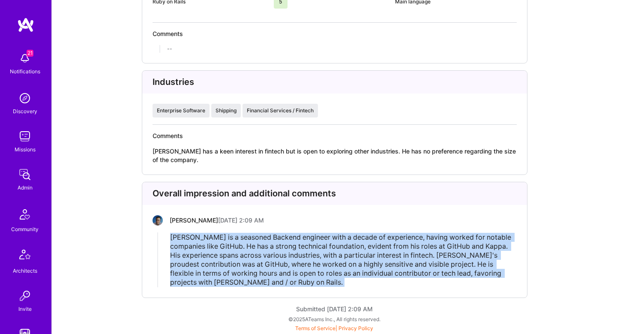
click at [403, 246] on span "[PERSON_NAME] is a seasoned Backend engineer with a decade of experience, havin…" at bounding box center [341, 260] width 343 height 54
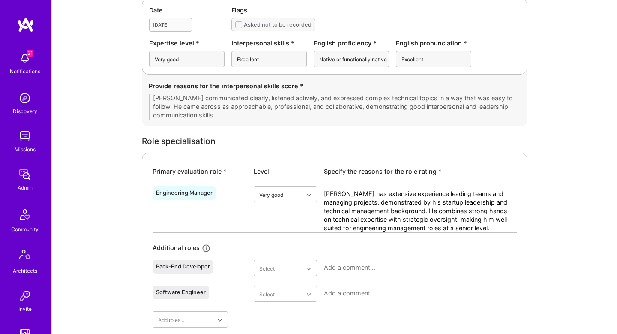
scroll to position [264, 0]
click at [474, 198] on textarea "[PERSON_NAME] has extensive experience leading teams and managing projects, dem…" at bounding box center [420, 211] width 193 height 43
click at [380, 217] on textarea "[PERSON_NAME] has extensive experience leading teams and managing projects, dem…" at bounding box center [420, 211] width 193 height 43
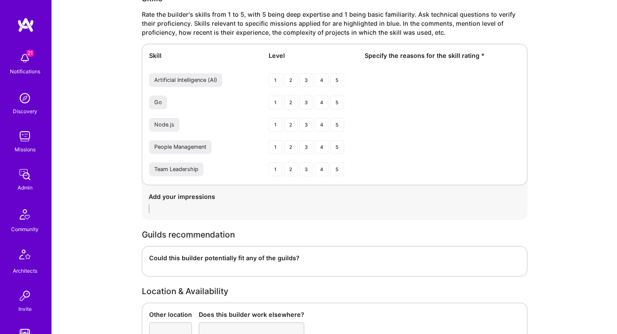
scroll to position [1466, 0]
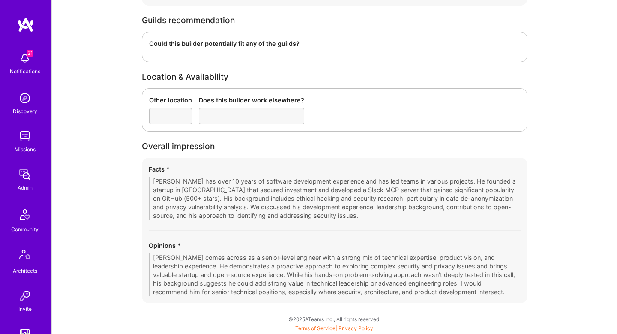
click at [334, 232] on div "Facts * [PERSON_NAME] has over 10 years of software development experience and …" at bounding box center [335, 230] width 386 height 145
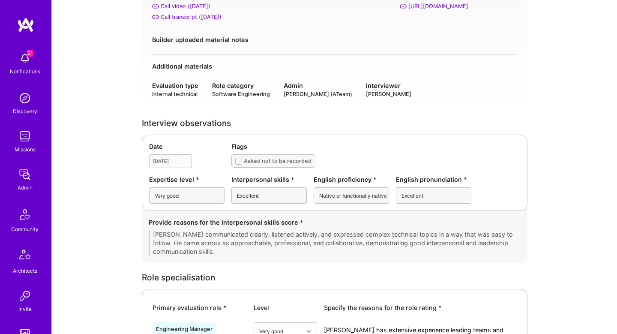
scroll to position [0, 0]
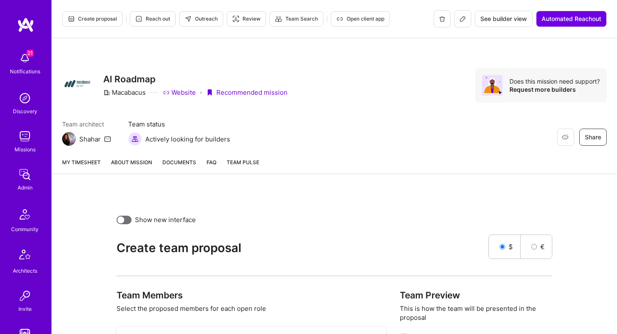
scroll to position [405, 0]
